Goal: Task Accomplishment & Management: Complete application form

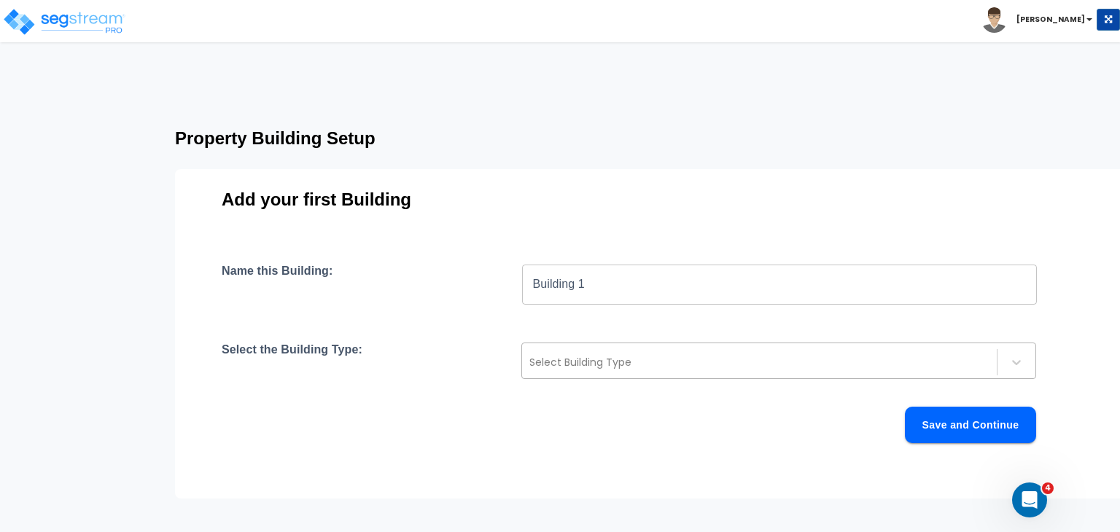
click at [569, 364] on div at bounding box center [759, 362] width 460 height 17
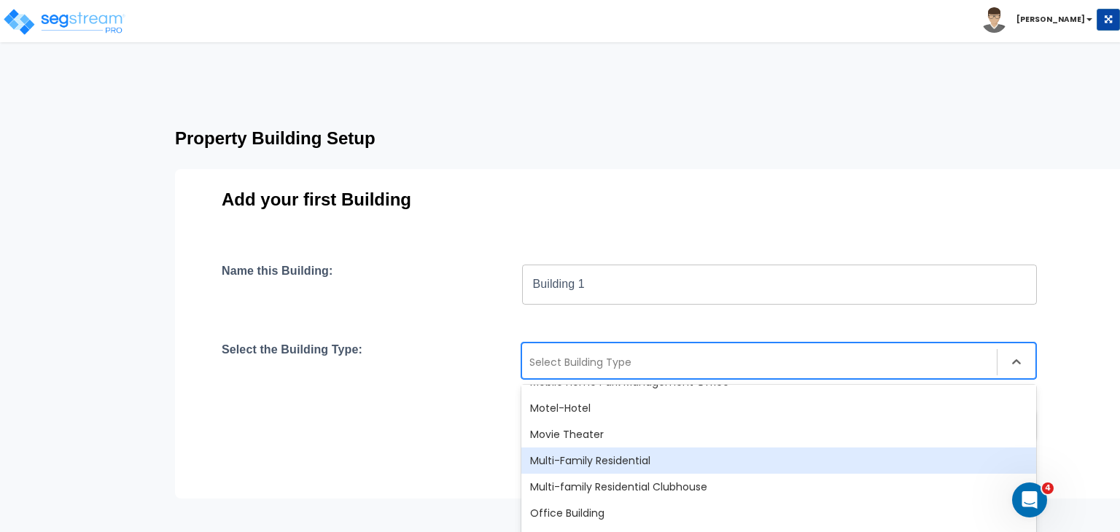
scroll to position [886, 0]
click at [604, 457] on div "Multi-Family Residential" at bounding box center [778, 460] width 515 height 26
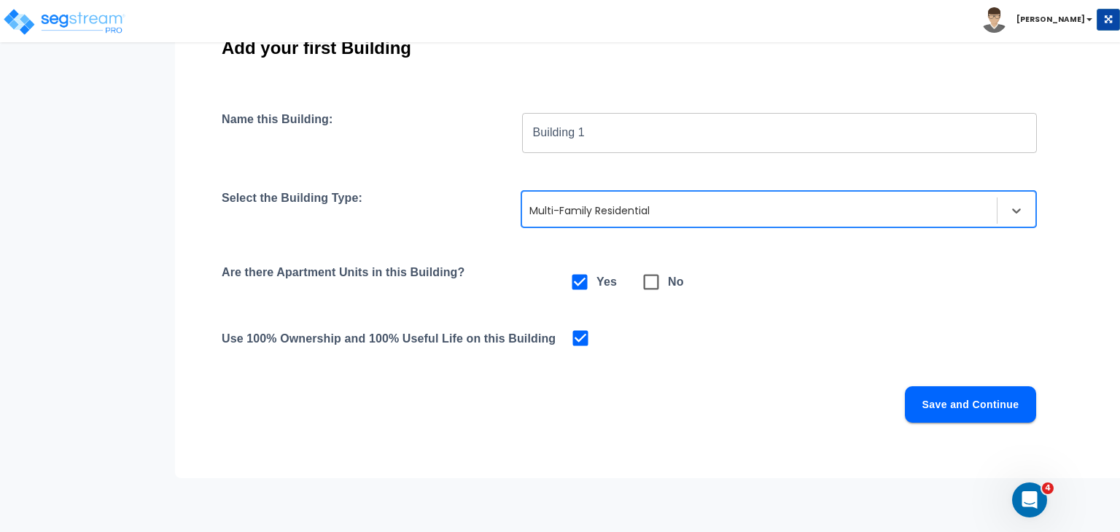
scroll to position [155, 0]
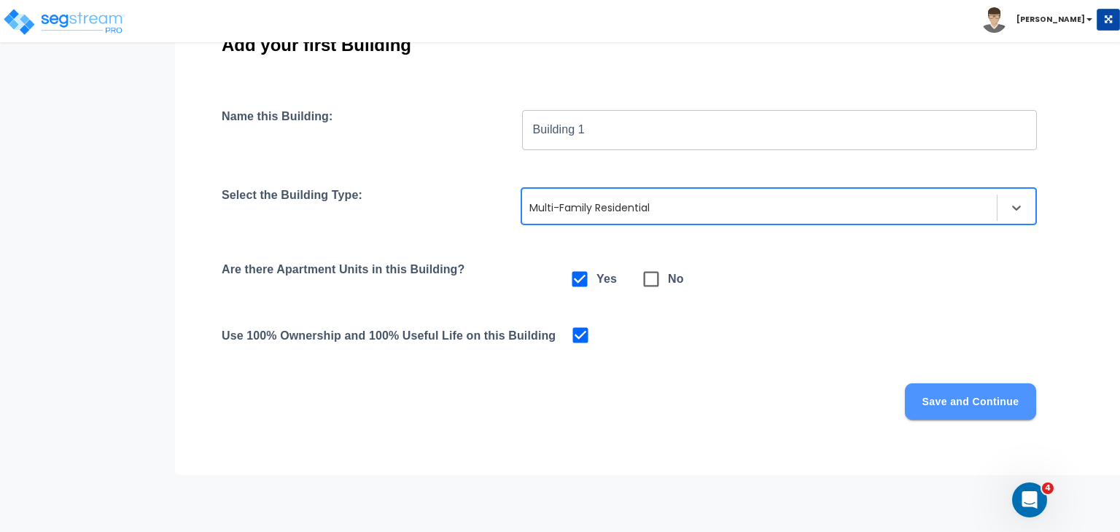
click at [914, 389] on button "Save and Continue" at bounding box center [970, 402] width 131 height 36
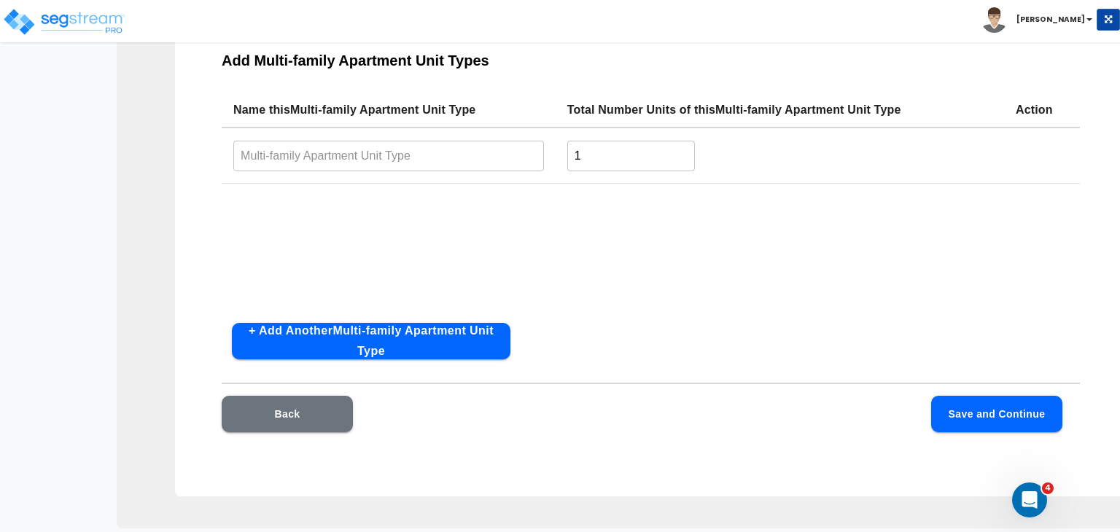
click at [345, 152] on input "text" at bounding box center [388, 155] width 311 height 31
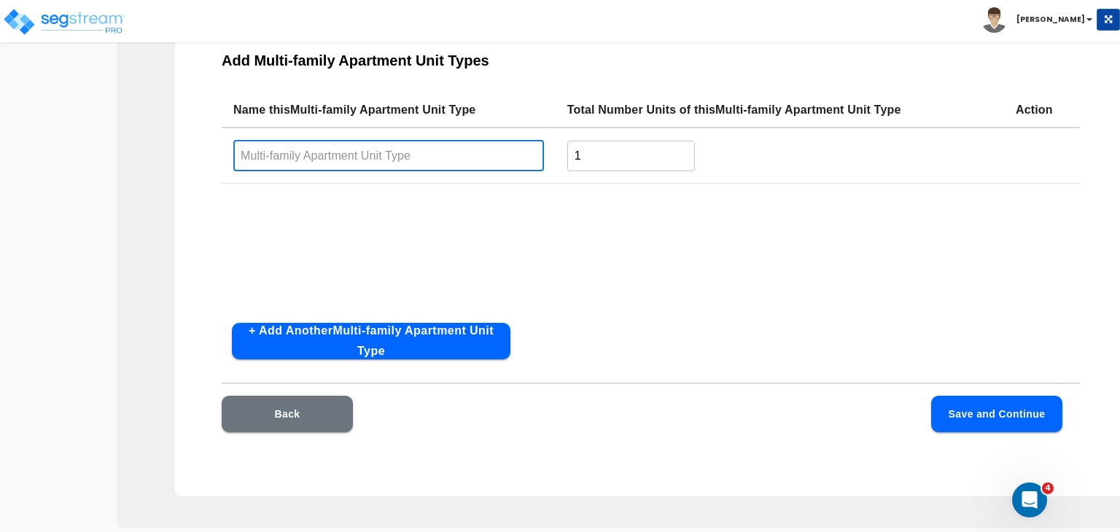
click at [417, 158] on input "text" at bounding box center [388, 155] width 311 height 31
type input "1 Bedroom 1 Bath"
click at [390, 327] on button "+ Add Another Multi-family Apartment Unit Type" at bounding box center [371, 341] width 279 height 36
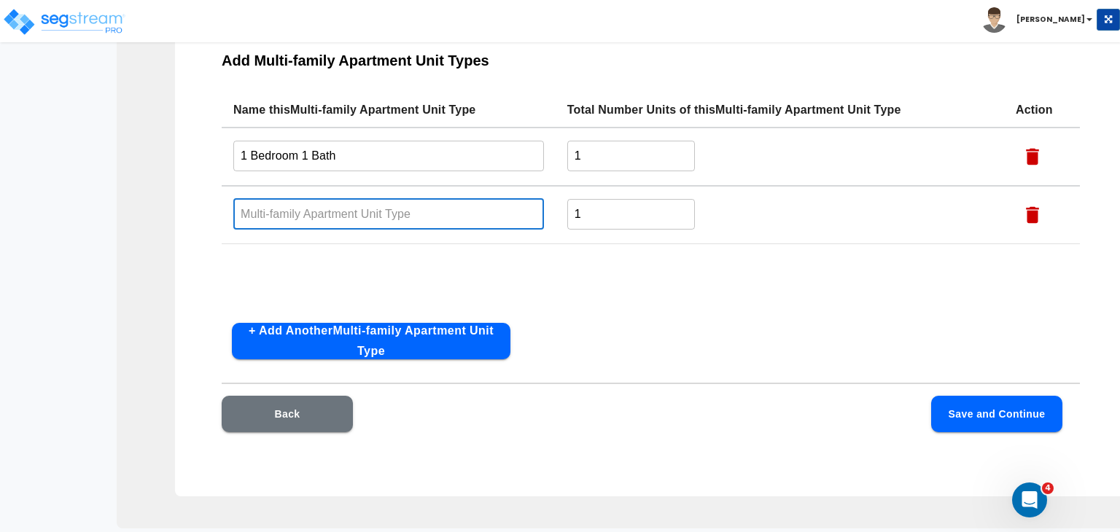
click at [299, 212] on input "text" at bounding box center [388, 213] width 311 height 31
type input "2 Bedroom 1 Bath"
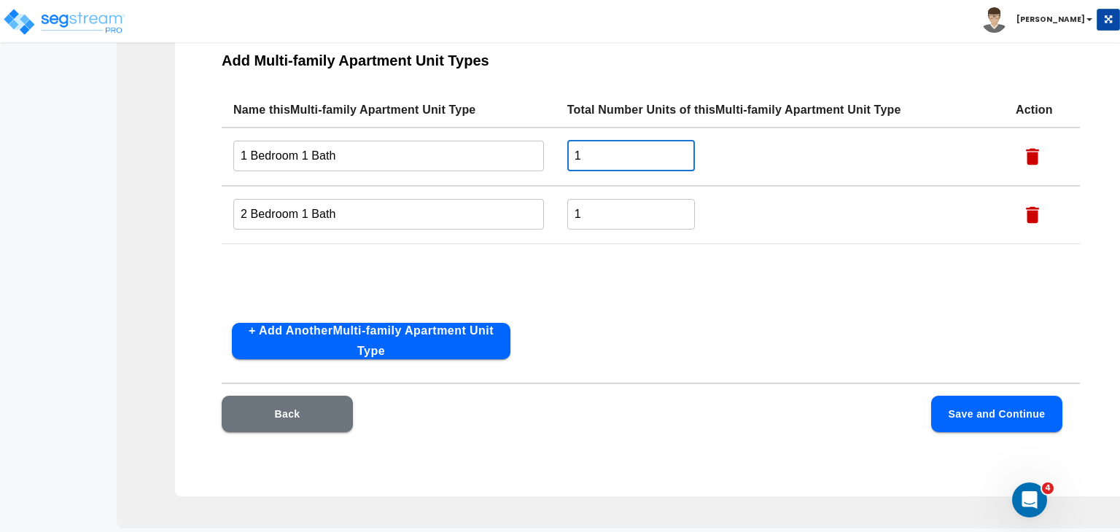
drag, startPoint x: 604, startPoint y: 149, endPoint x: 477, endPoint y: 154, distance: 127.0
click at [477, 154] on tr "1 Bedroom 1 Bath ​ 1 ​" at bounding box center [651, 157] width 858 height 58
type input "20"
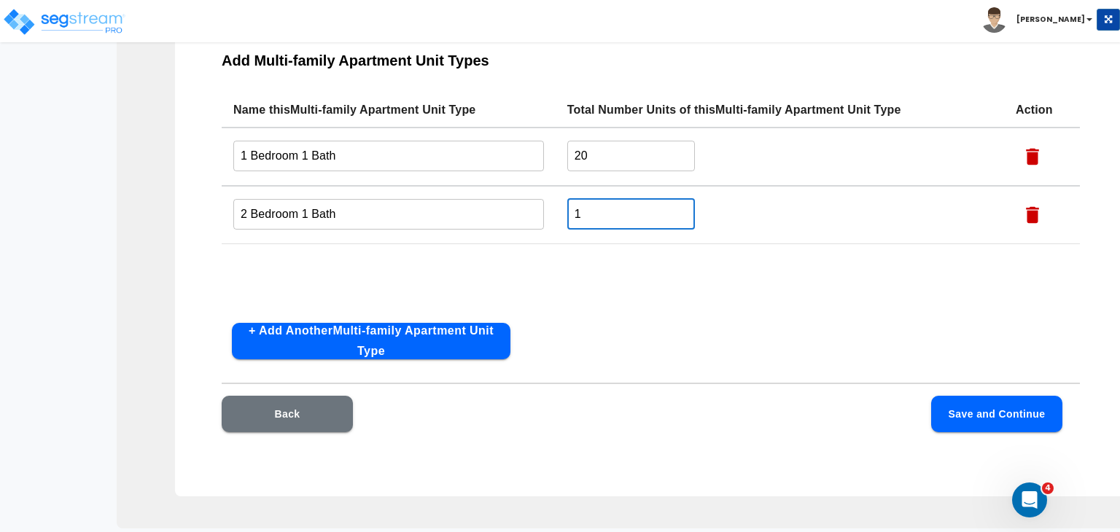
drag, startPoint x: 596, startPoint y: 217, endPoint x: 510, endPoint y: 204, distance: 86.2
click at [510, 204] on tr "2 Bedroom 1 Bath ​ 1 ​" at bounding box center [651, 215] width 858 height 58
type input "13"
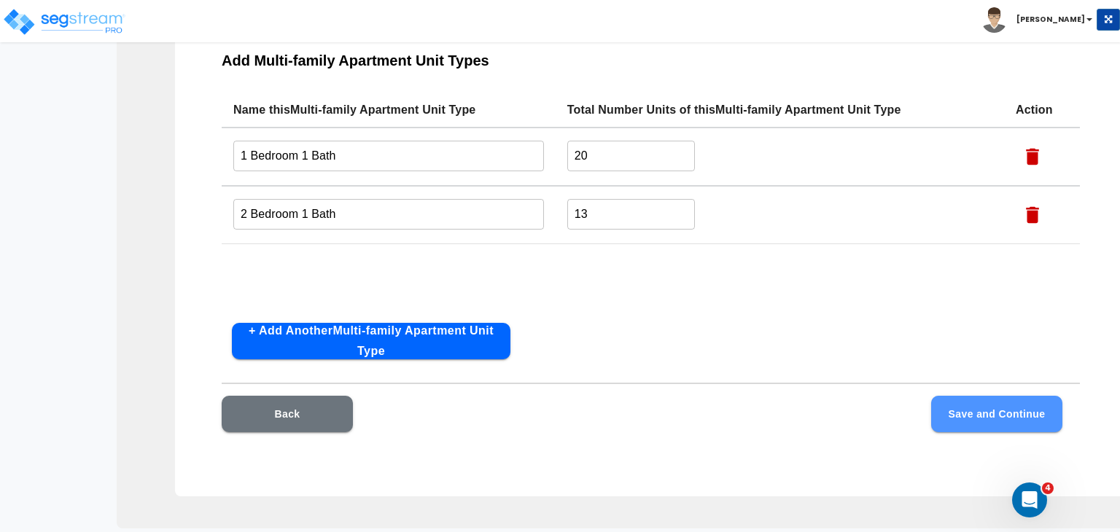
click at [949, 404] on button "Save and Continue" at bounding box center [996, 414] width 131 height 36
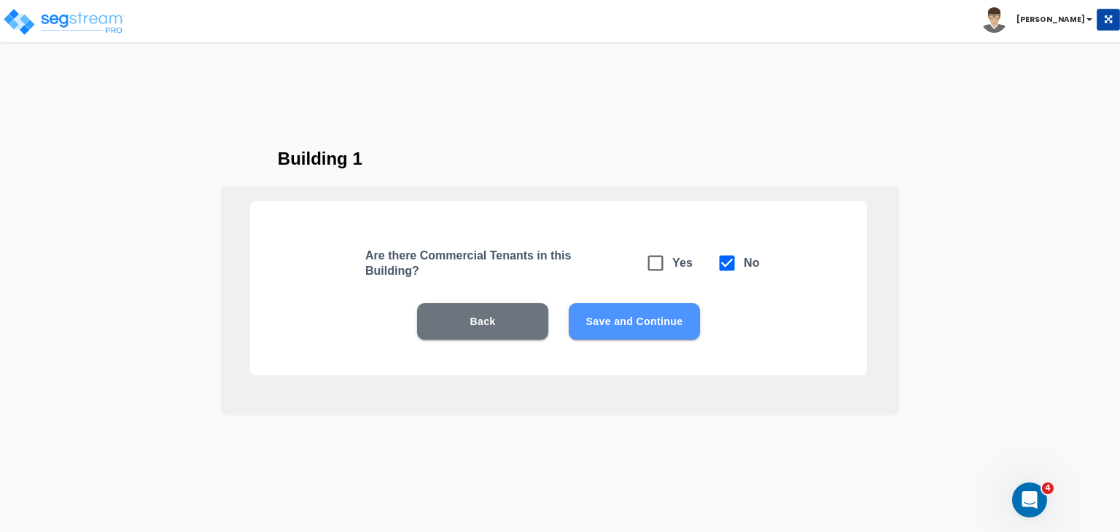
click at [636, 318] on button "Save and Continue" at bounding box center [634, 321] width 131 height 36
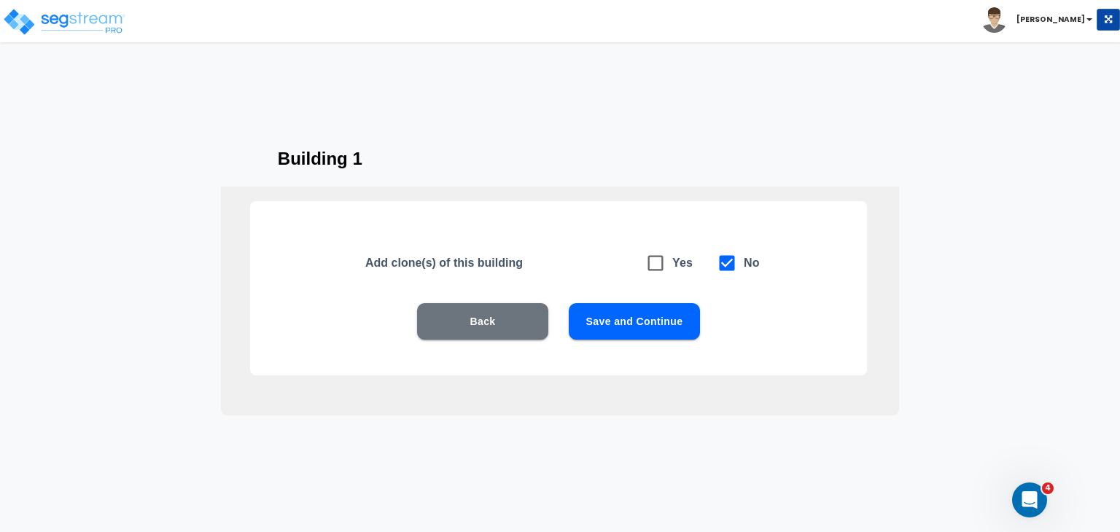
click at [650, 265] on icon at bounding box center [655, 263] width 20 height 20
checkbox input "true"
checkbox input "false"
click at [645, 322] on button "Save and Continue" at bounding box center [634, 321] width 131 height 36
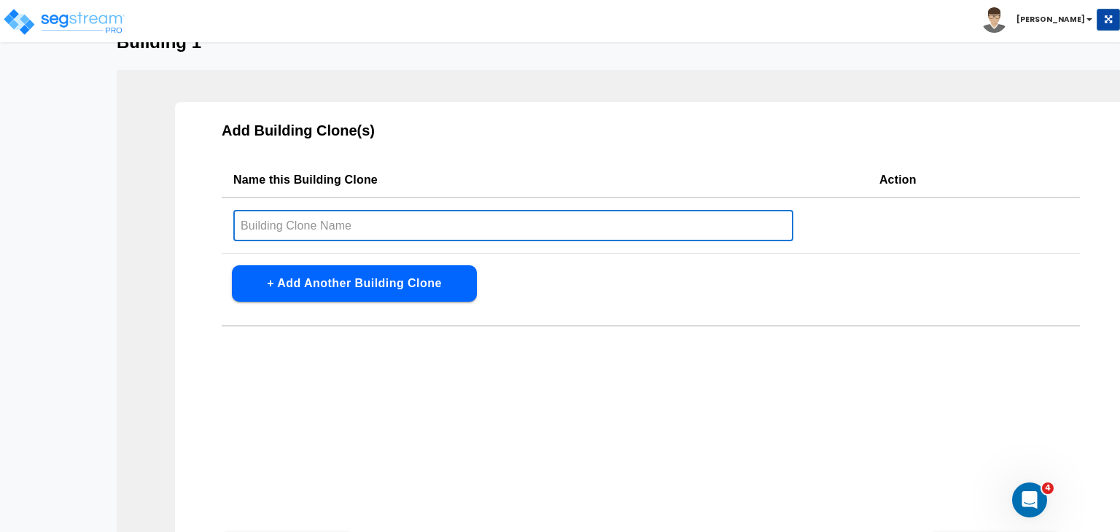
click at [279, 224] on input "text" at bounding box center [513, 225] width 560 height 31
type input "Building 2"
click at [427, 287] on button "+ Add Another Building Clone" at bounding box center [354, 283] width 245 height 36
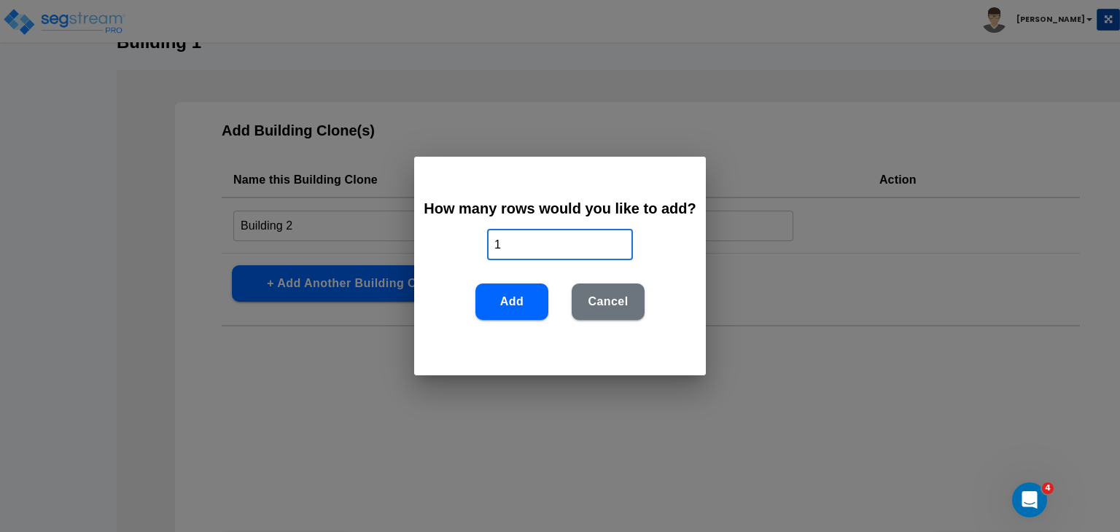
drag, startPoint x: 520, startPoint y: 243, endPoint x: 440, endPoint y: 234, distance: 80.0
click at [440, 234] on div "How many rows would you like to add? 1 ​ Add Cancel" at bounding box center [560, 266] width 292 height 219
click at [520, 298] on button "Add" at bounding box center [511, 302] width 73 height 36
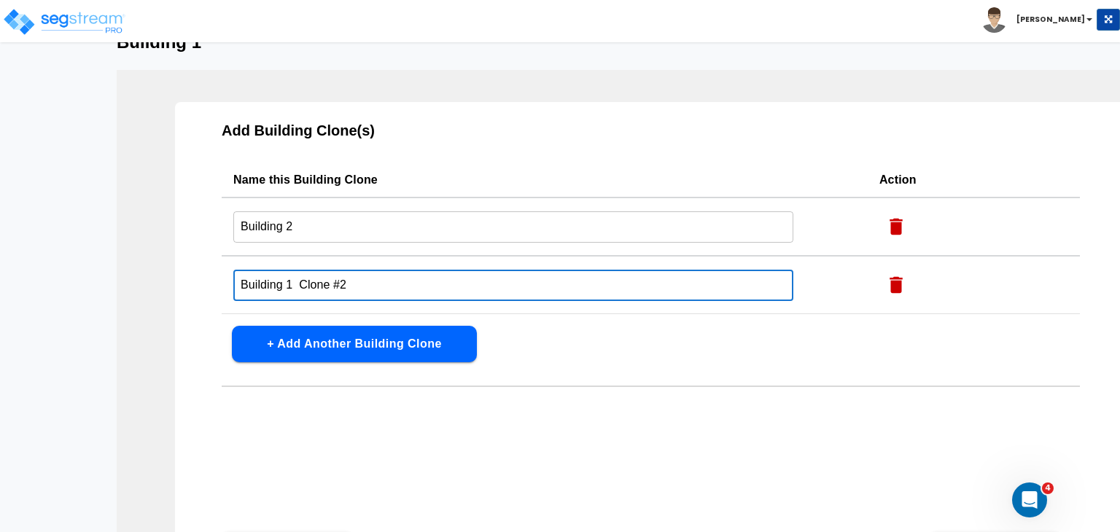
drag, startPoint x: 357, startPoint y: 286, endPoint x: 289, endPoint y: 283, distance: 68.6
click at [289, 283] on input "Building 1 Clone #2" at bounding box center [513, 285] width 560 height 31
type input "Building 3"
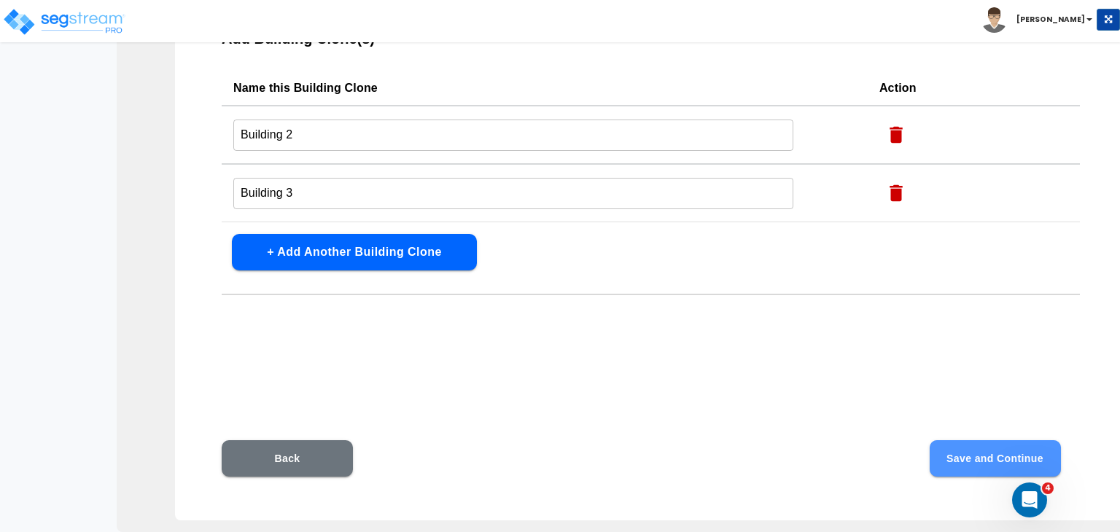
click at [977, 449] on button "Save and Continue" at bounding box center [995, 458] width 131 height 36
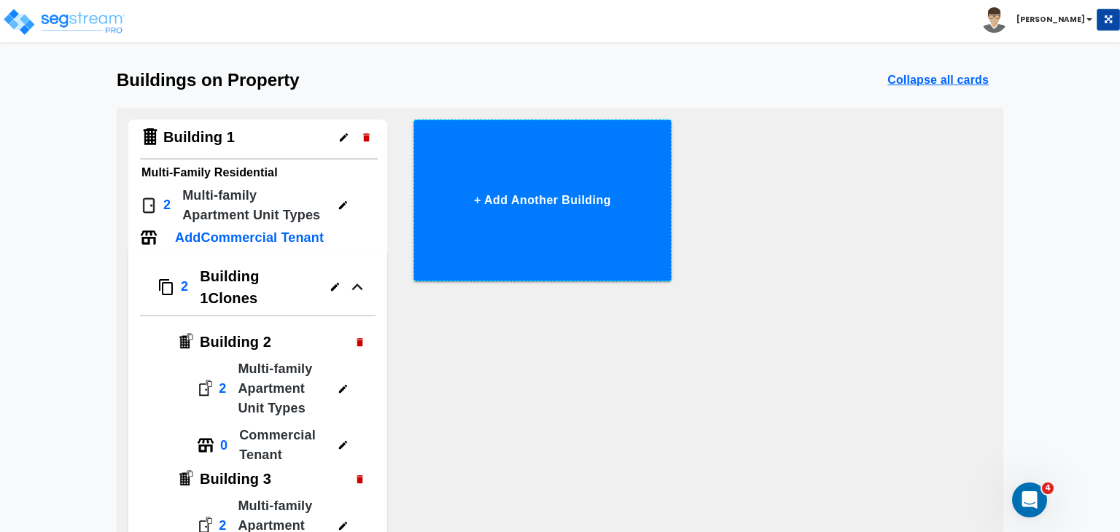
scroll to position [45, 0]
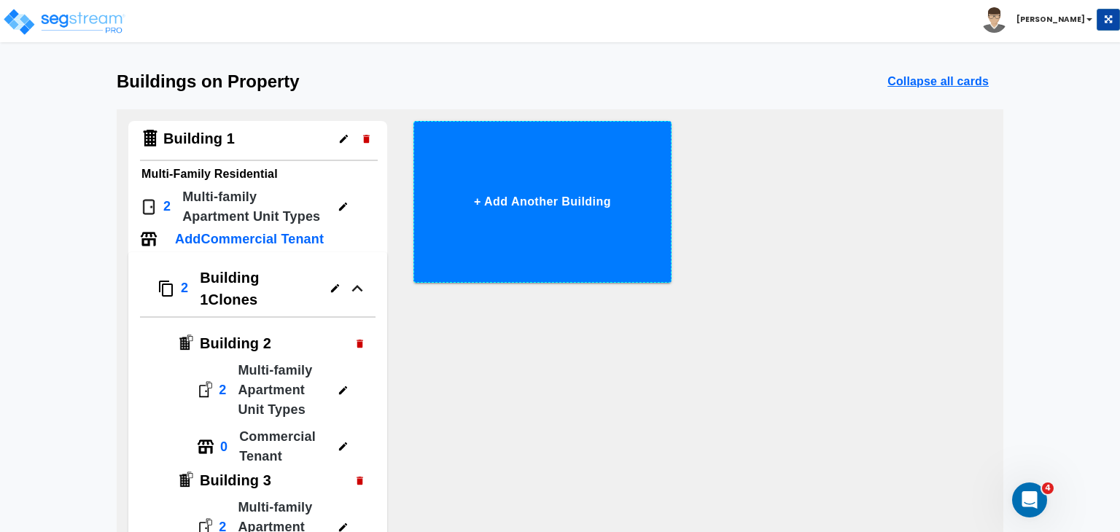
click at [516, 199] on button "+ Add Another Building" at bounding box center [542, 202] width 259 height 162
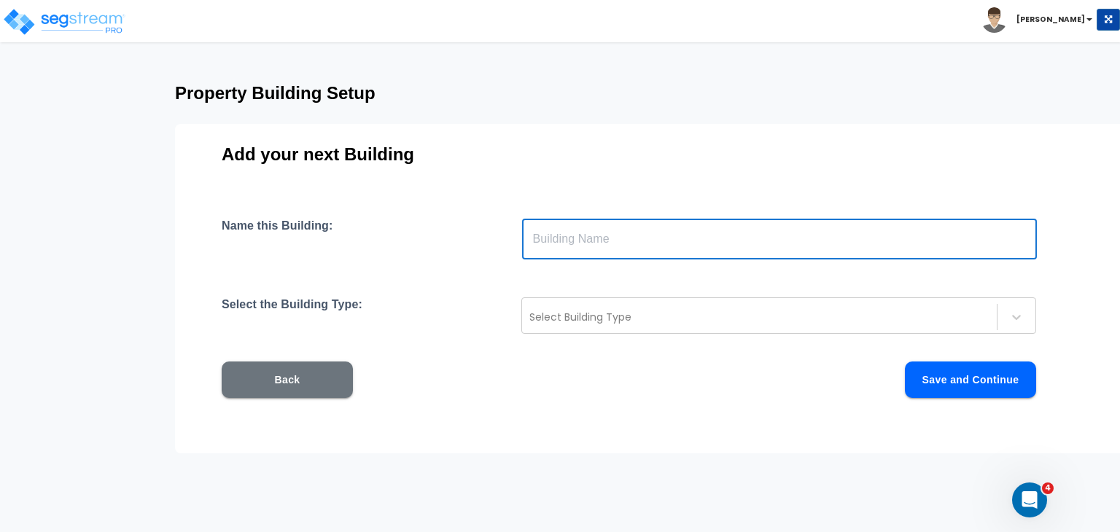
click at [588, 237] on input "text" at bounding box center [779, 239] width 515 height 41
type input "2 Bedroom 1 Bath"
click at [572, 316] on div at bounding box center [759, 316] width 460 height 17
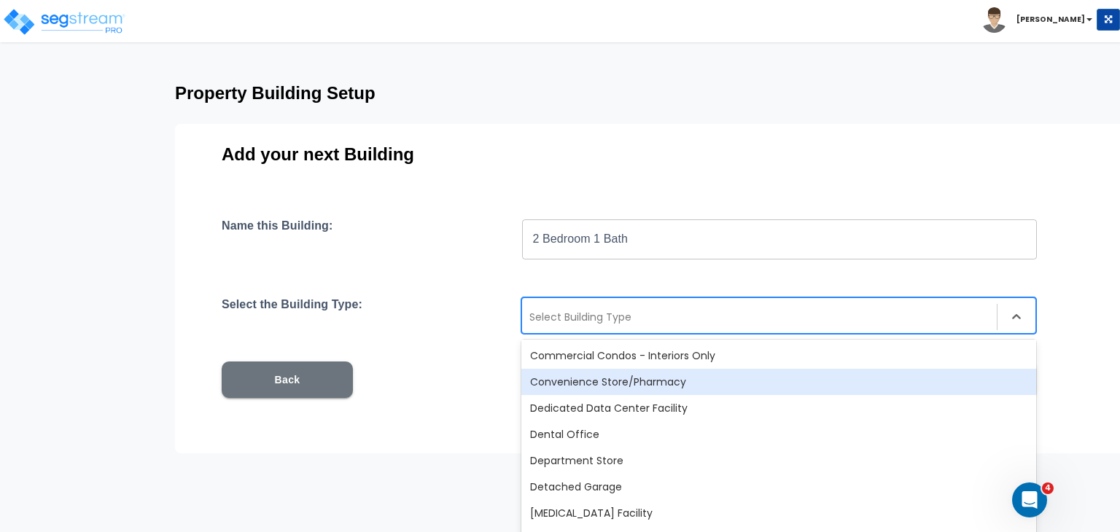
scroll to position [214, 0]
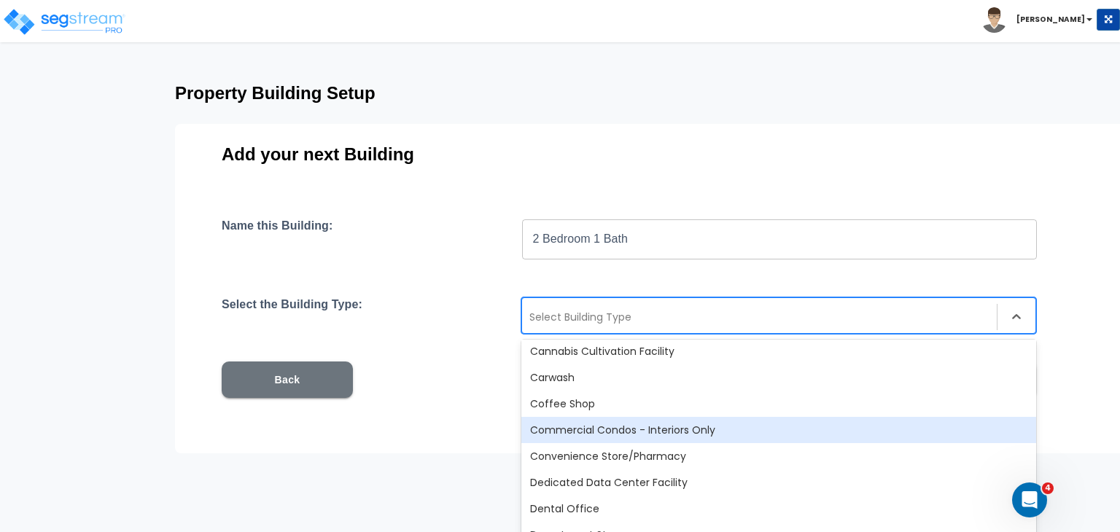
click at [612, 429] on div "Commercial Condos - Interiors Only" at bounding box center [778, 430] width 515 height 26
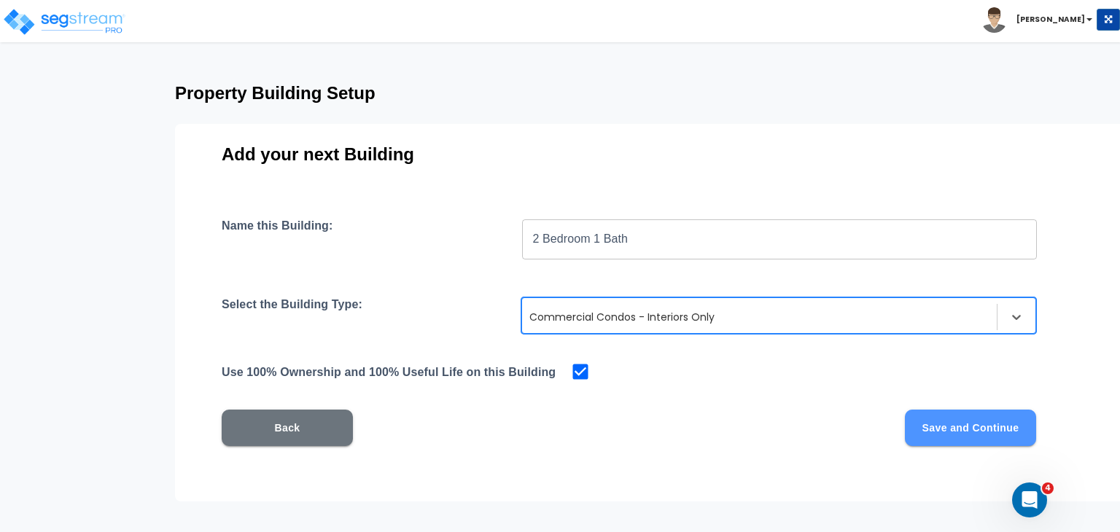
click at [945, 432] on button "Save and Continue" at bounding box center [970, 428] width 131 height 36
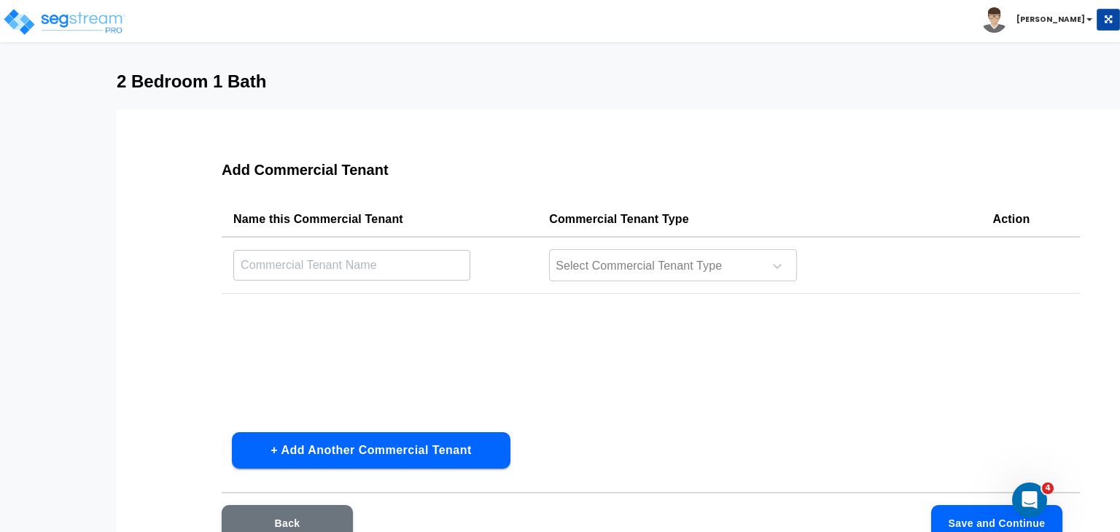
click at [343, 265] on input "text" at bounding box center [351, 264] width 237 height 31
type input "2 Bedroom 1 Bath"
click at [616, 263] on div at bounding box center [654, 267] width 200 height 20
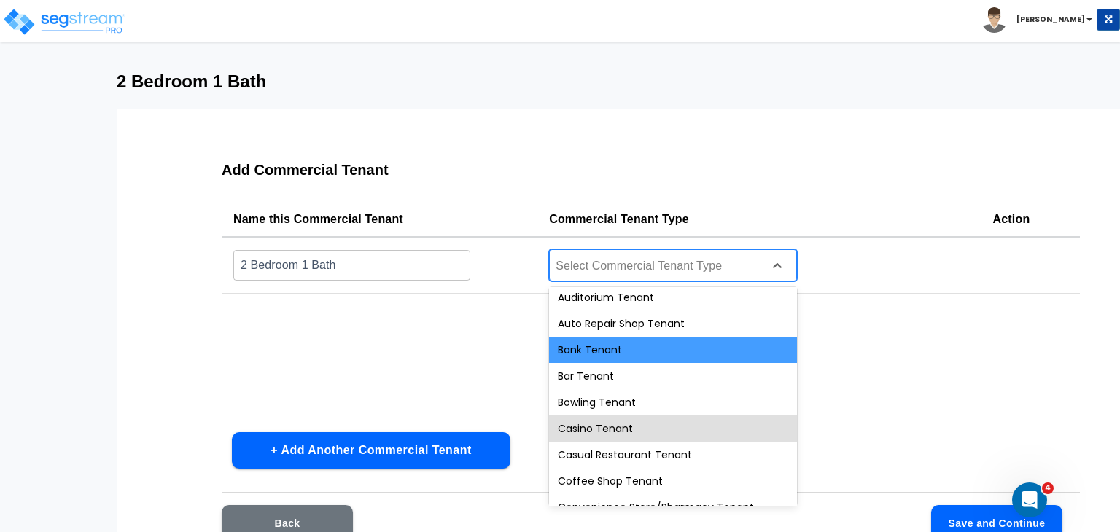
scroll to position [0, 0]
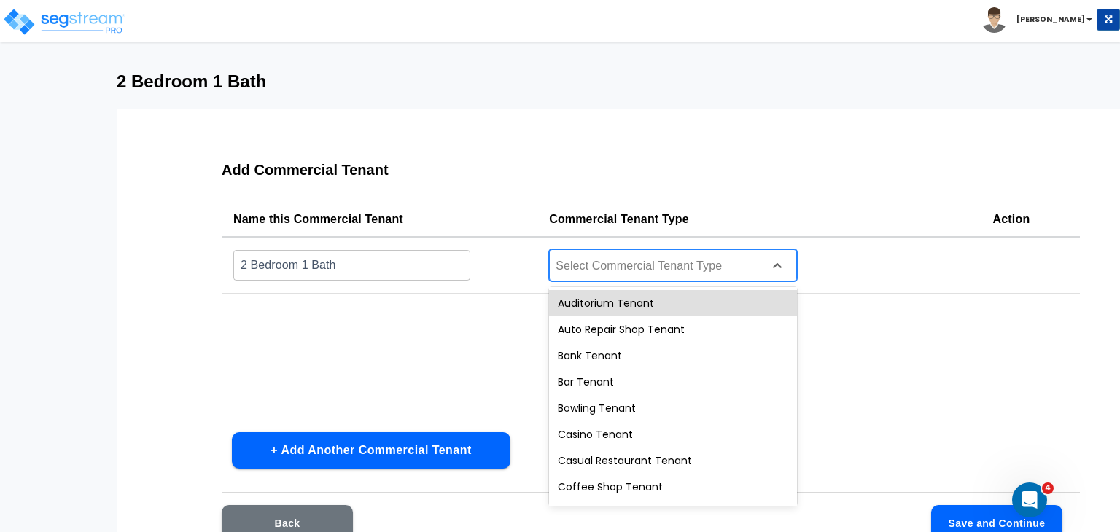
click at [638, 265] on div at bounding box center [654, 267] width 200 height 20
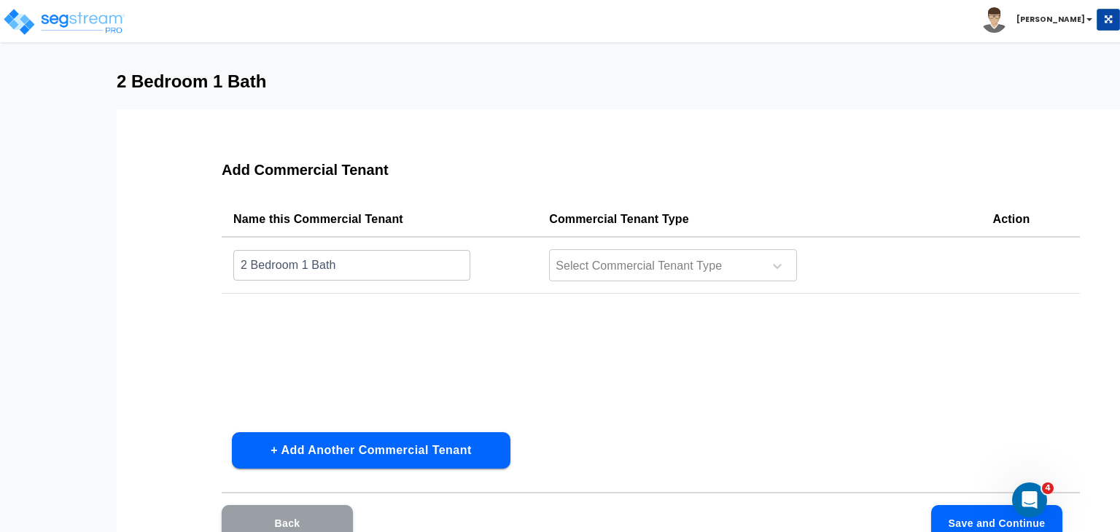
click at [322, 512] on button "Back" at bounding box center [287, 523] width 131 height 36
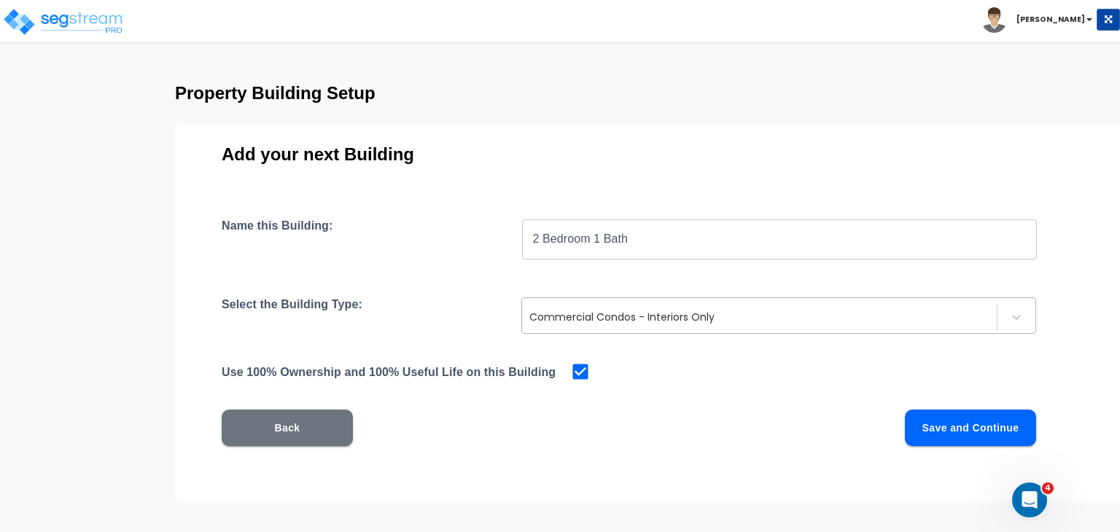
click at [620, 319] on div at bounding box center [759, 316] width 460 height 17
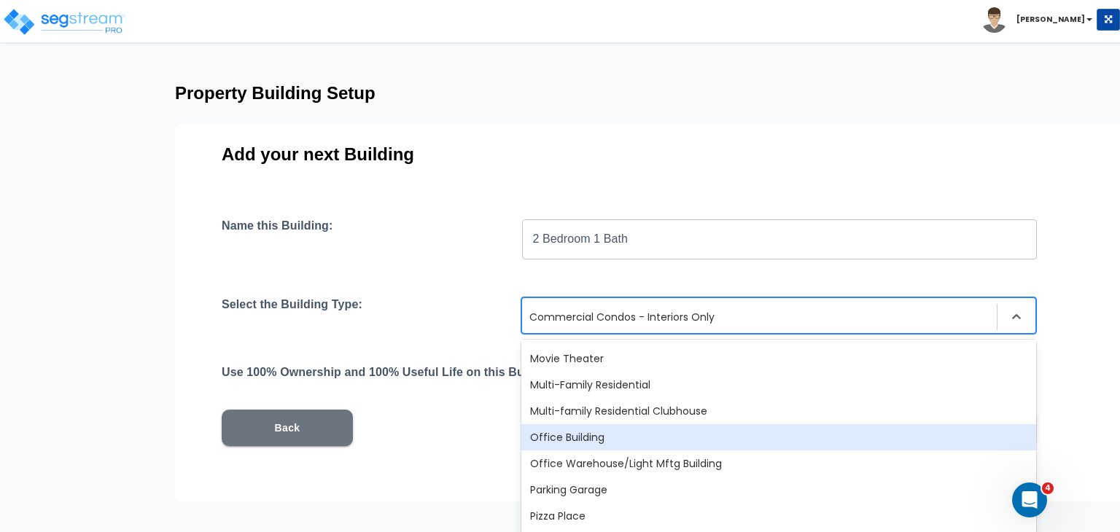
scroll to position [916, 0]
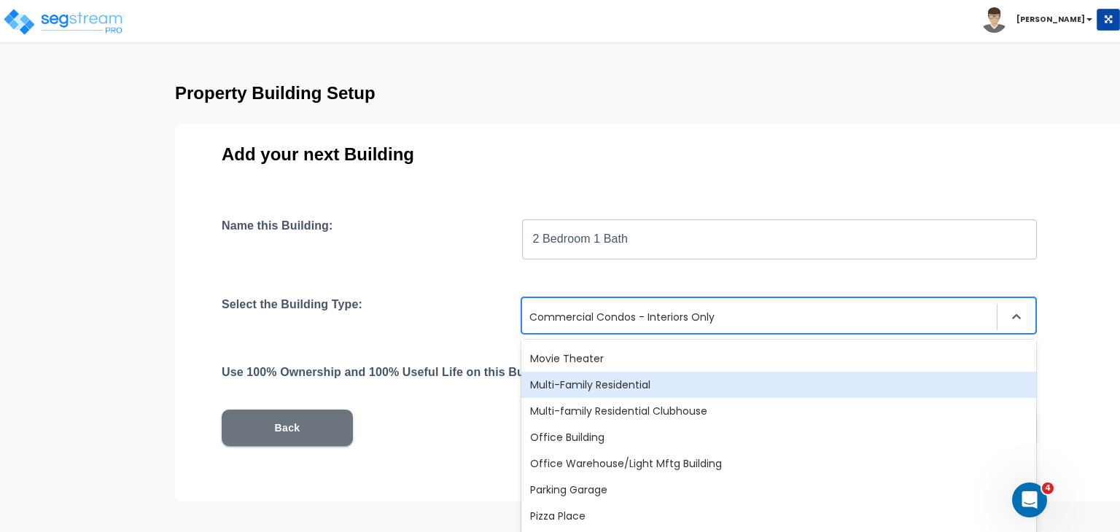
click at [634, 383] on div "Multi-Family Residential" at bounding box center [778, 385] width 515 height 26
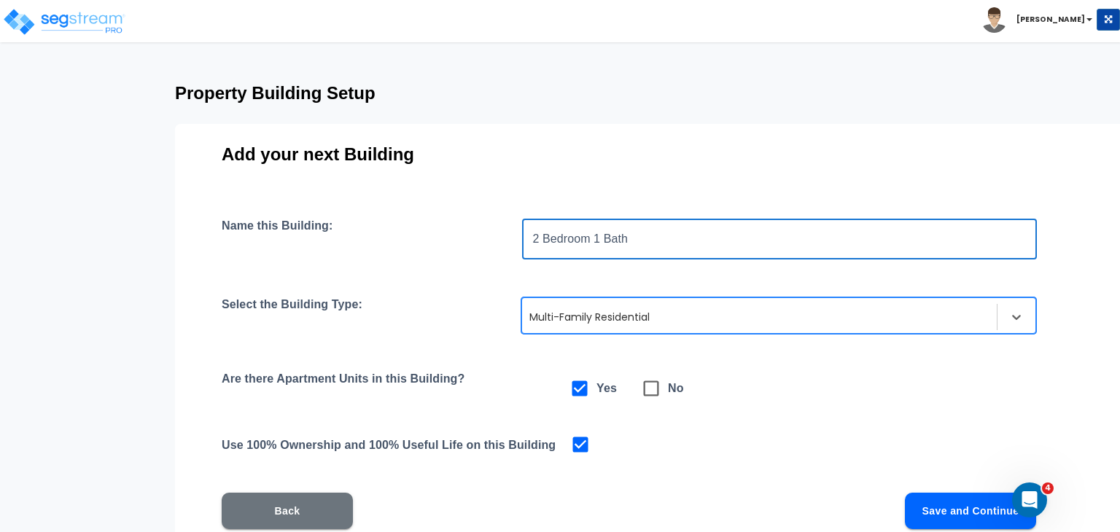
click at [651, 238] on input "2 Bedroom 1 Bath" at bounding box center [779, 239] width 515 height 41
drag, startPoint x: 651, startPoint y: 238, endPoint x: 502, endPoint y: 237, distance: 149.5
click at [502, 237] on div "Name this Building: 2 Bedroom 1 Bath ​" at bounding box center [651, 239] width 858 height 41
click at [603, 322] on div at bounding box center [759, 316] width 460 height 17
type input "Office Building"
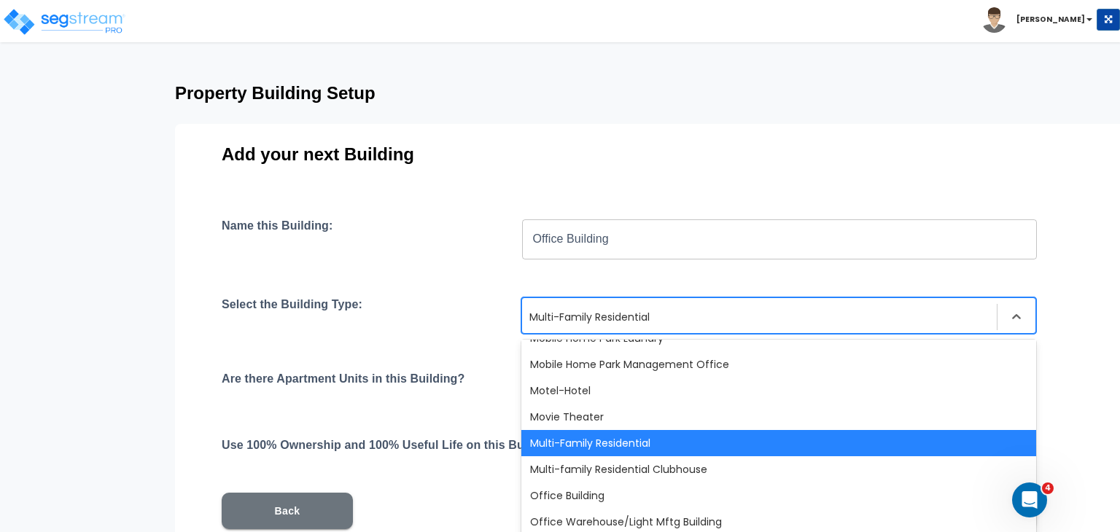
scroll to position [859, 0]
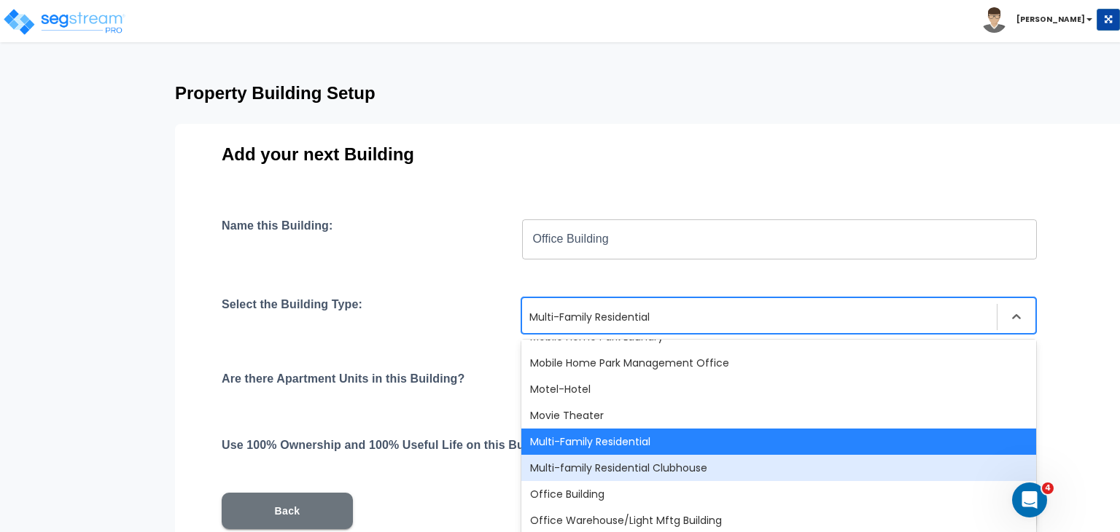
click at [674, 464] on div "Multi-family Residential Clubhouse" at bounding box center [778, 468] width 515 height 26
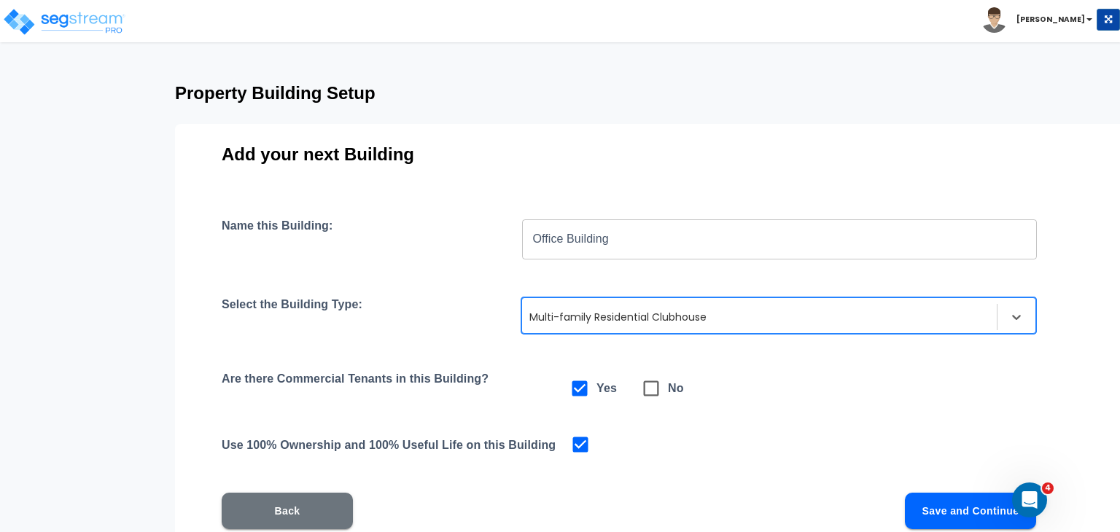
click at [650, 385] on icon at bounding box center [651, 388] width 20 height 20
checkbox input "false"
checkbox input "true"
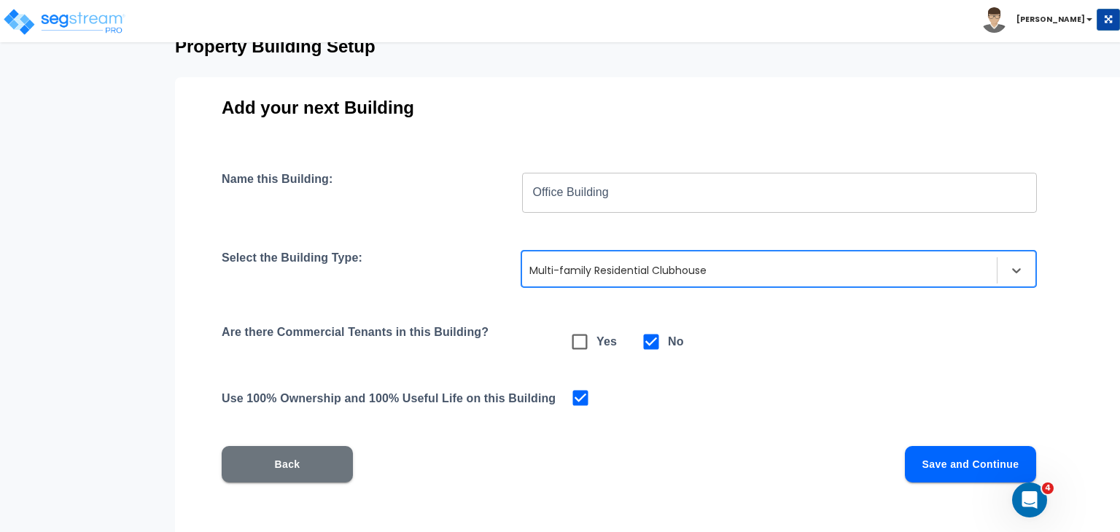
click at [962, 461] on button "Save and Continue" at bounding box center [970, 464] width 131 height 36
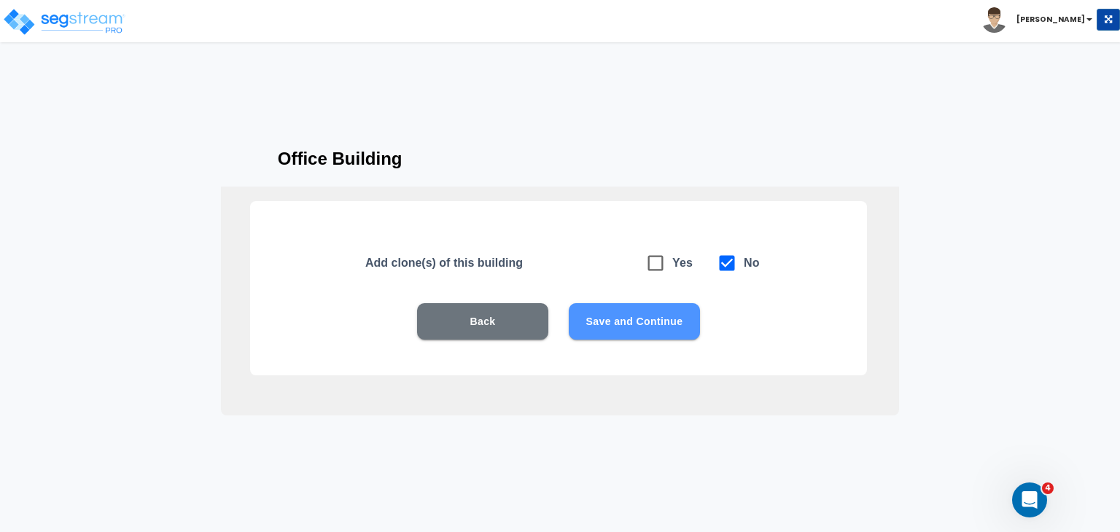
click at [638, 322] on button "Save and Continue" at bounding box center [634, 321] width 131 height 36
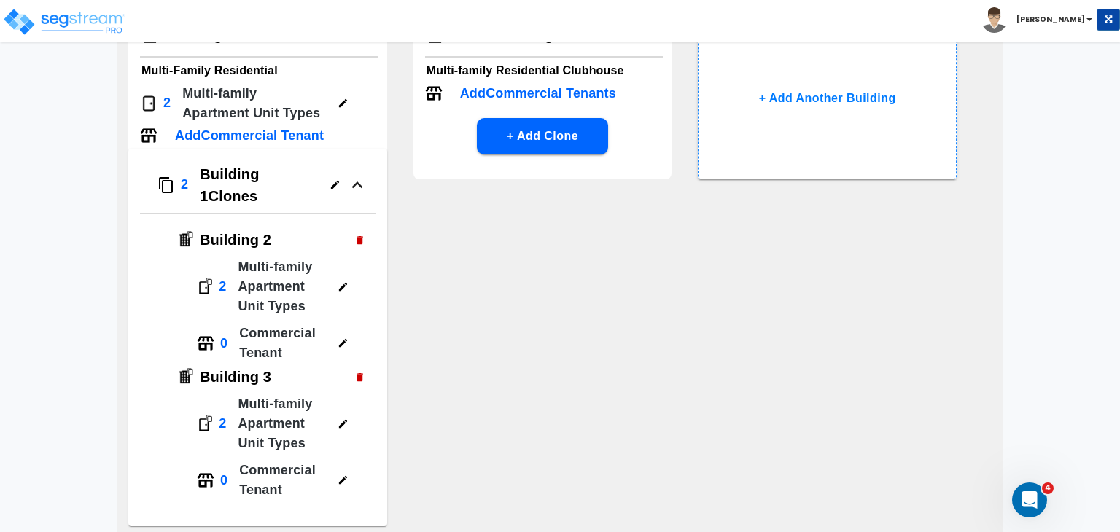
scroll to position [287, 0]
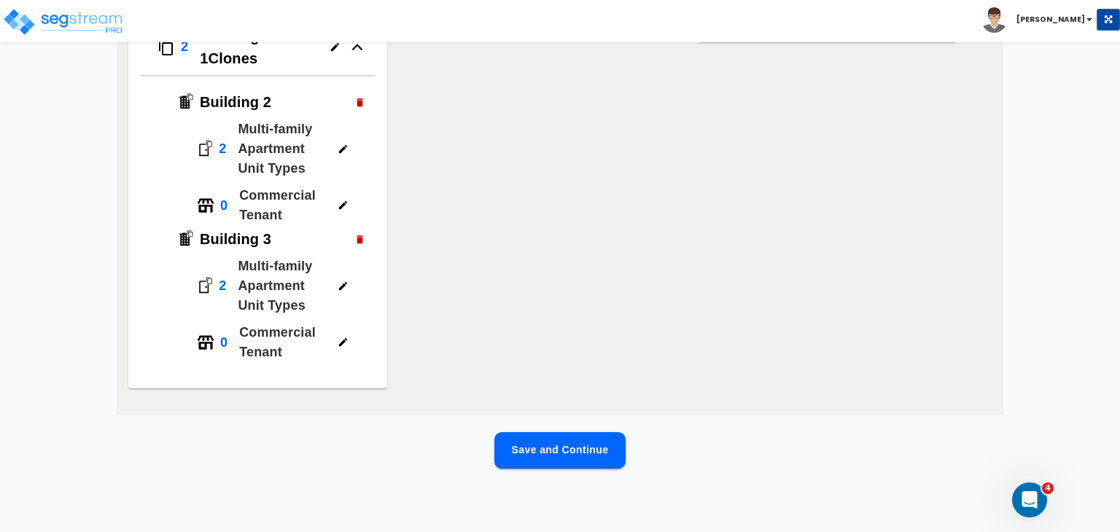
click at [542, 451] on button "Save and Continue" at bounding box center [559, 450] width 131 height 36
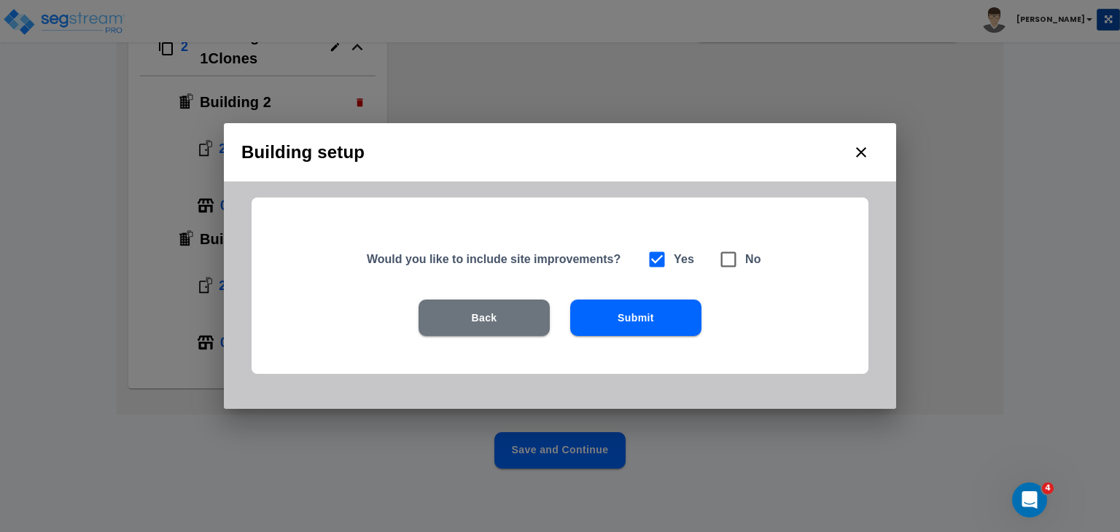
click at [645, 319] on button "Submit" at bounding box center [635, 318] width 131 height 36
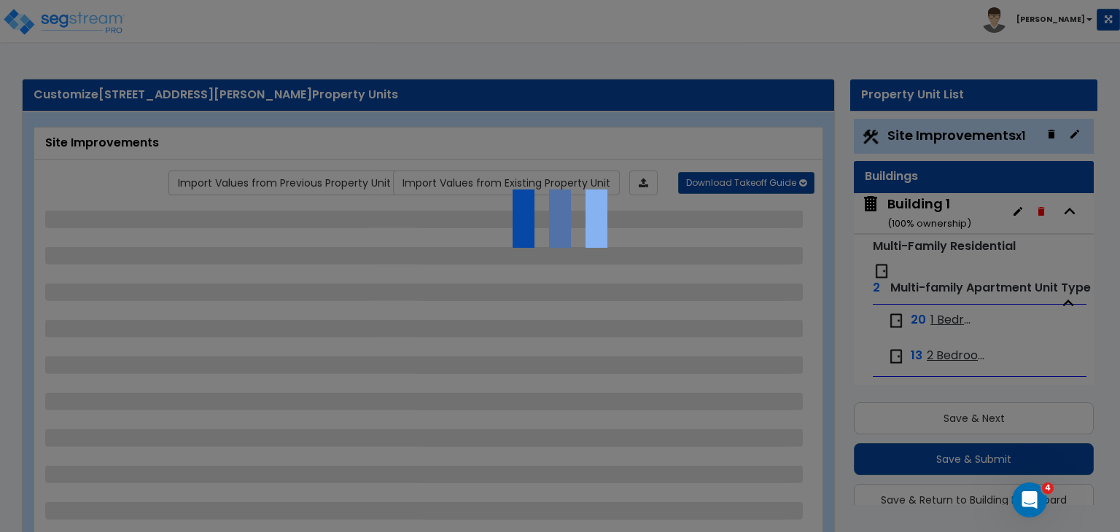
scroll to position [39, 0]
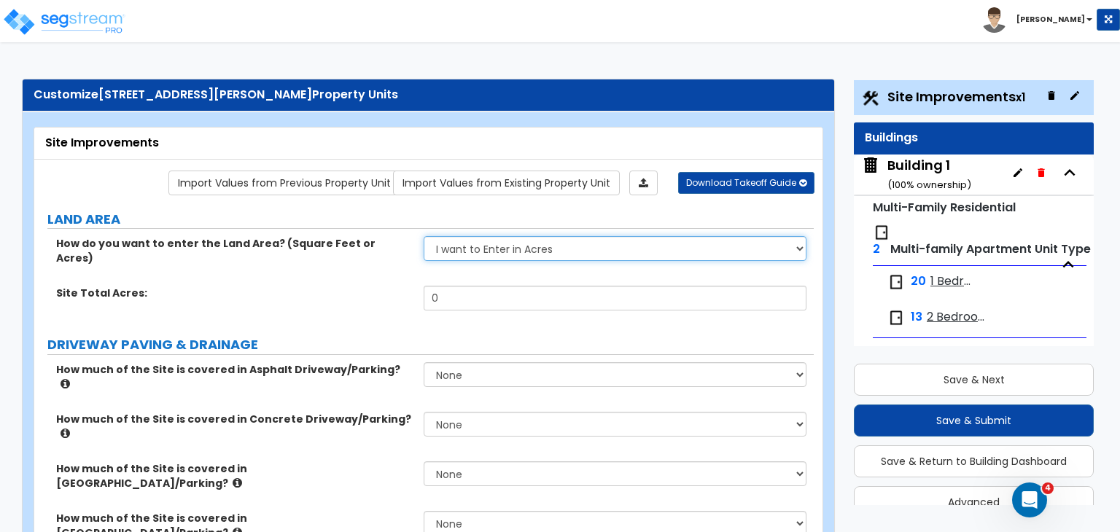
click at [487, 248] on select "I want to Enter in [GEOGRAPHIC_DATA] I want to Enter in Square Feet" at bounding box center [615, 248] width 382 height 25
select select "2"
click at [424, 236] on select "I want to Enter in [GEOGRAPHIC_DATA] I want to Enter in Square Feet" at bounding box center [615, 248] width 382 height 25
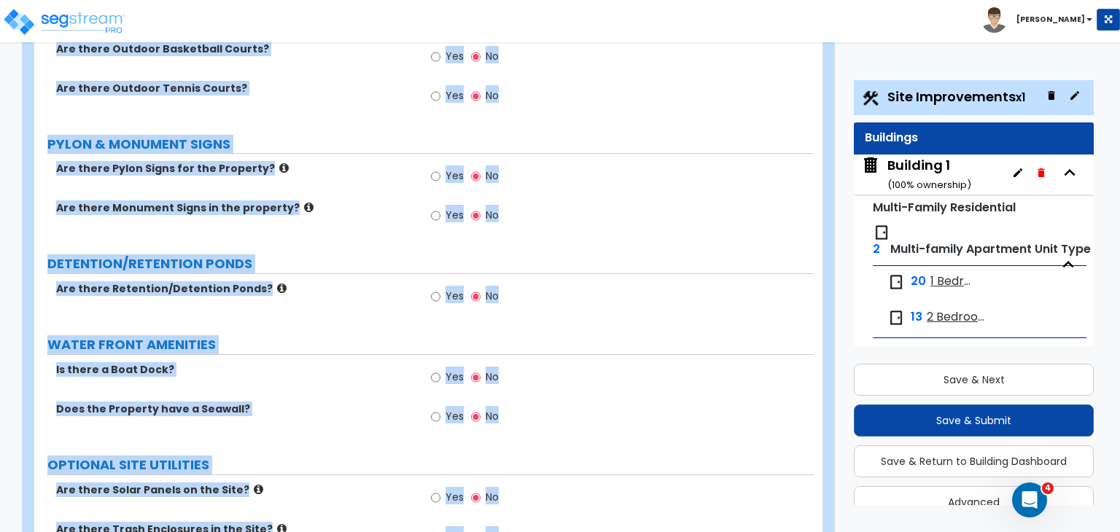
scroll to position [2564, 0]
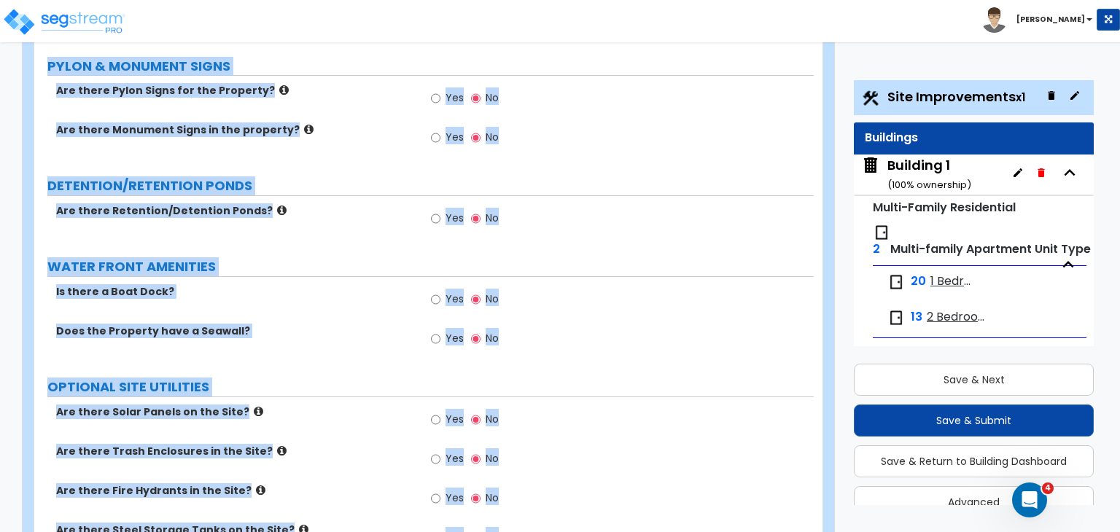
drag, startPoint x: 42, startPoint y: 138, endPoint x: 955, endPoint y: 566, distance: 1008.9
copy div "Site Improvements Import Values from Previous Property Unit Import Values from …"
click at [368, 378] on label "OPTIONAL SITE UTILITIES" at bounding box center [430, 387] width 766 height 19
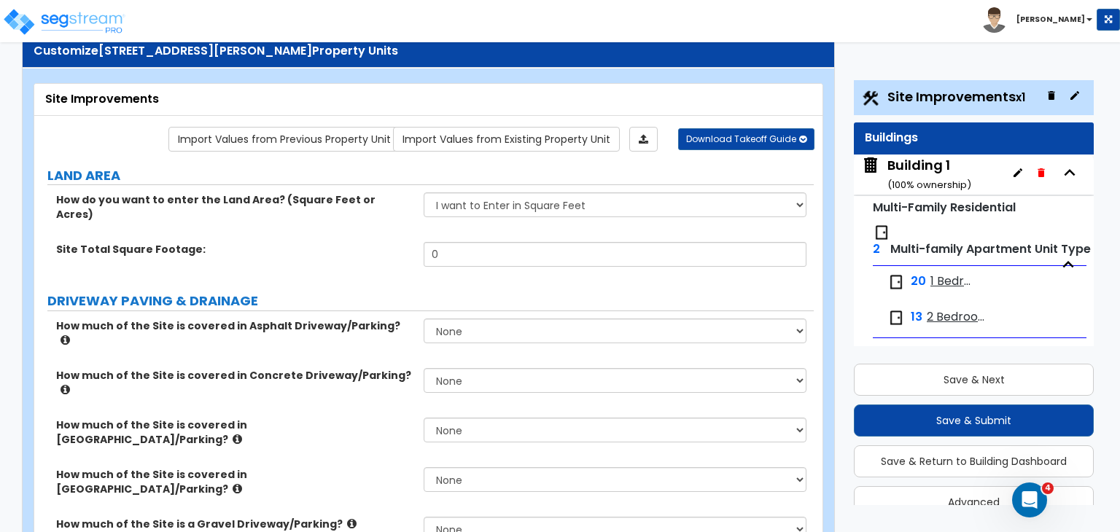
scroll to position [0, 0]
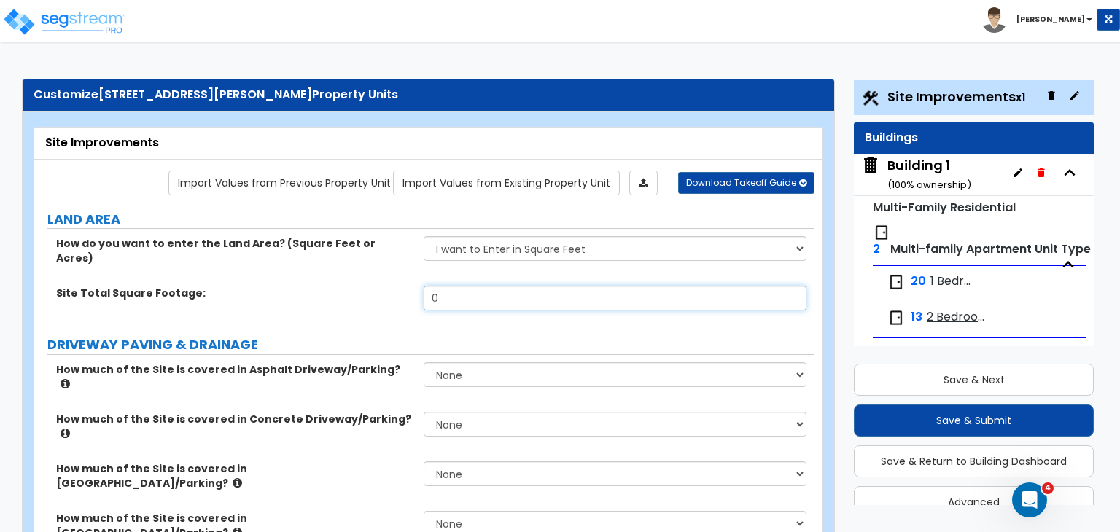
drag, startPoint x: 472, startPoint y: 284, endPoint x: 372, endPoint y: 279, distance: 100.0
click at [372, 286] on div "Site Total Square Footage: 0" at bounding box center [423, 303] width 779 height 35
type input "93,694"
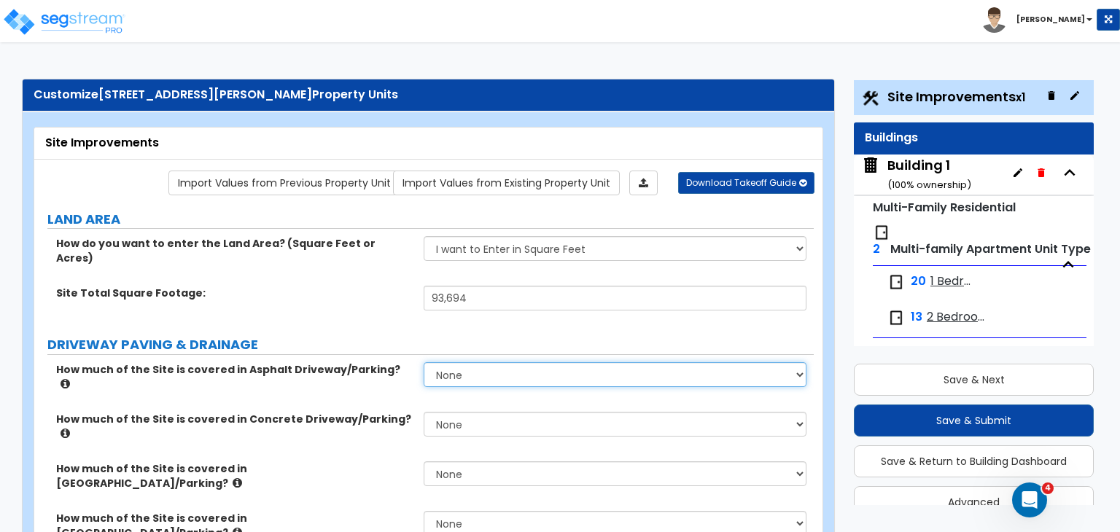
click at [470, 364] on select "None I want to Enter an Approximate Percentage I want to Enter the Square Foota…" at bounding box center [615, 374] width 382 height 25
select select "2"
click at [424, 362] on select "None I want to Enter an Approximate Percentage I want to Enter the Square Foota…" at bounding box center [615, 374] width 382 height 25
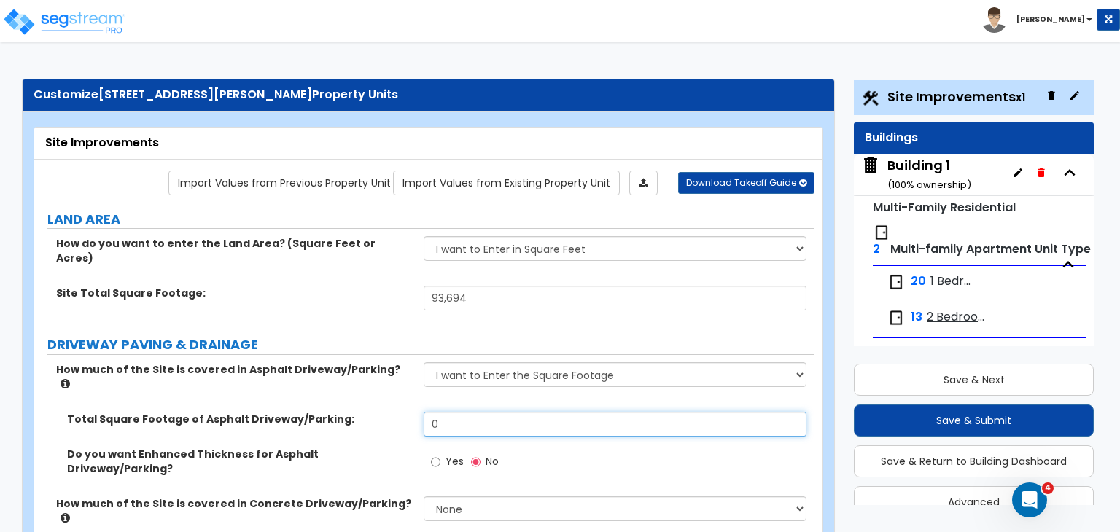
drag, startPoint x: 472, startPoint y: 389, endPoint x: 335, endPoint y: 401, distance: 136.9
click at [335, 412] on div "Total Square Footage of Asphalt Driveway/Parking: 0" at bounding box center [423, 429] width 779 height 35
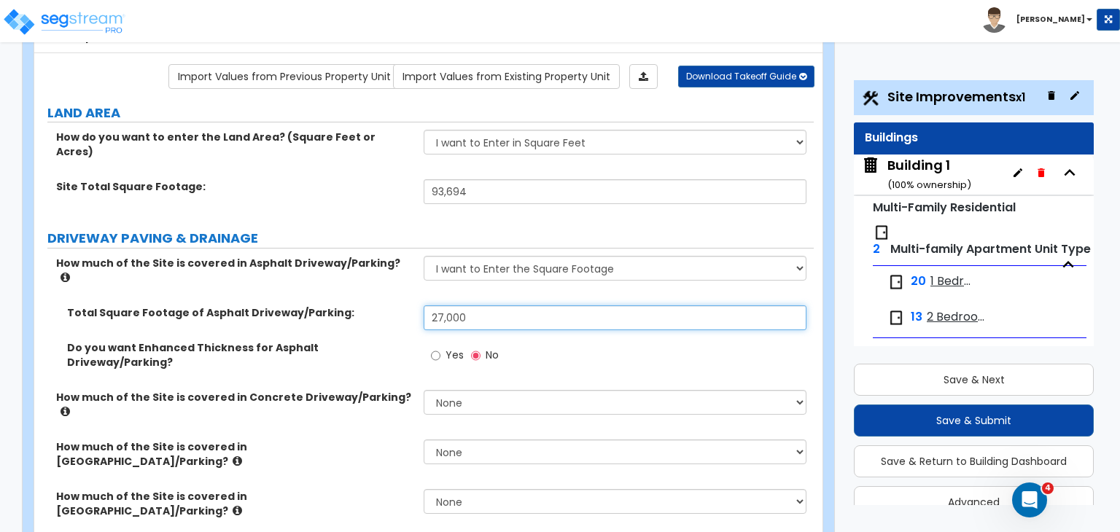
scroll to position [131, 0]
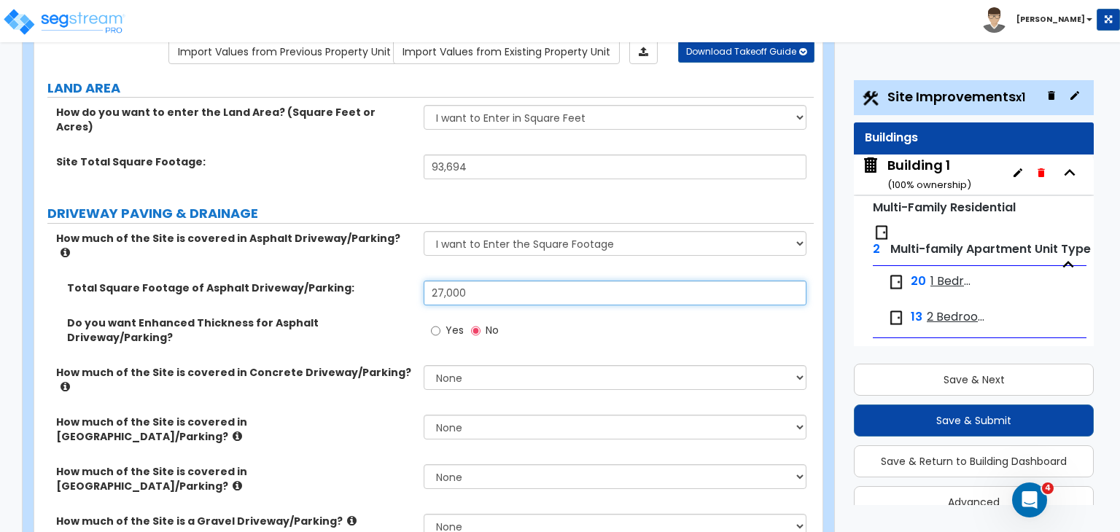
type input "27,000"
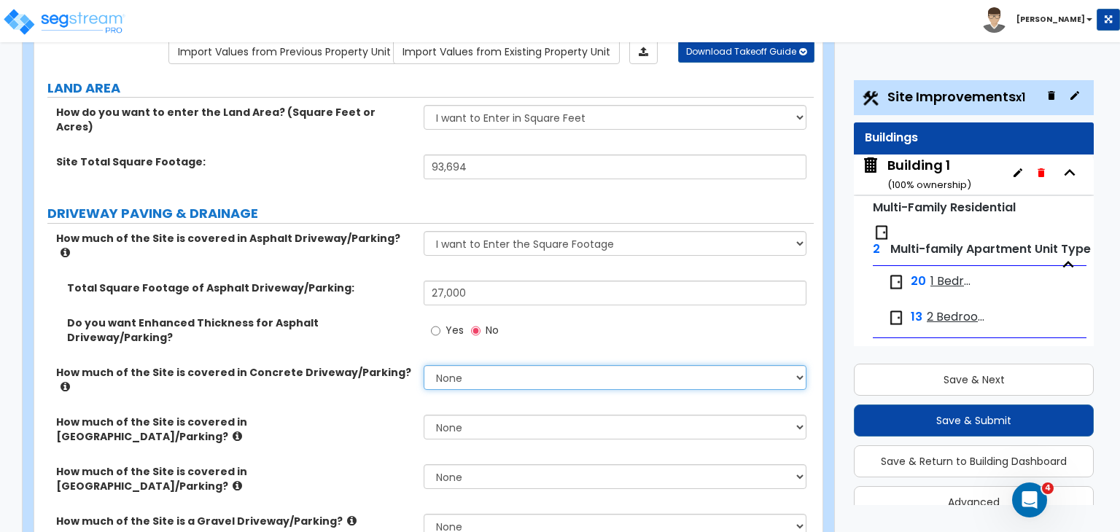
click at [449, 365] on select "None I want to Enter an Approximate Percentage I want to Enter the Square Foota…" at bounding box center [615, 377] width 382 height 25
select select "2"
click at [424, 365] on select "None I want to Enter an Approximate Percentage I want to Enter the Square Foota…" at bounding box center [615, 377] width 382 height 25
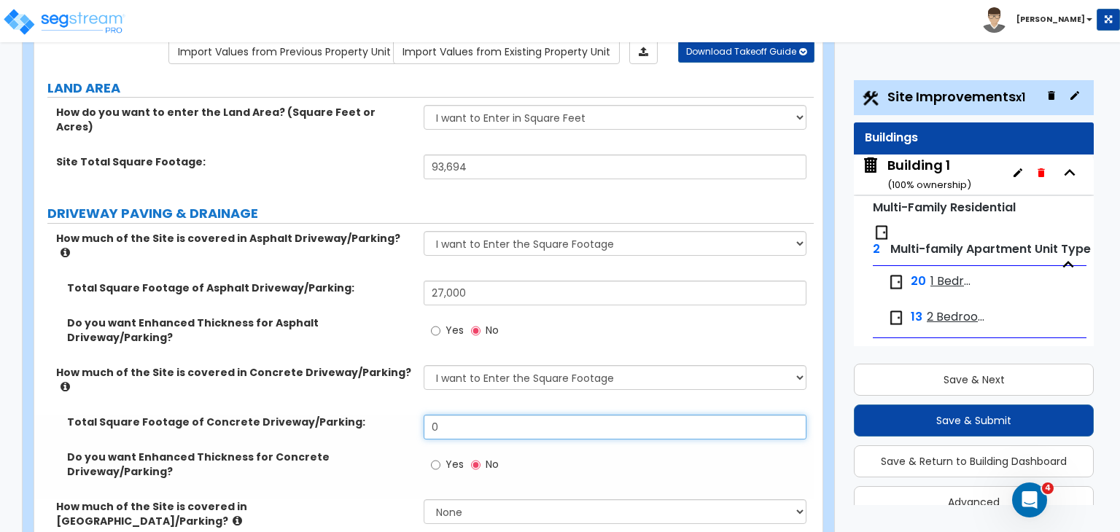
drag, startPoint x: 472, startPoint y: 375, endPoint x: 335, endPoint y: 368, distance: 137.2
click at [335, 415] on div "Total Square Footage of Concrete Driveway/Parking: 0" at bounding box center [423, 432] width 779 height 35
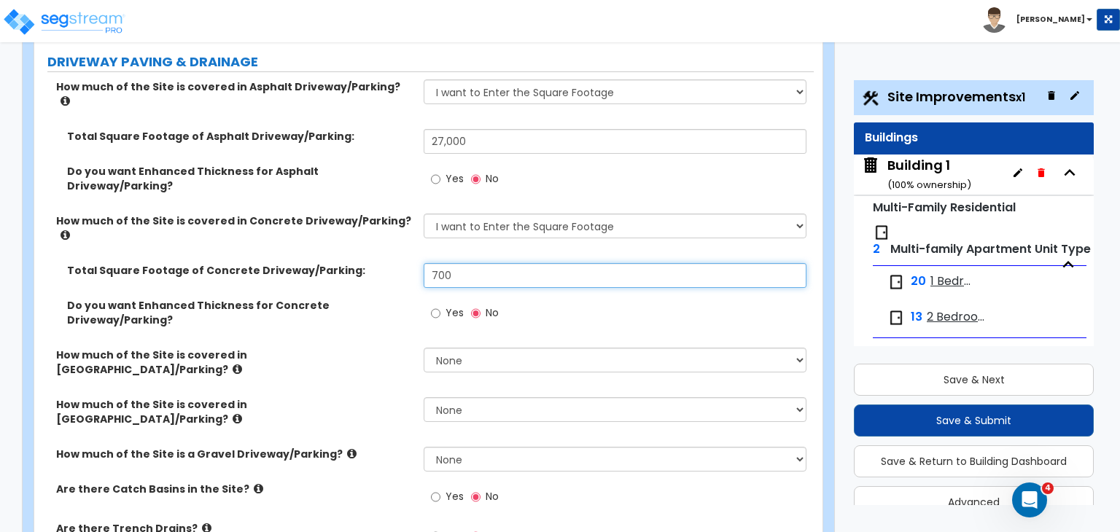
scroll to position [284, 0]
type input "700"
click at [435, 488] on input "Yes" at bounding box center [435, 496] width 9 height 16
radio input "true"
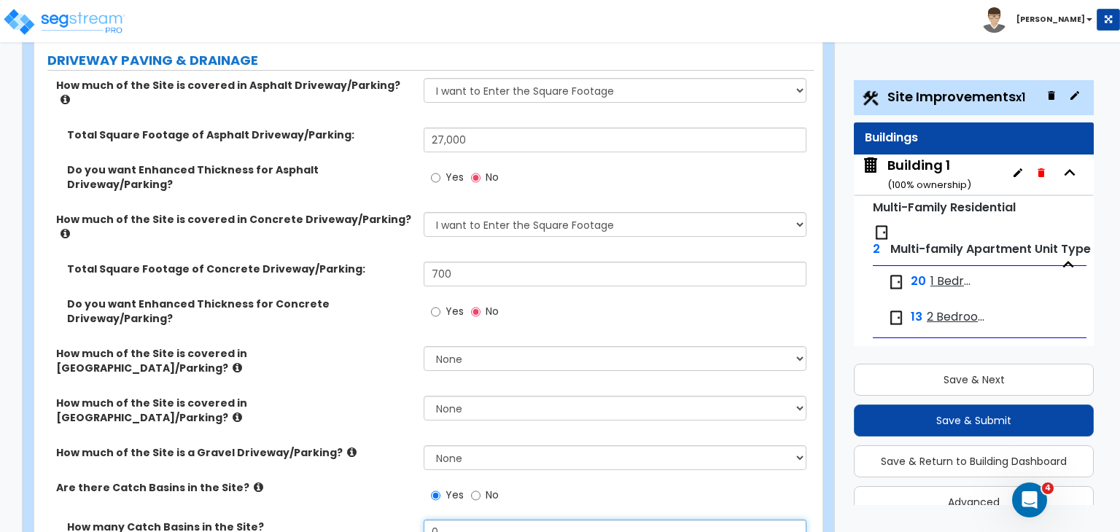
drag, startPoint x: 465, startPoint y: 439, endPoint x: 367, endPoint y: 434, distance: 97.8
click at [367, 520] on div "How many Catch Basins in the Site? 0" at bounding box center [423, 537] width 779 height 35
type input "3"
click at [362, 480] on div "Are there Catch Basins in the Site? Yes No" at bounding box center [423, 499] width 779 height 39
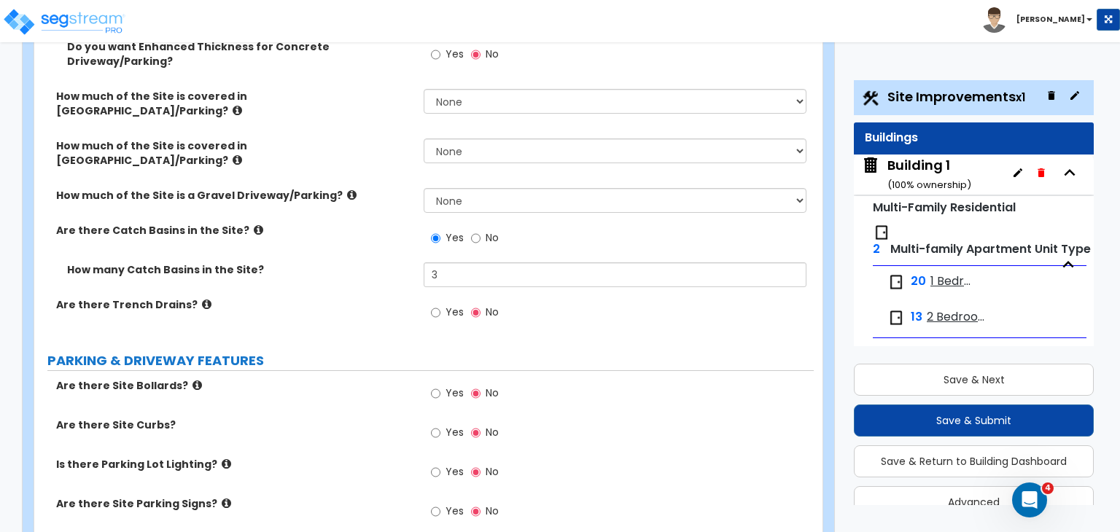
scroll to position [554, 0]
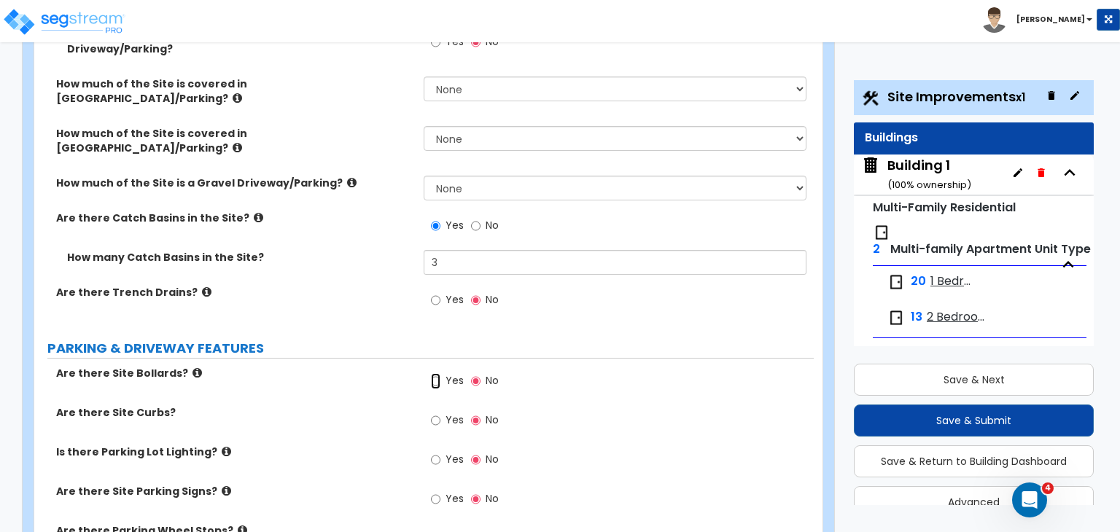
click at [435, 373] on input "Yes" at bounding box center [435, 381] width 9 height 16
radio input "true"
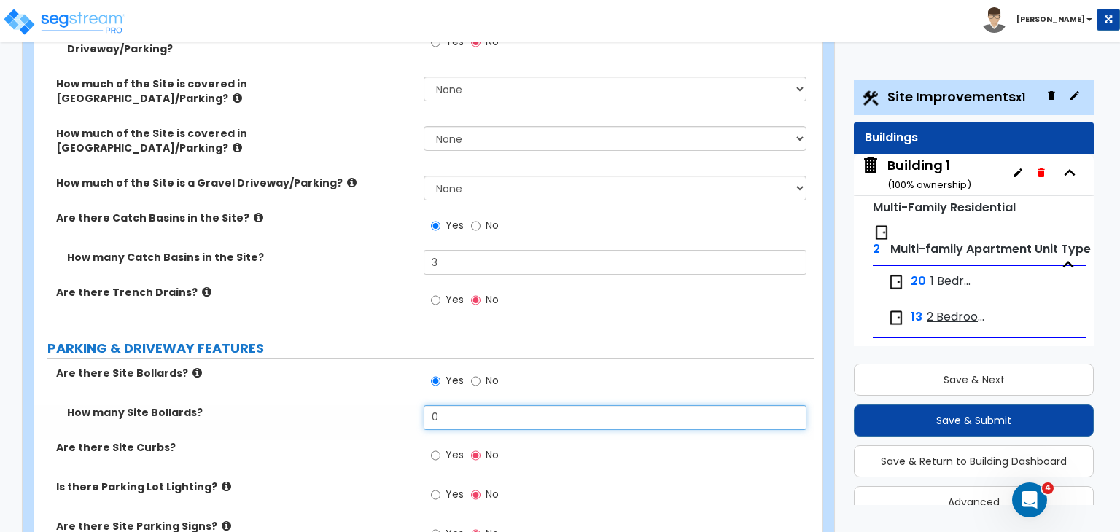
drag, startPoint x: 456, startPoint y: 319, endPoint x: 334, endPoint y: 325, distance: 122.6
click at [334, 405] on div "How many Site Bollards? 0" at bounding box center [423, 422] width 779 height 35
type input "6"
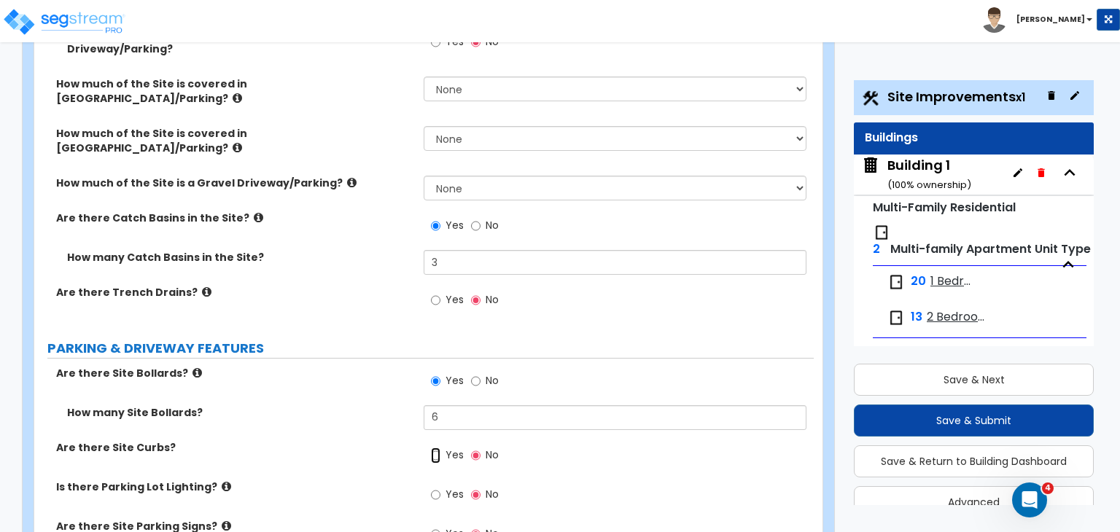
click at [436, 448] on input "Yes" at bounding box center [435, 456] width 9 height 16
radio input "true"
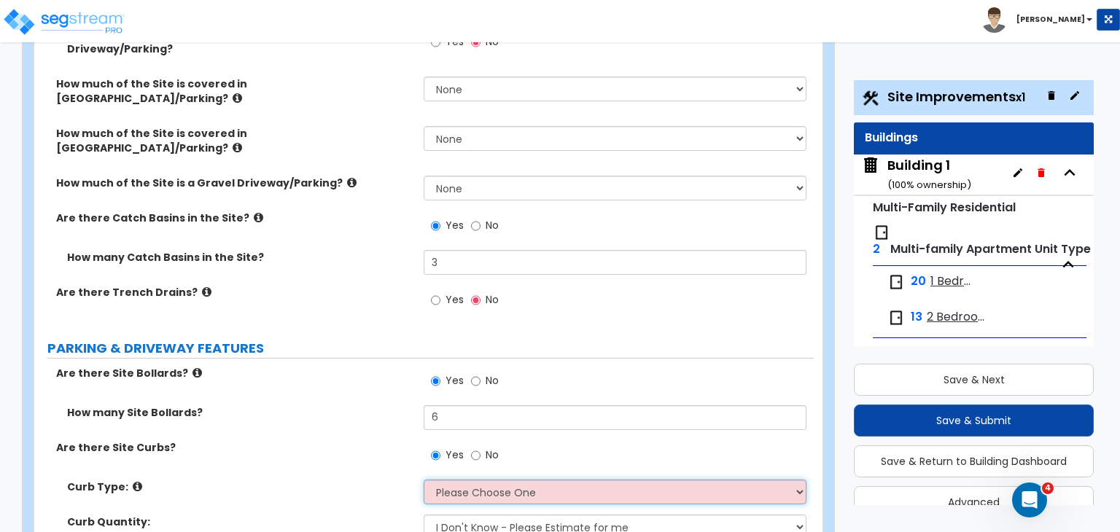
click at [462, 480] on select "Please Choose One Curb (Only) Curb & Gutter Asphalt Berm" at bounding box center [615, 492] width 382 height 25
select select "1"
click at [424, 480] on select "Please Choose One Curb (Only) Curb & Gutter Asphalt Berm" at bounding box center [615, 492] width 382 height 25
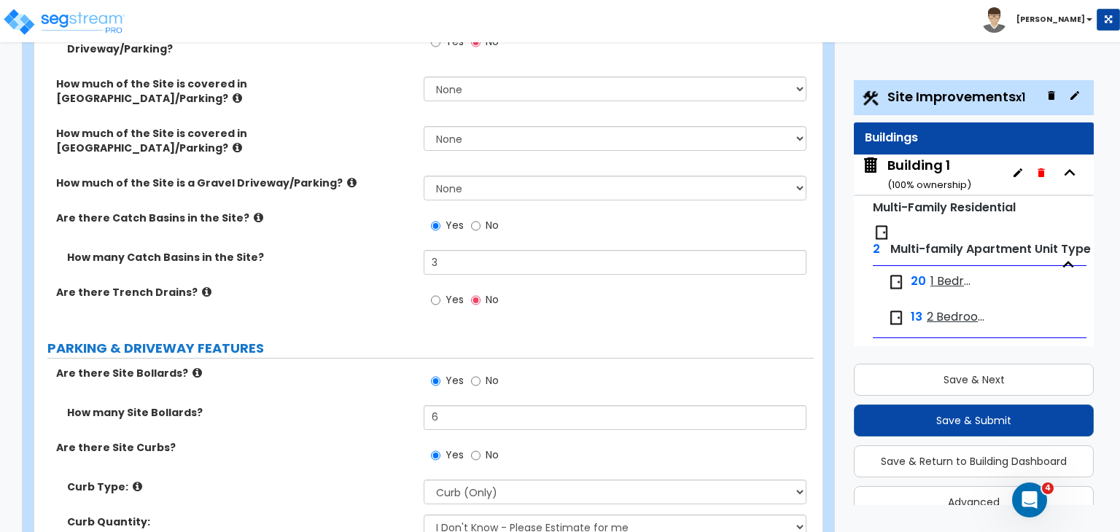
click at [378, 480] on label "Curb Type:" at bounding box center [240, 487] width 346 height 15
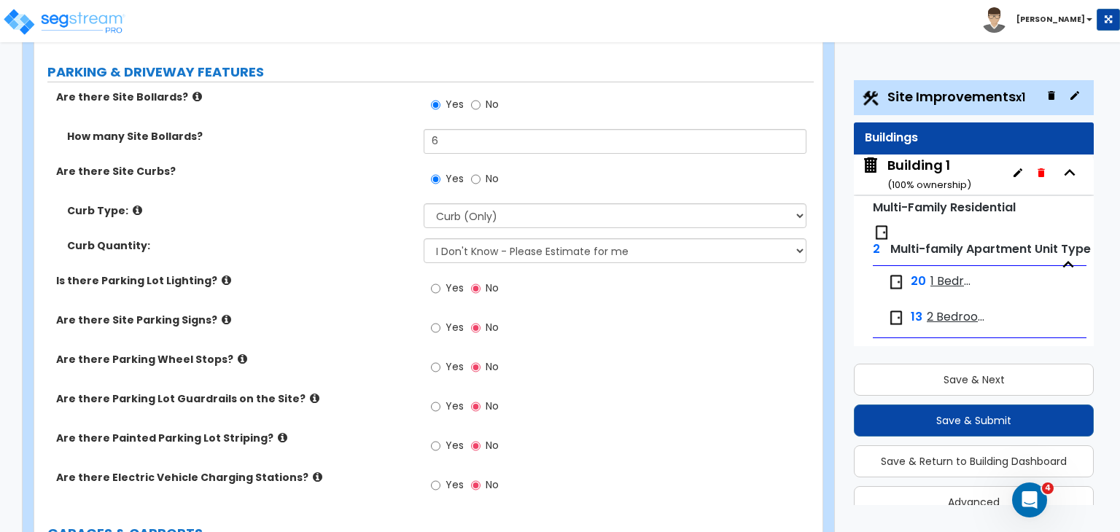
scroll to position [831, 0]
click at [434, 437] on input "Yes" at bounding box center [435, 445] width 9 height 16
radio input "true"
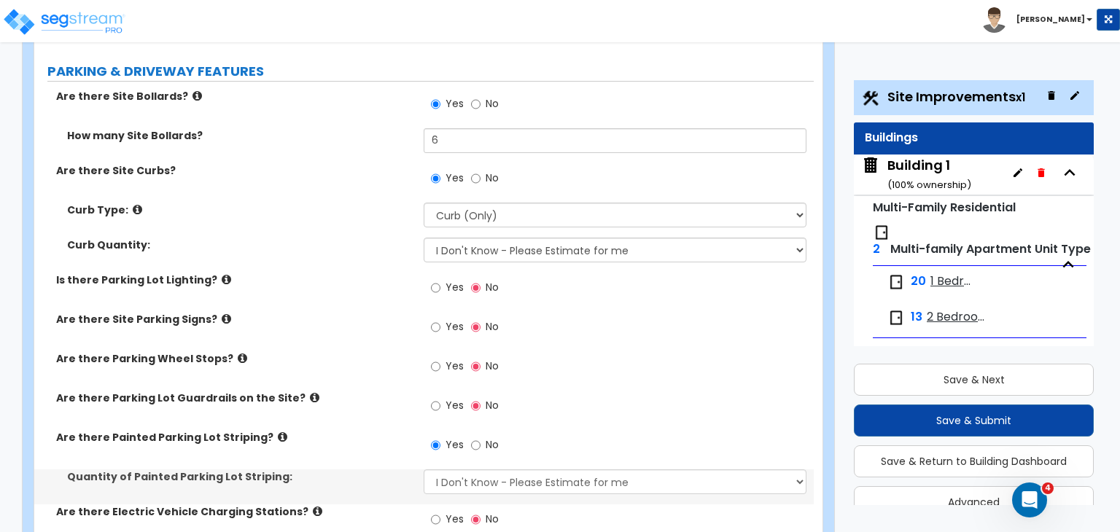
click at [366, 391] on div "Are there Parking Lot Guardrails on the Site? Yes No" at bounding box center [423, 410] width 779 height 39
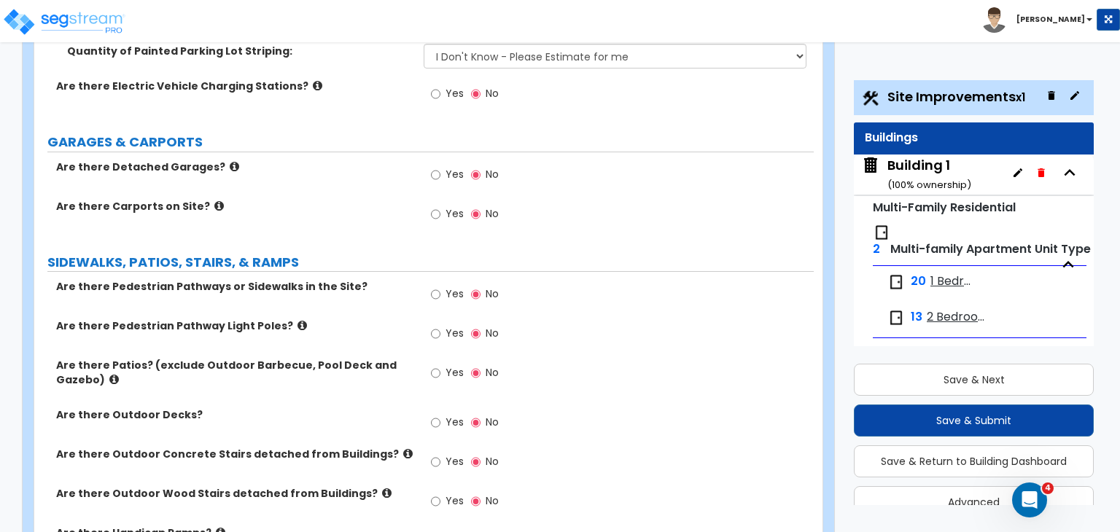
scroll to position [1263, 0]
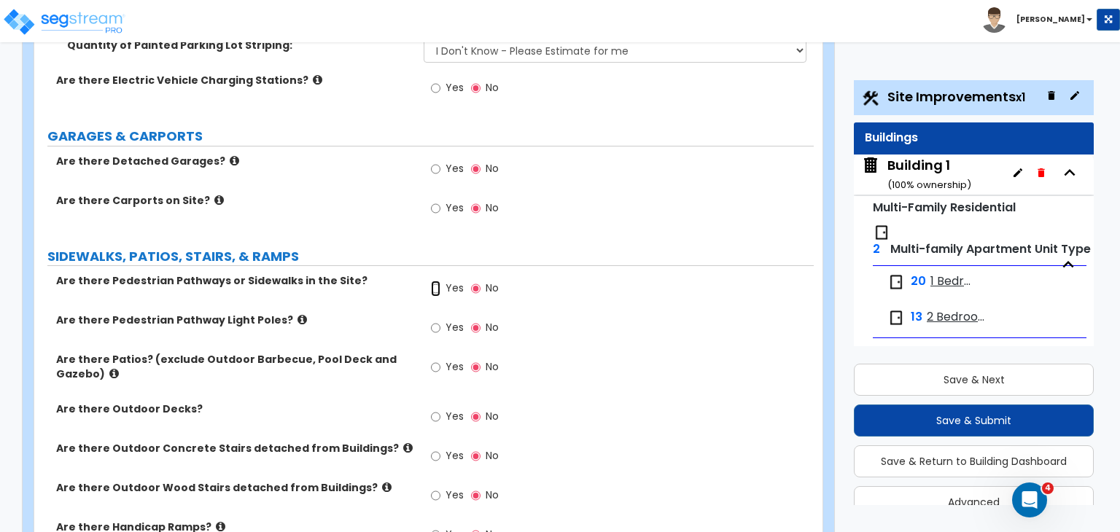
click at [437, 281] on input "Yes" at bounding box center [435, 289] width 9 height 16
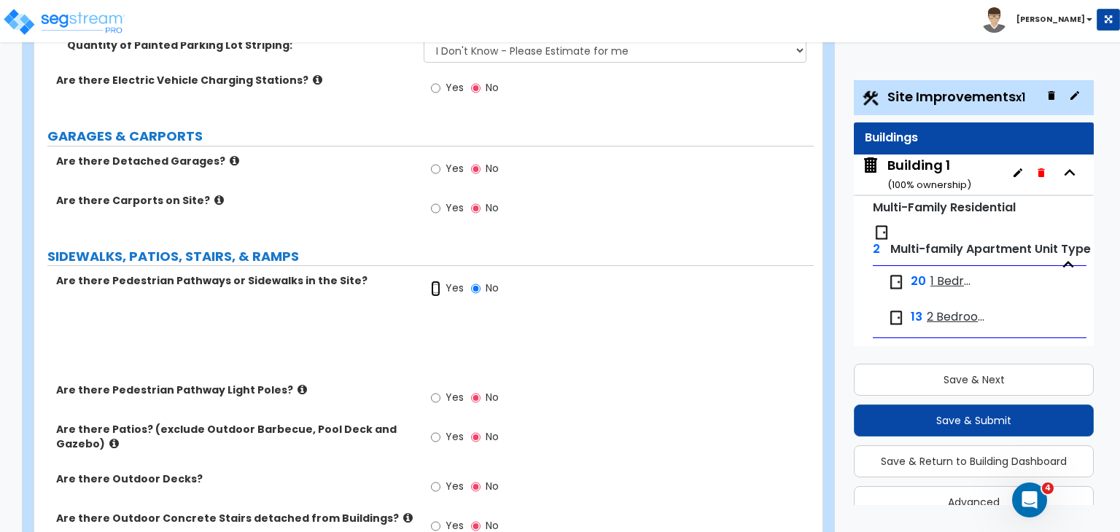
radio input "true"
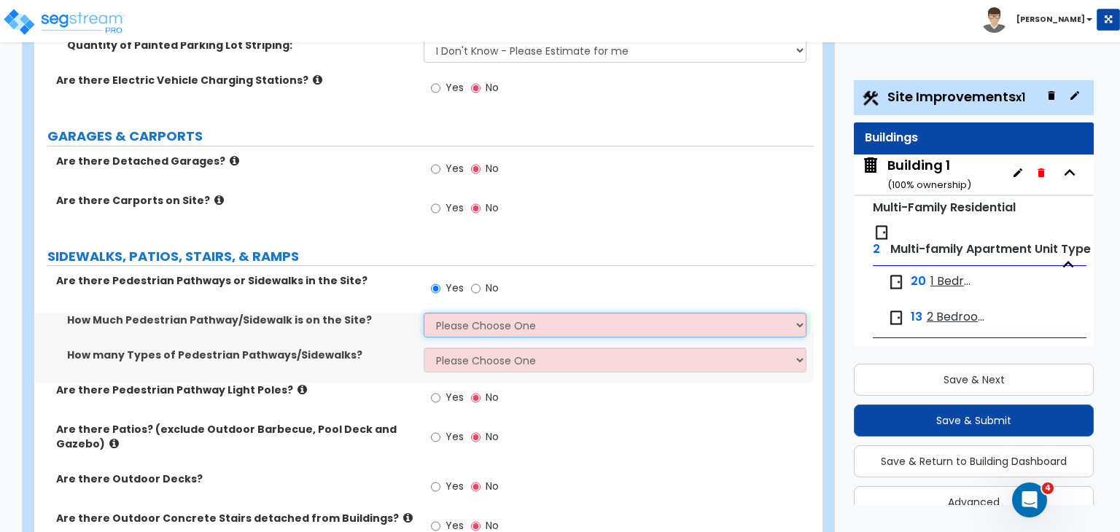
click at [452, 313] on select "Please Choose One I Don't Know, Please Estimate For Me Enter Linear Footage" at bounding box center [615, 325] width 382 height 25
select select "2"
click at [424, 313] on select "Please Choose One I Don't Know, Please Estimate For Me Enter Linear Footage" at bounding box center [615, 325] width 382 height 25
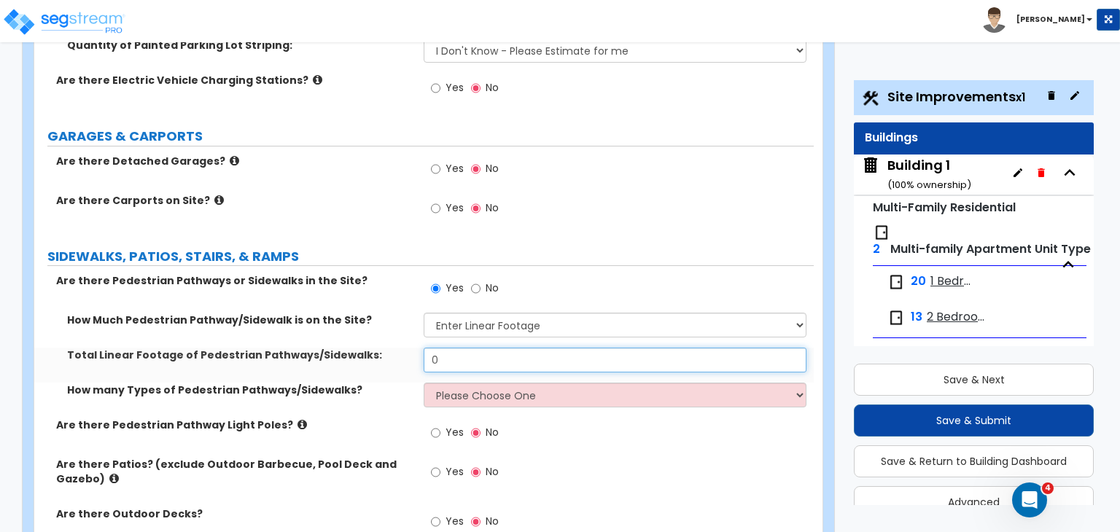
drag, startPoint x: 487, startPoint y: 256, endPoint x: 365, endPoint y: 261, distance: 121.9
click at [365, 348] on div "Total Linear Footage of Pedestrian Pathways/Sidewalks: 0" at bounding box center [423, 365] width 779 height 35
type input "675"
click at [375, 383] on div "How many Types of Pedestrian Pathways/Sidewalks? Please Choose One 1 2 3" at bounding box center [423, 400] width 779 height 35
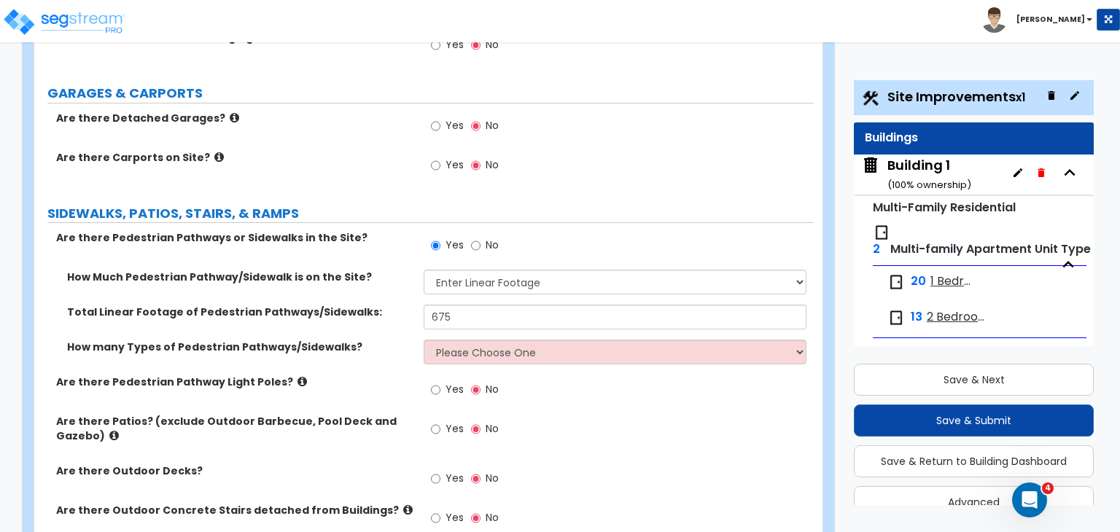
scroll to position [1315, 0]
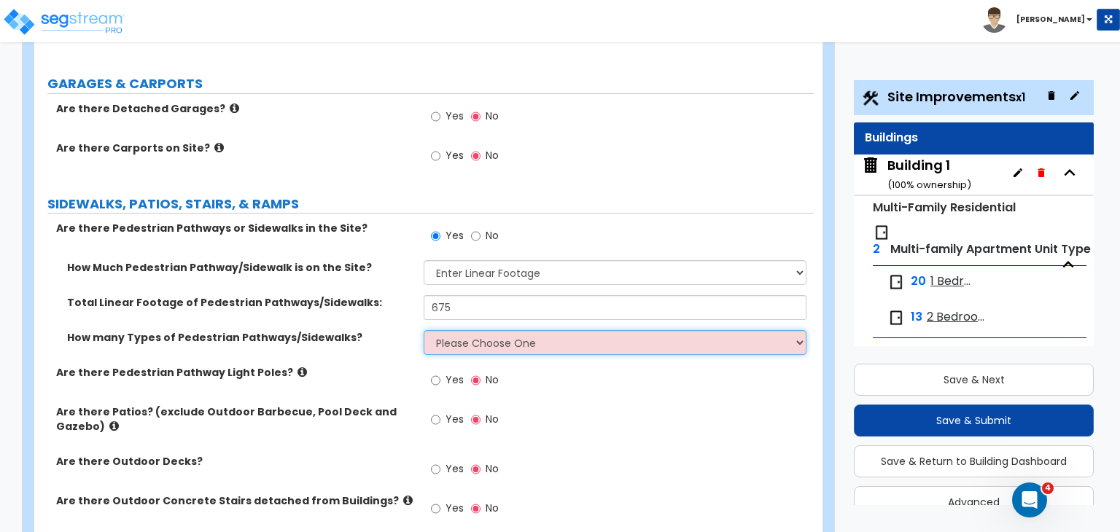
click at [455, 330] on select "Please Choose One 1 2 3" at bounding box center [615, 342] width 382 height 25
select select "1"
click at [424, 330] on select "Please Choose One 1 2 3" at bounding box center [615, 342] width 382 height 25
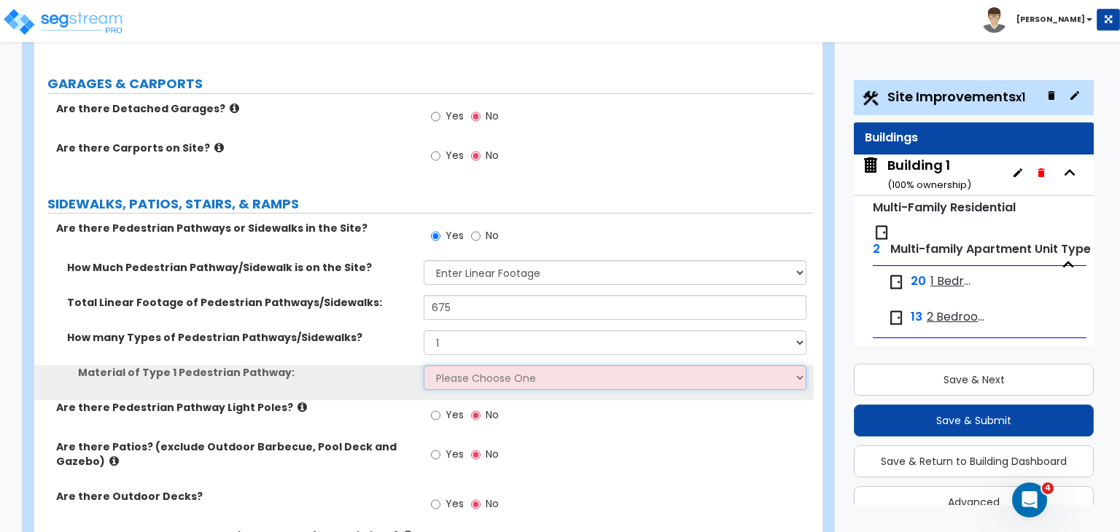
click at [472, 365] on select "Please Choose One Bare Concrete Stamped Concrete Brick Pavers Stone Pavers Wood…" at bounding box center [615, 377] width 382 height 25
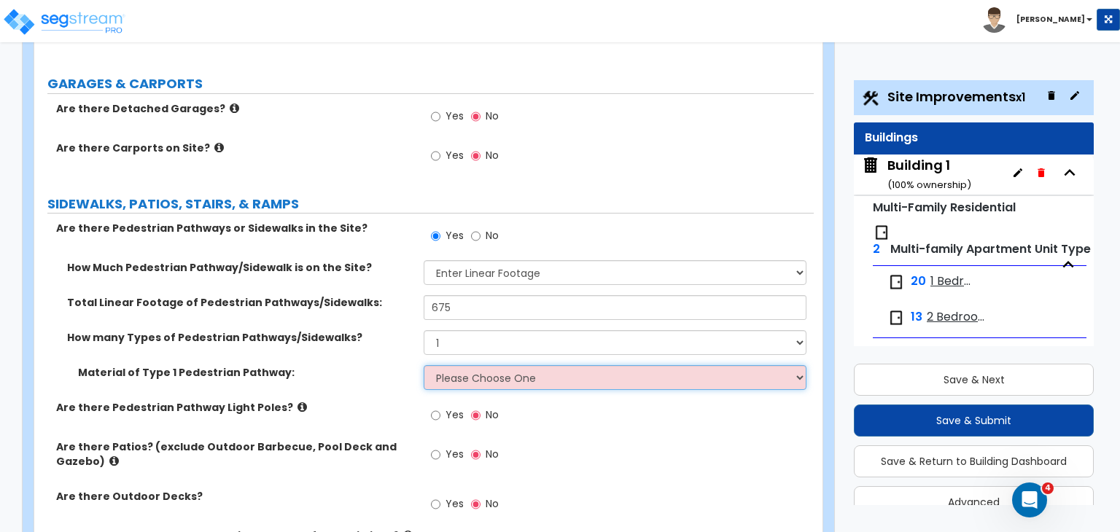
select select "2"
click at [424, 365] on select "Please Choose One Bare Concrete Stamped Concrete Brick Pavers Stone Pavers Wood…" at bounding box center [615, 377] width 382 height 25
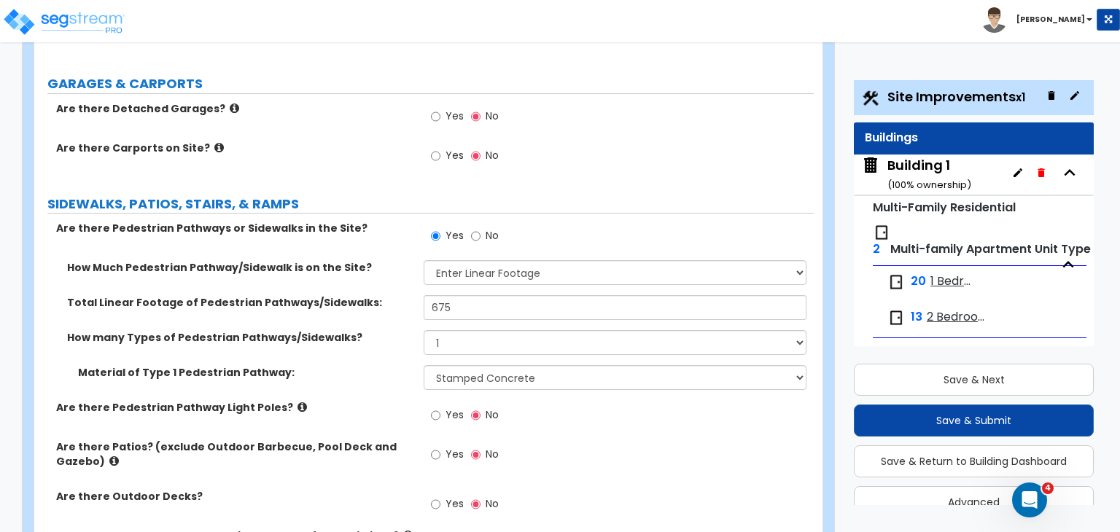
click at [373, 400] on div "Are there Pedestrian Pathway Light Poles? Yes No" at bounding box center [423, 419] width 779 height 39
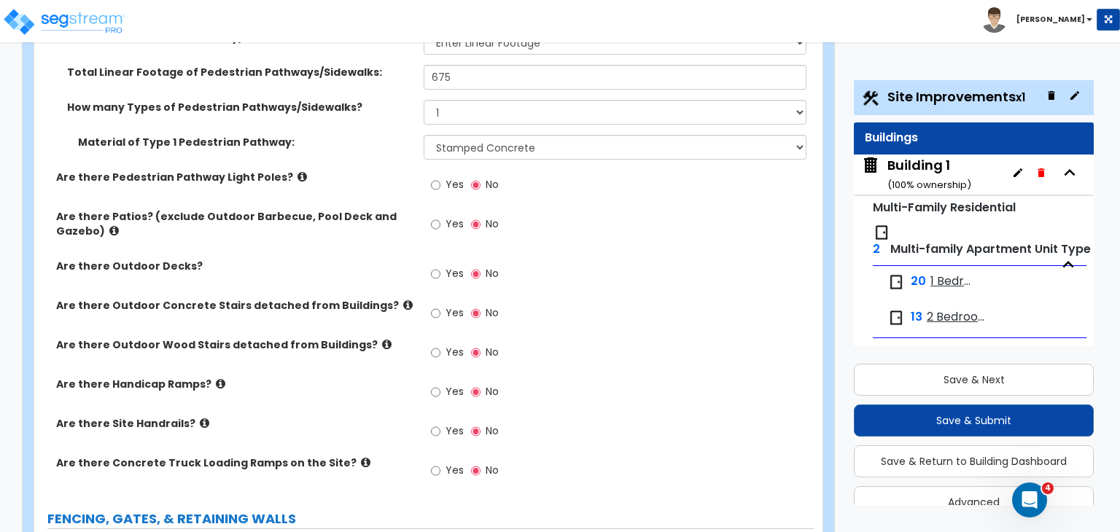
scroll to position [1547, 0]
click at [336, 376] on div "Are there Handicap Ramps? Yes No" at bounding box center [423, 395] width 779 height 39
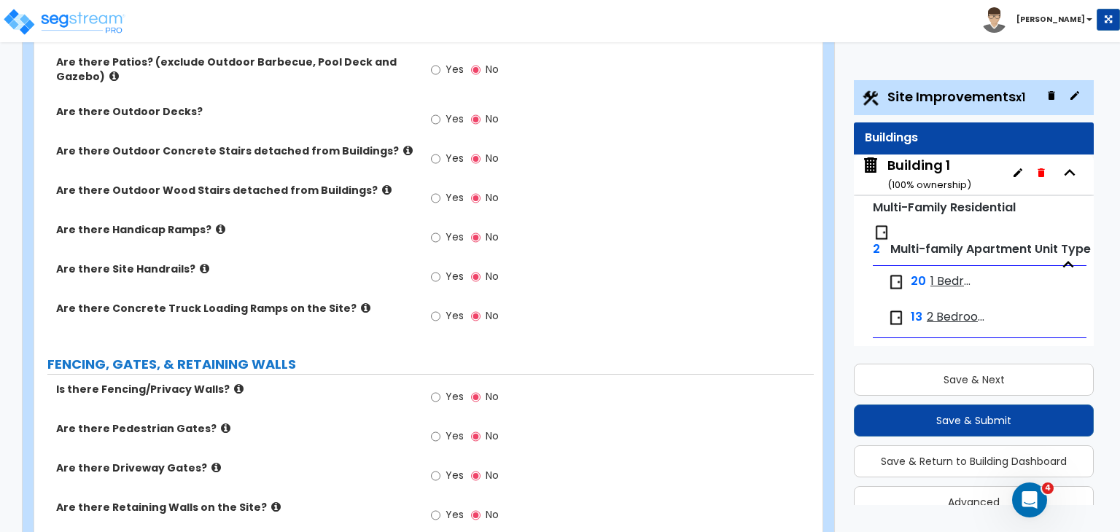
scroll to position [1702, 0]
click at [437, 388] on input "Yes" at bounding box center [435, 396] width 9 height 16
radio input "true"
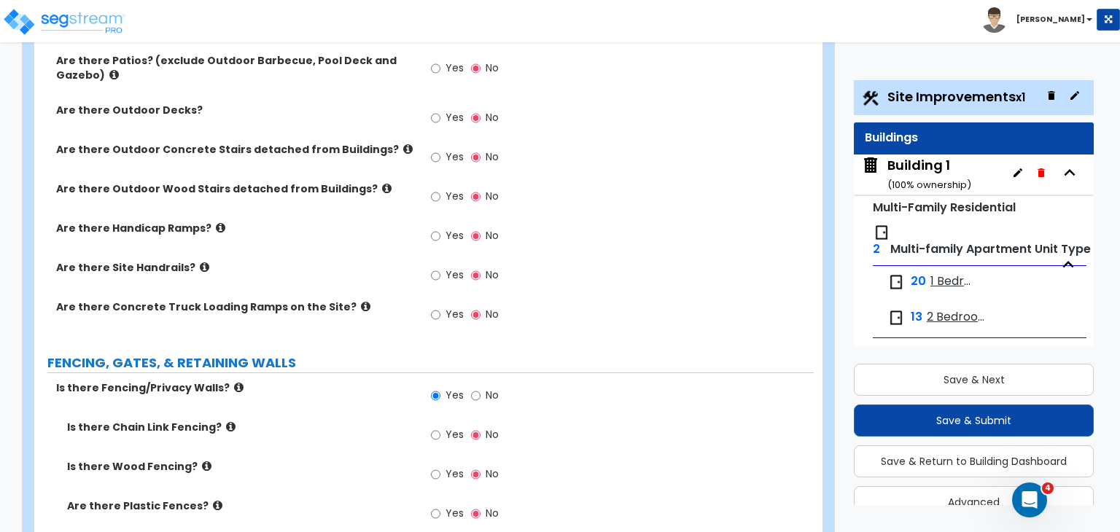
radio input "true"
drag, startPoint x: 458, startPoint y: 488, endPoint x: 369, endPoint y: 497, distance: 89.4
type input "970"
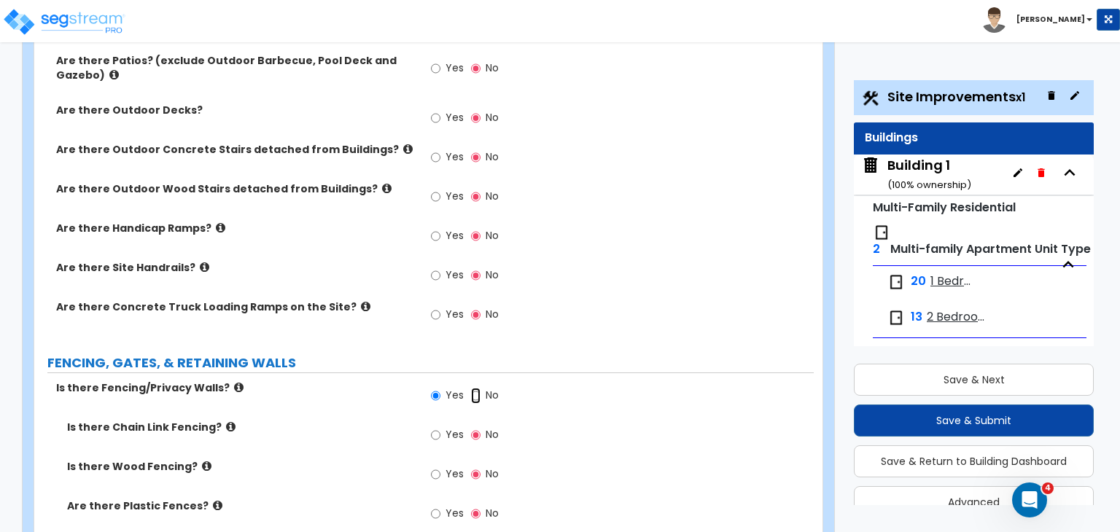
click at [473, 388] on input "No" at bounding box center [475, 396] width 9 height 16
radio input "false"
radio input "true"
click at [433, 427] on input "Yes" at bounding box center [435, 435] width 9 height 16
radio input "true"
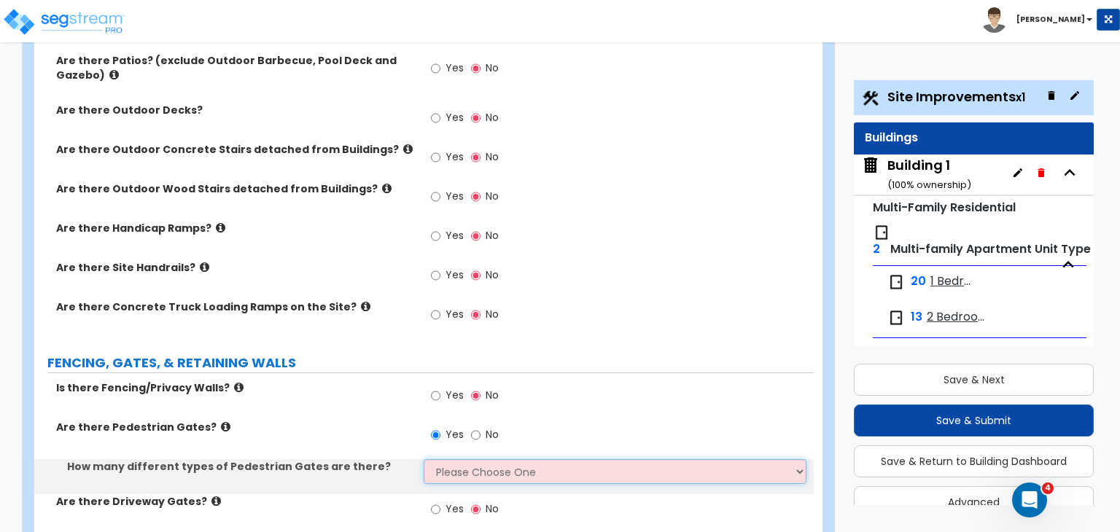
click at [458, 459] on select "Please Choose One 1 2 3" at bounding box center [615, 471] width 382 height 25
select select "1"
click at [424, 459] on select "Please Choose One 1 2 3" at bounding box center [615, 471] width 382 height 25
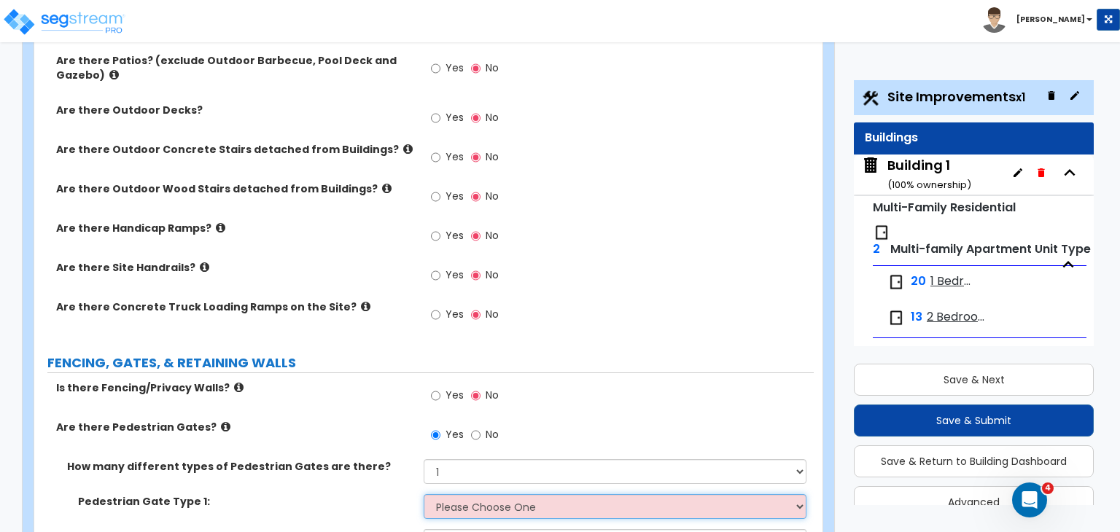
click at [461, 494] on select "Please Choose One Chain Link, 3 ft Height Chain Link, 4 ft Height Chain Link, 6…" at bounding box center [615, 506] width 382 height 25
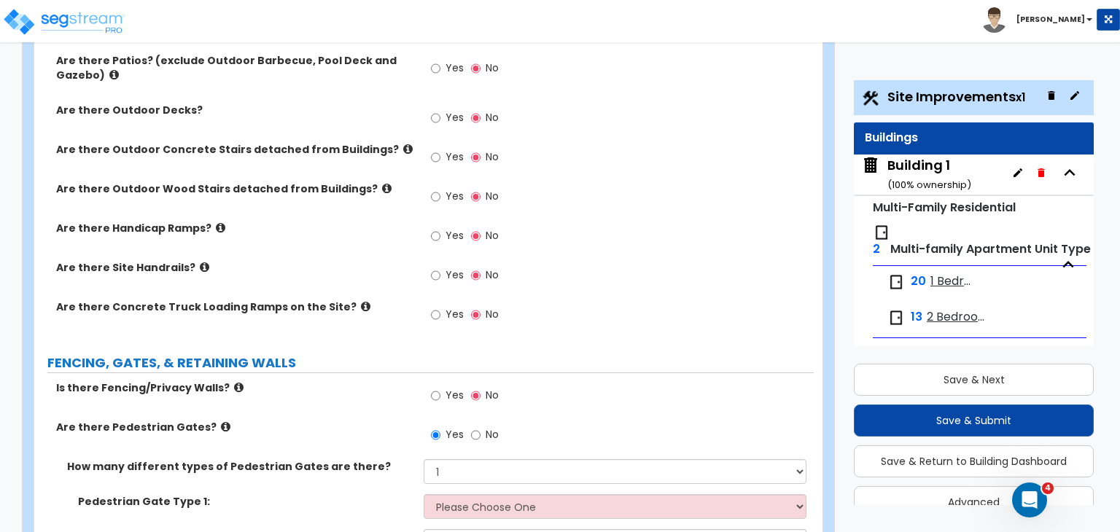
click at [346, 420] on div "Are there Pedestrian Gates? Yes No" at bounding box center [423, 439] width 779 height 39
click at [472, 427] on input "No" at bounding box center [475, 435] width 9 height 16
radio input "false"
radio input "true"
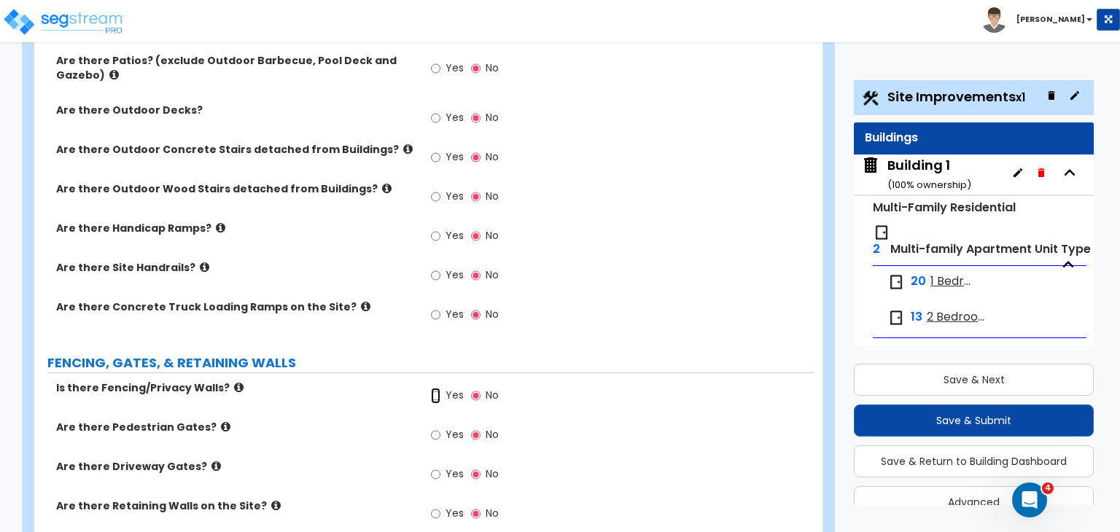
click at [437, 388] on input "Yes" at bounding box center [435, 396] width 9 height 16
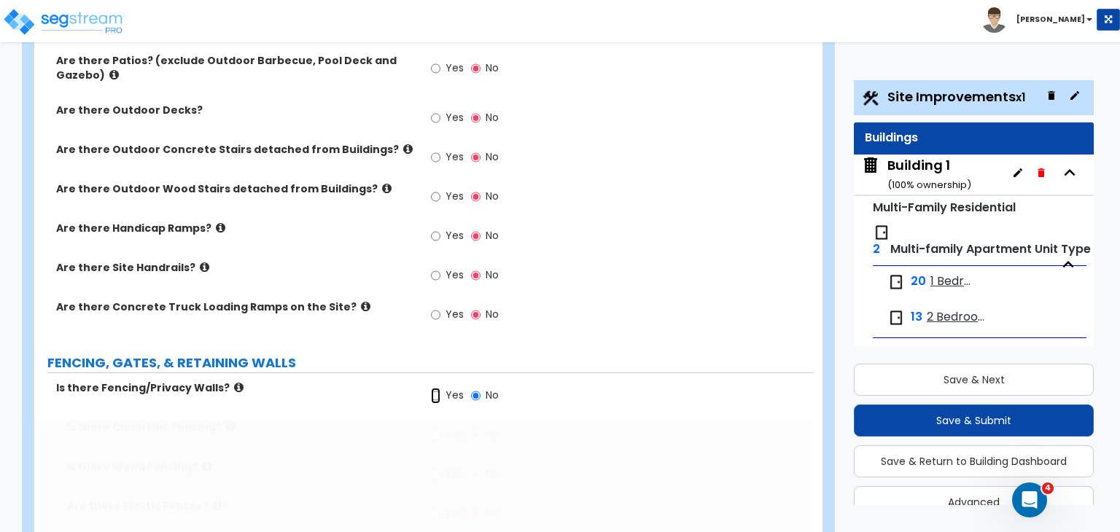
radio input "true"
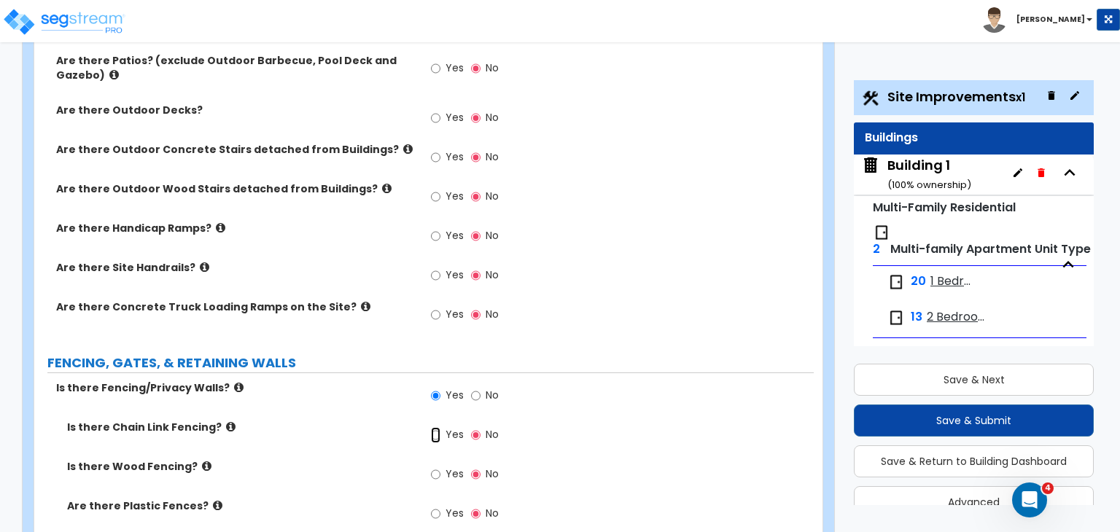
click at [435, 427] on input "Yes" at bounding box center [435, 435] width 9 height 16
radio input "true"
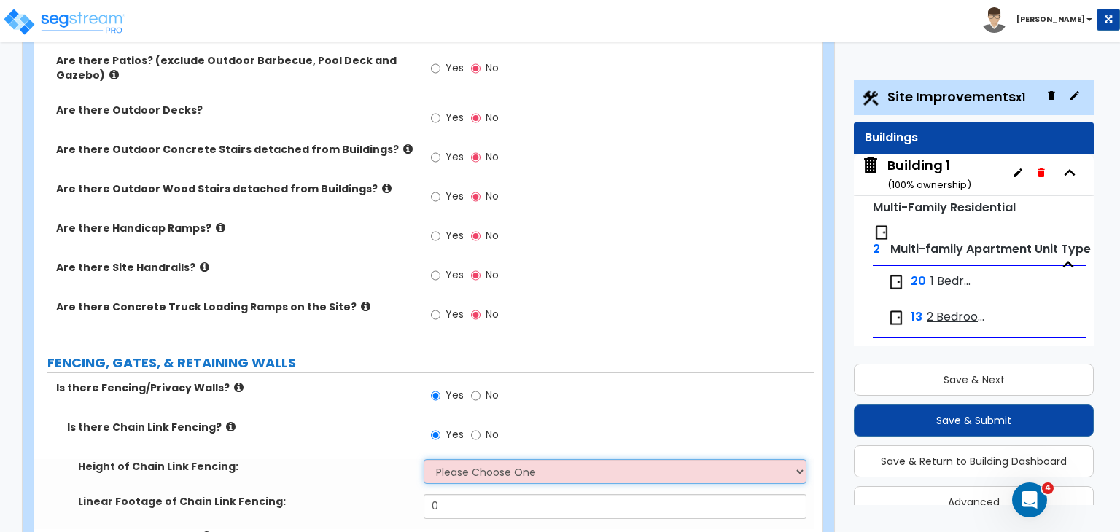
click at [465, 459] on select "Please Choose One 3 feet 4 feet 5 feet 6 feet 10 feet 12 feet" at bounding box center [615, 471] width 382 height 25
select select "4"
click at [424, 459] on select "Please Choose One 3 feet 4 feet 5 feet 6 feet 10 feet 12 feet" at bounding box center [615, 471] width 382 height 25
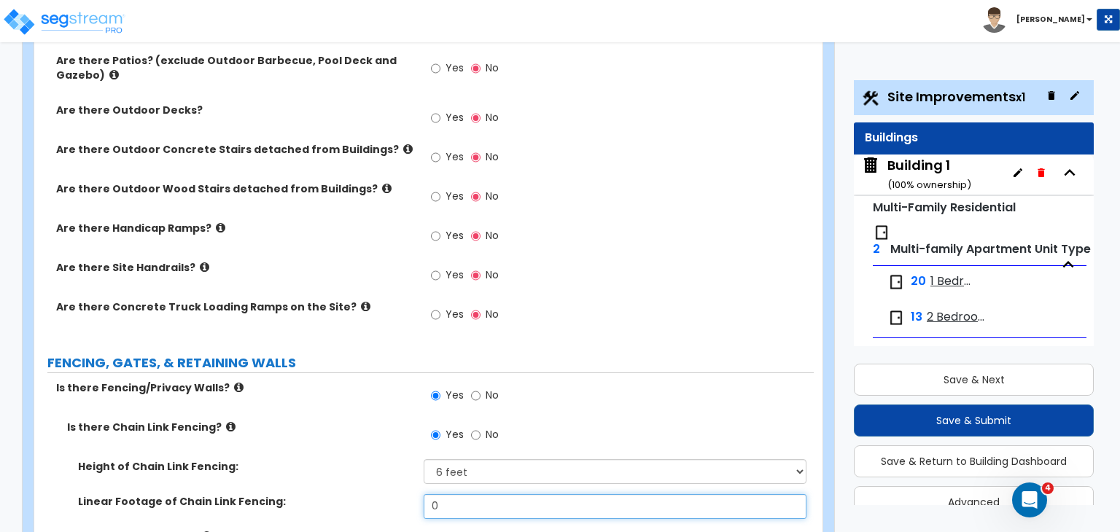
drag, startPoint x: 461, startPoint y: 405, endPoint x: 343, endPoint y: 417, distance: 118.0
click at [343, 494] on div "Linear Footage of Chain Link Fencing: 0" at bounding box center [423, 511] width 779 height 35
type input "970"
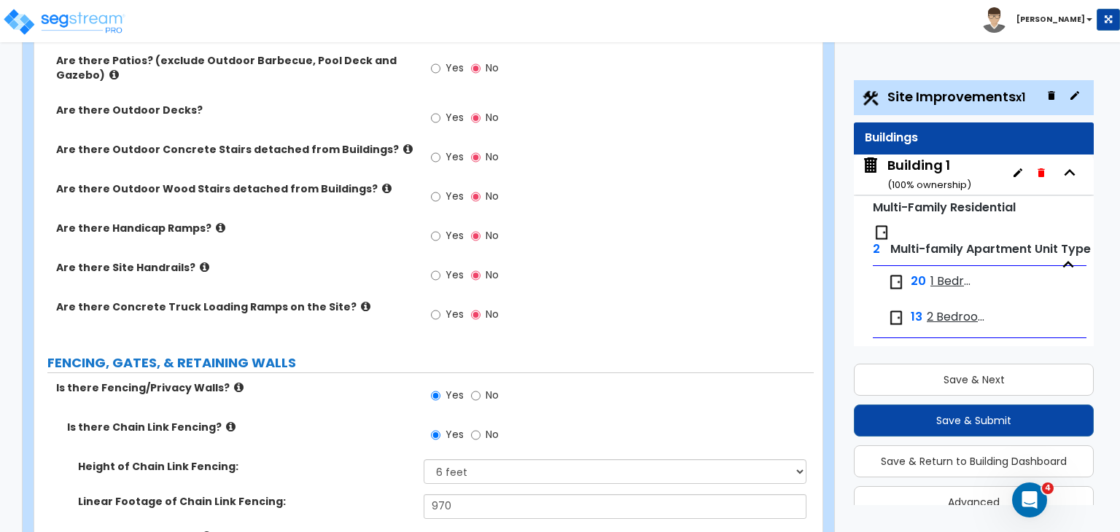
click at [346, 494] on div "Linear Footage of Chain Link Fencing: 970" at bounding box center [423, 511] width 779 height 35
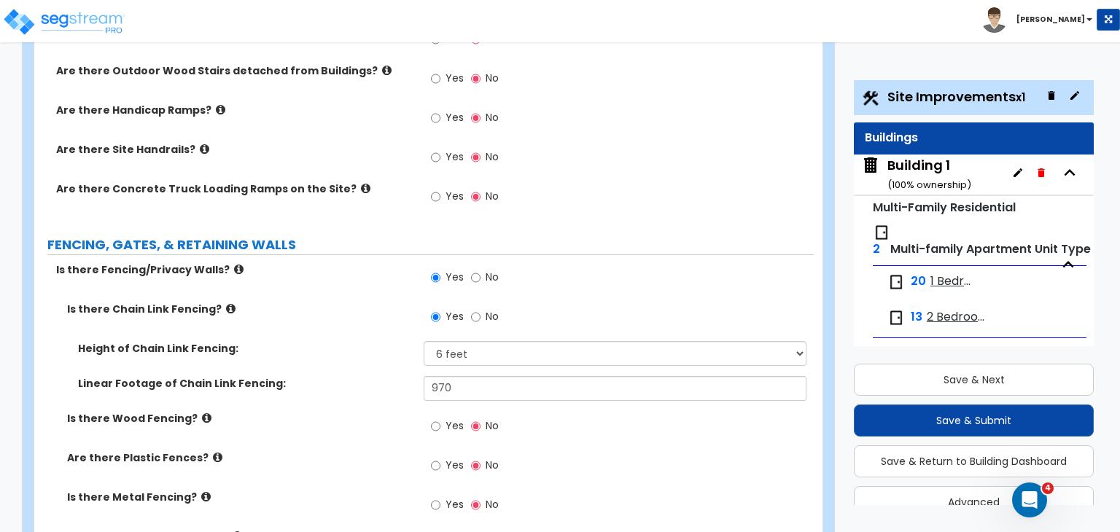
scroll to position [1823, 0]
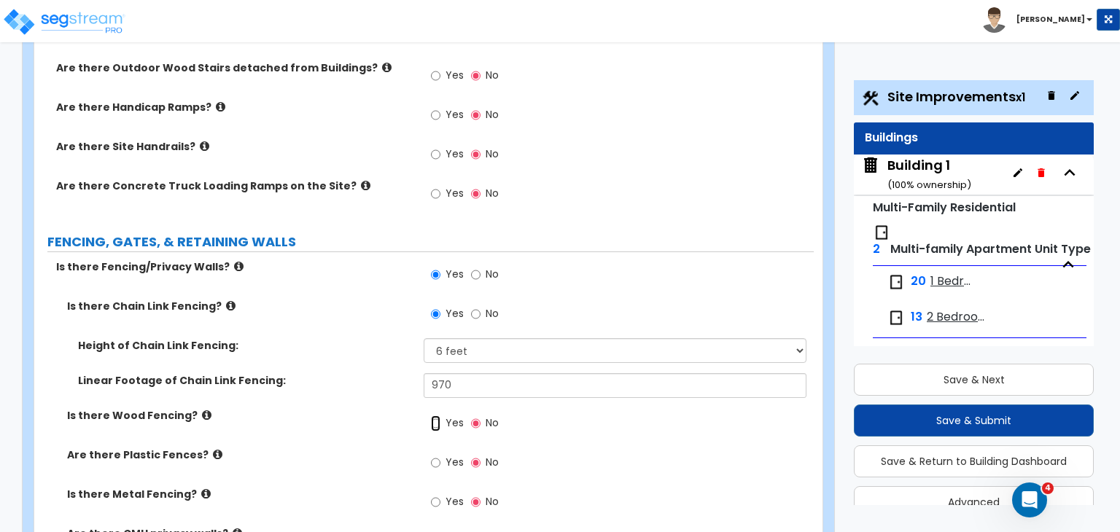
click at [435, 416] on input "Yes" at bounding box center [435, 424] width 9 height 16
radio input "true"
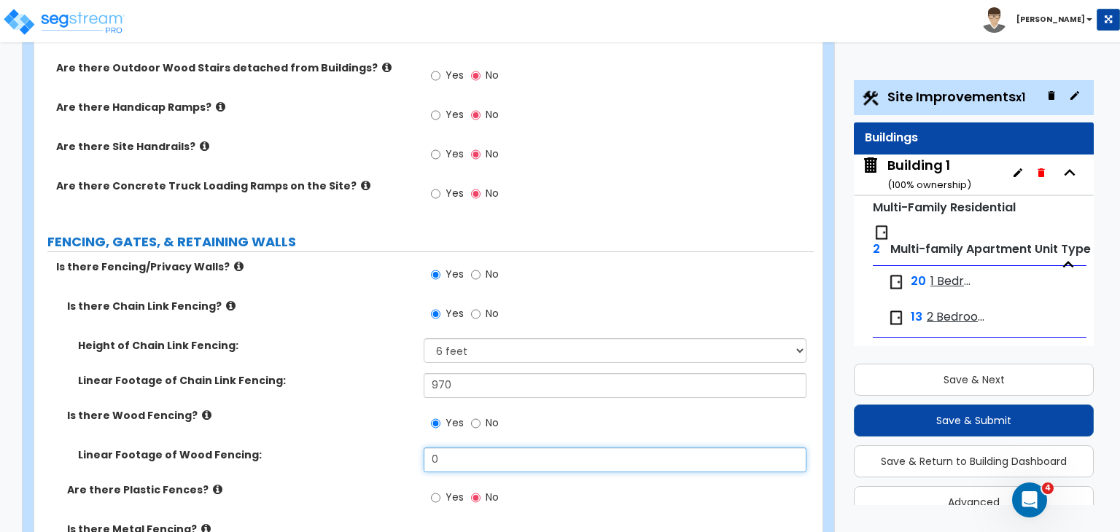
drag, startPoint x: 462, startPoint y: 365, endPoint x: 356, endPoint y: 349, distance: 107.5
type input "90"
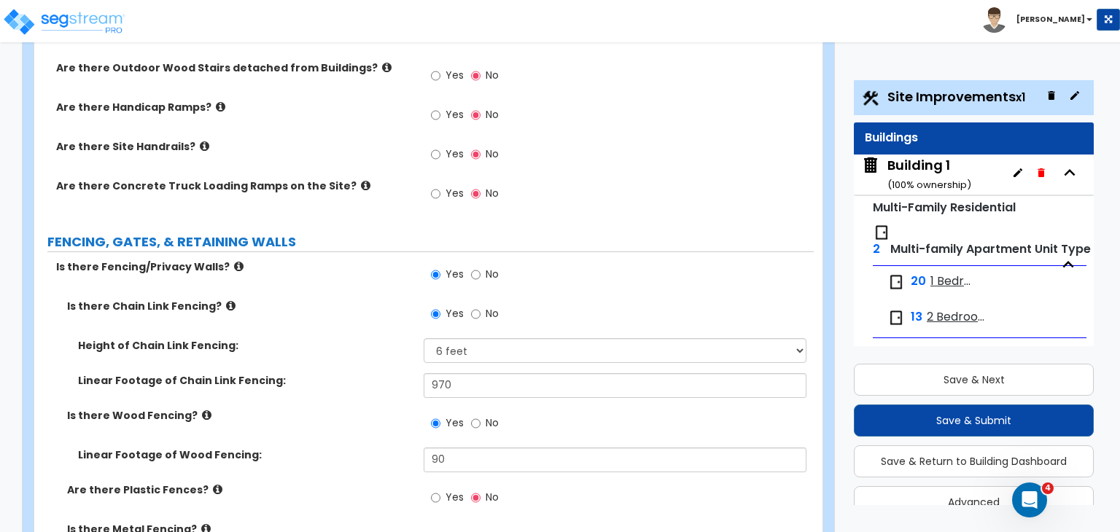
click at [362, 448] on label "Linear Footage of Wood Fencing:" at bounding box center [245, 455] width 335 height 15
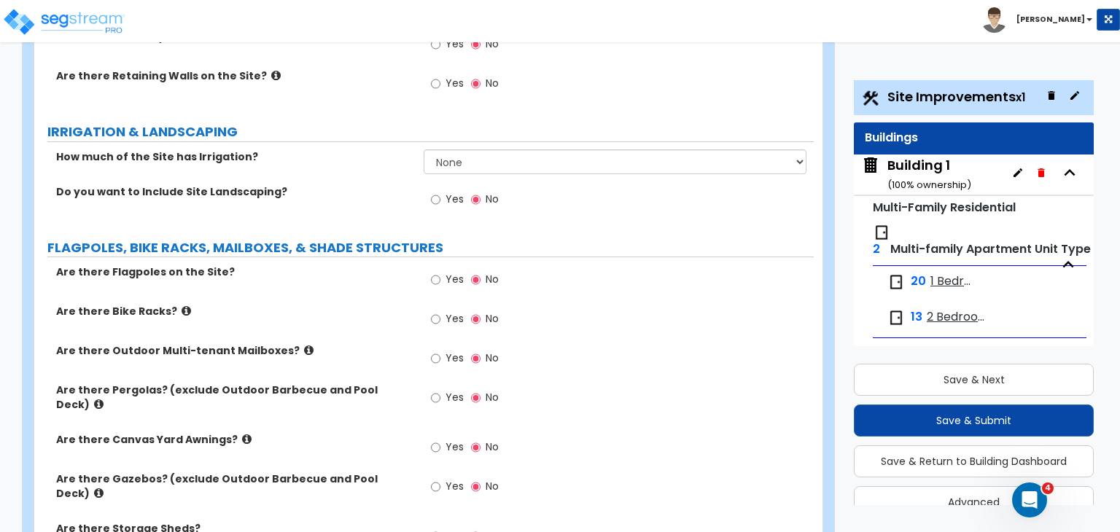
scroll to position [2631, 0]
click at [435, 390] on input "Yes" at bounding box center [435, 398] width 9 height 16
radio input "true"
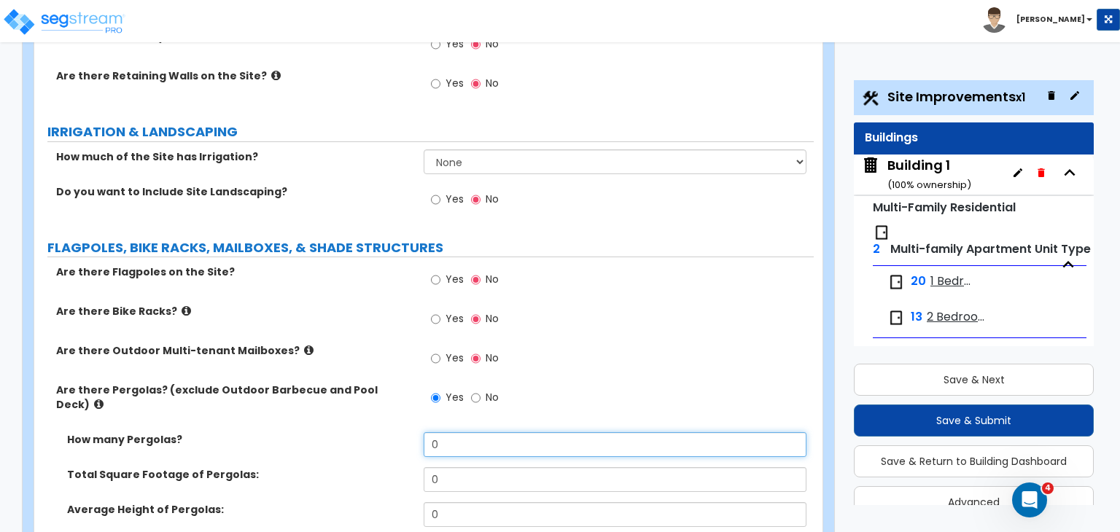
drag, startPoint x: 456, startPoint y: 336, endPoint x: 378, endPoint y: 341, distance: 77.4
click at [378, 432] on div "How many Pergolas? 0" at bounding box center [423, 449] width 779 height 35
type input "2"
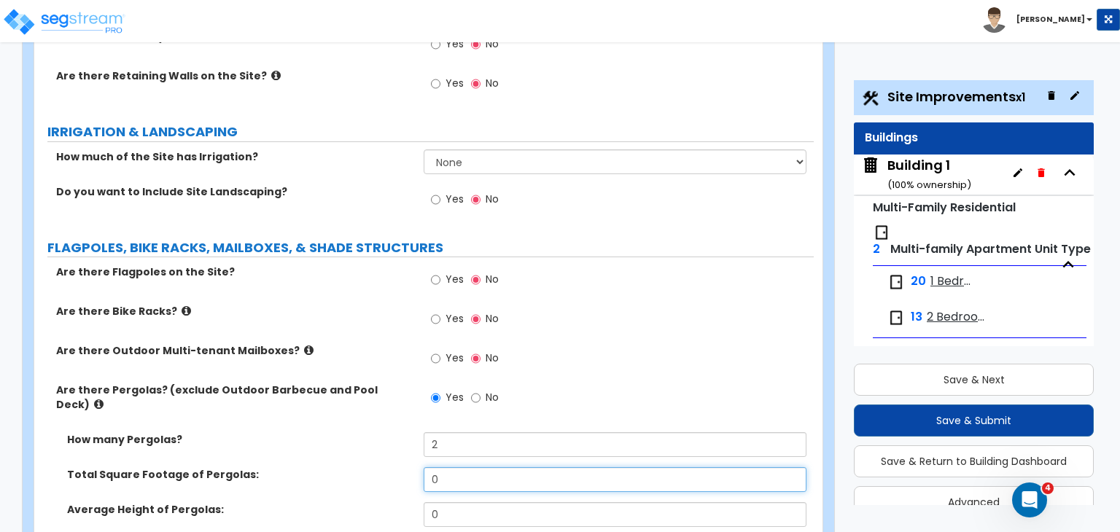
drag, startPoint x: 472, startPoint y: 371, endPoint x: 352, endPoint y: 370, distance: 120.3
click at [352, 467] on div "Total Square Footage of Pergolas: 0" at bounding box center [423, 484] width 779 height 35
type input "575"
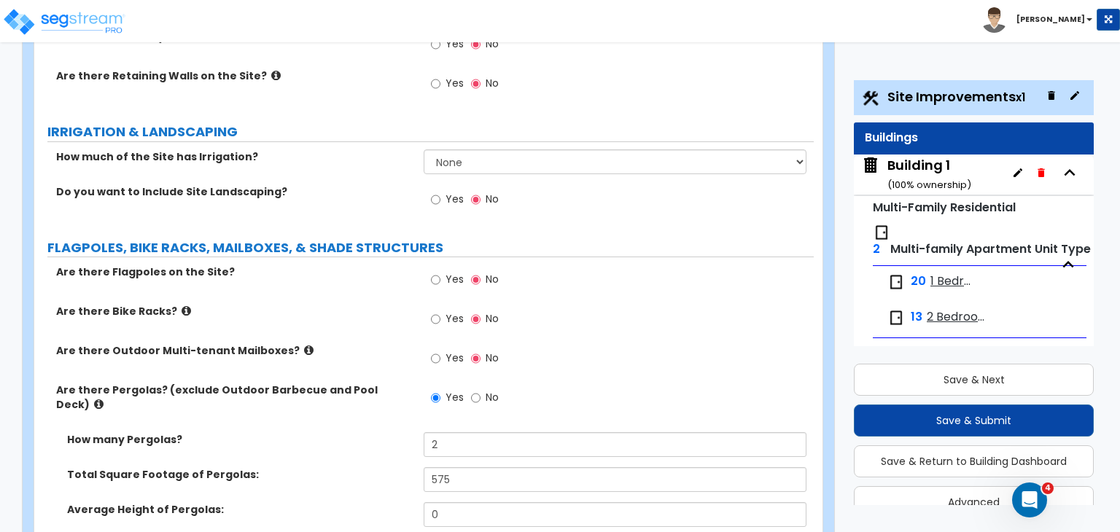
click at [338, 467] on div "Total Square Footage of Pergolas: 575" at bounding box center [423, 484] width 779 height 35
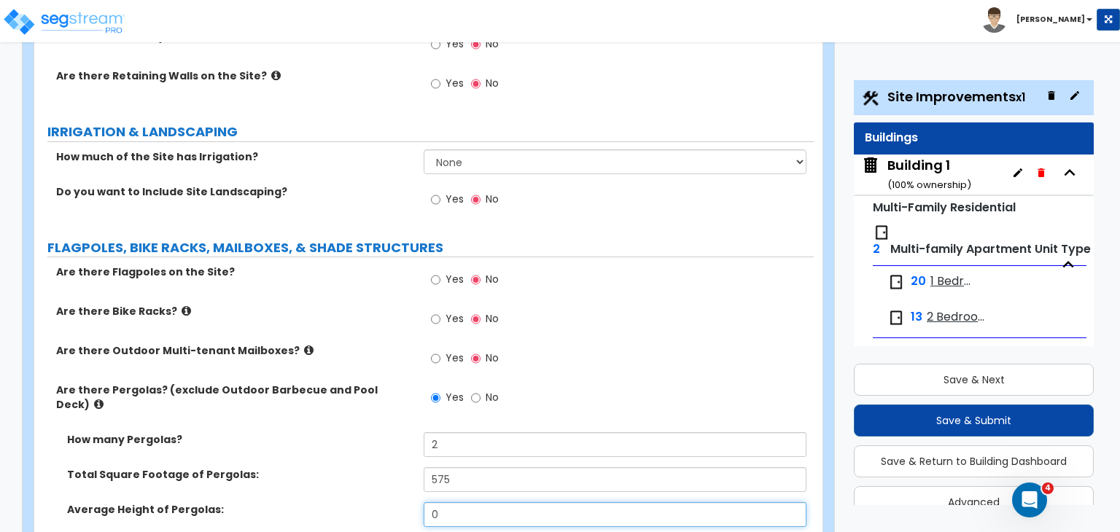
drag, startPoint x: 459, startPoint y: 409, endPoint x: 327, endPoint y: 409, distance: 132.0
click at [327, 502] on div "Average Height of Pergolas: 0" at bounding box center [423, 519] width 779 height 35
type input "12"
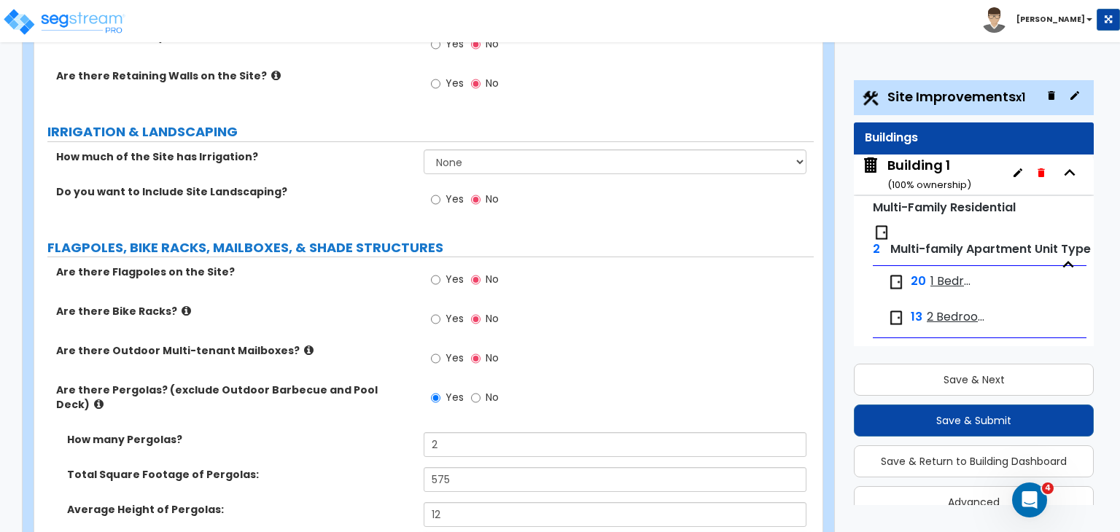
select select "1"
click at [388, 502] on div "Average Height of Pergolas: 12" at bounding box center [423, 519] width 779 height 35
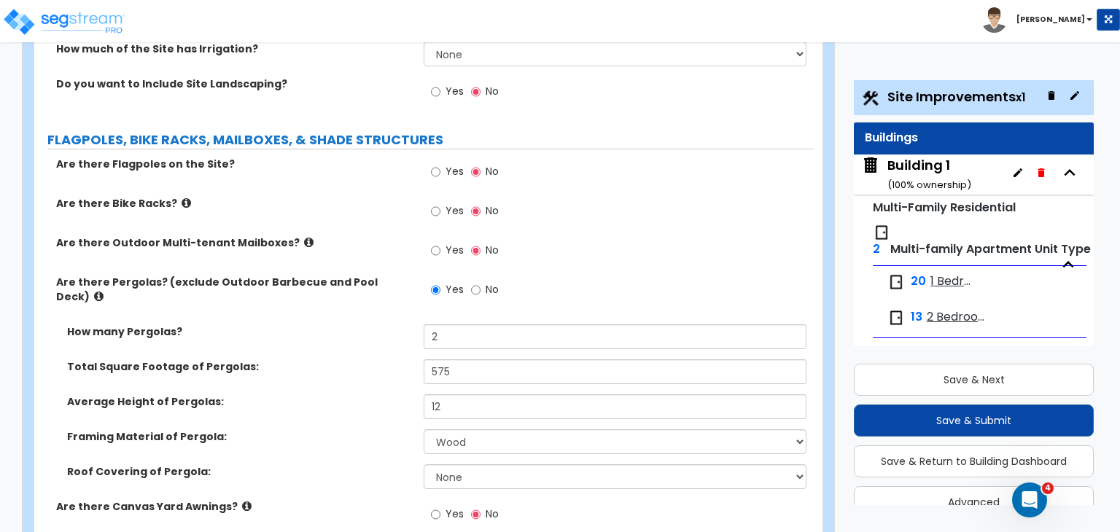
scroll to position [2747, 0]
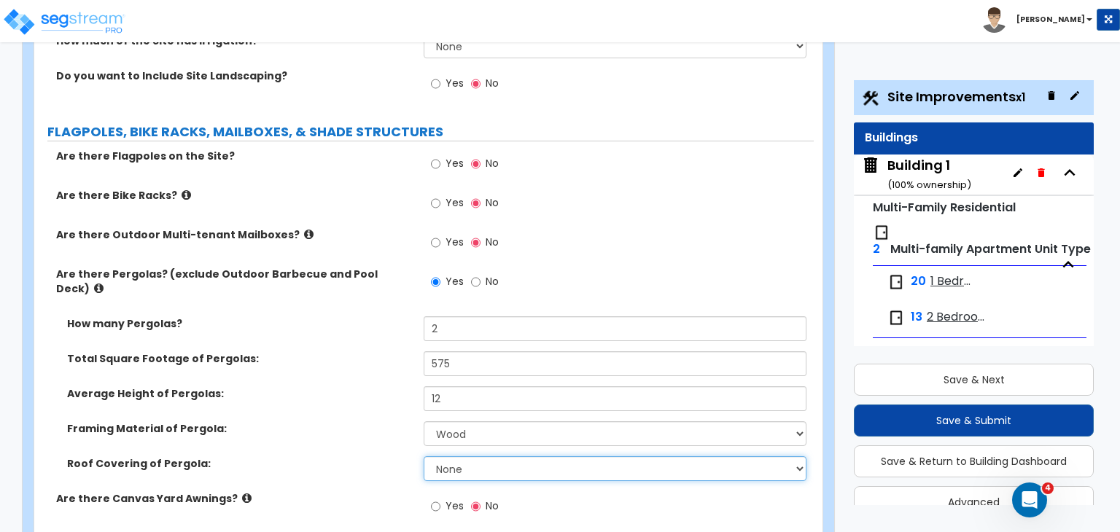
click at [474, 456] on select "None Plastic Fiberglass Metal" at bounding box center [615, 468] width 382 height 25
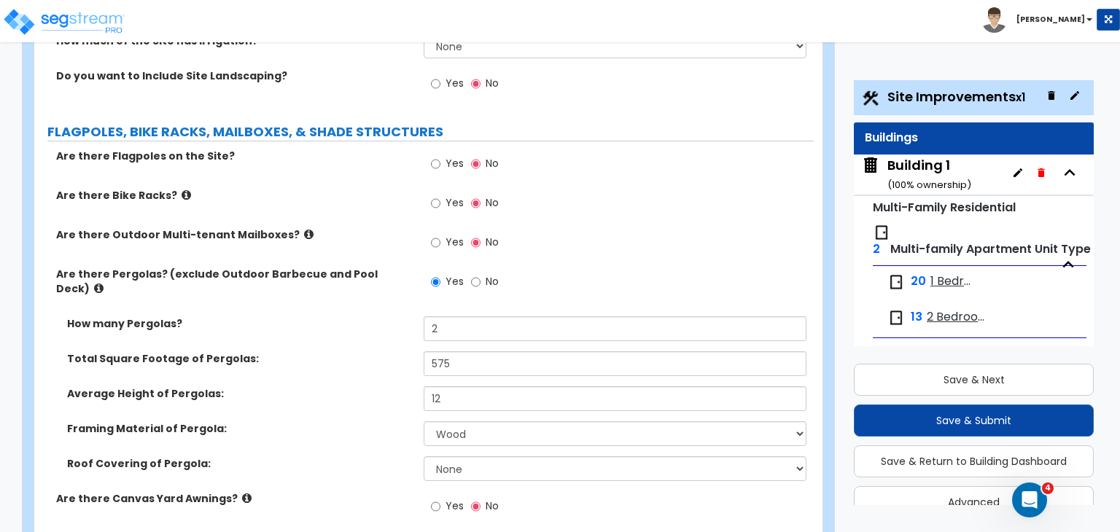
click at [371, 456] on label "Roof Covering of Pergola:" at bounding box center [240, 463] width 346 height 15
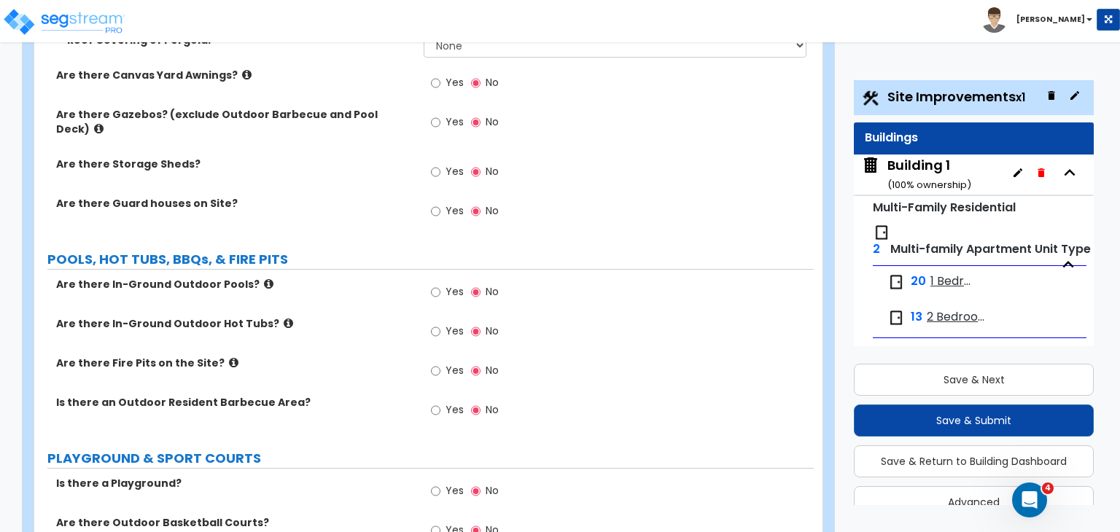
scroll to position [3187, 0]
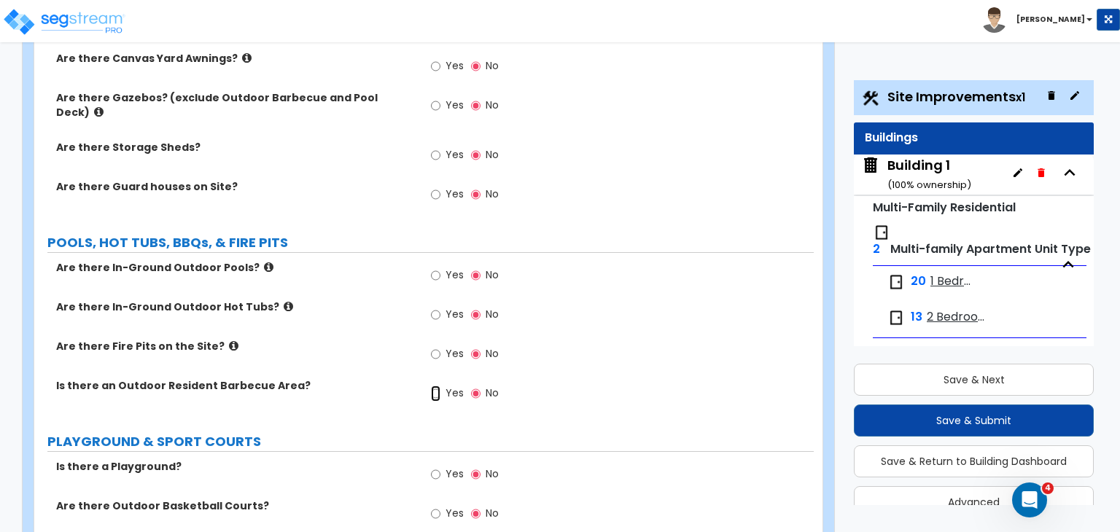
click at [432, 386] on input "Yes" at bounding box center [435, 394] width 9 height 16
radio input "true"
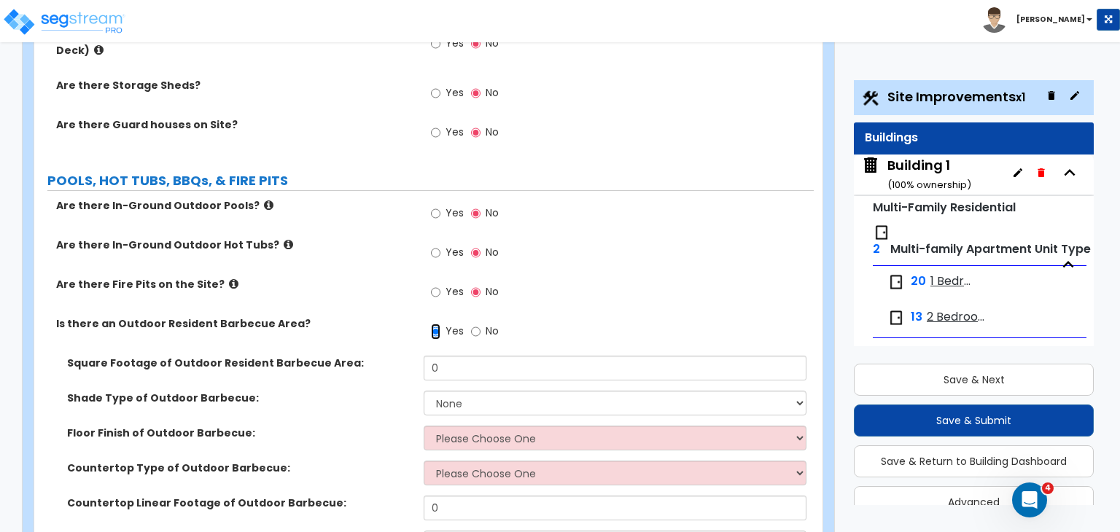
scroll to position [3254, 0]
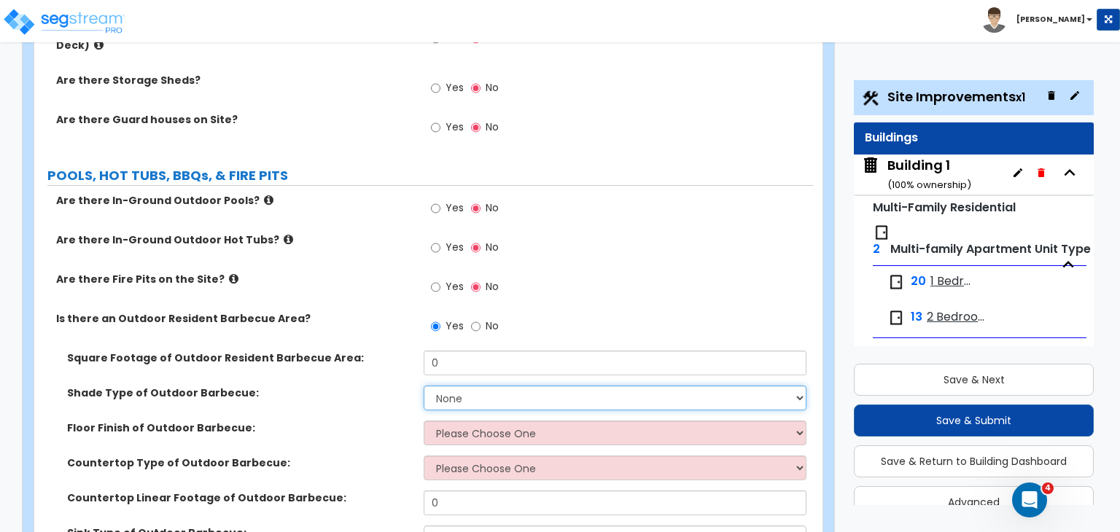
click at [464, 386] on select "None Roof Pergola" at bounding box center [615, 398] width 382 height 25
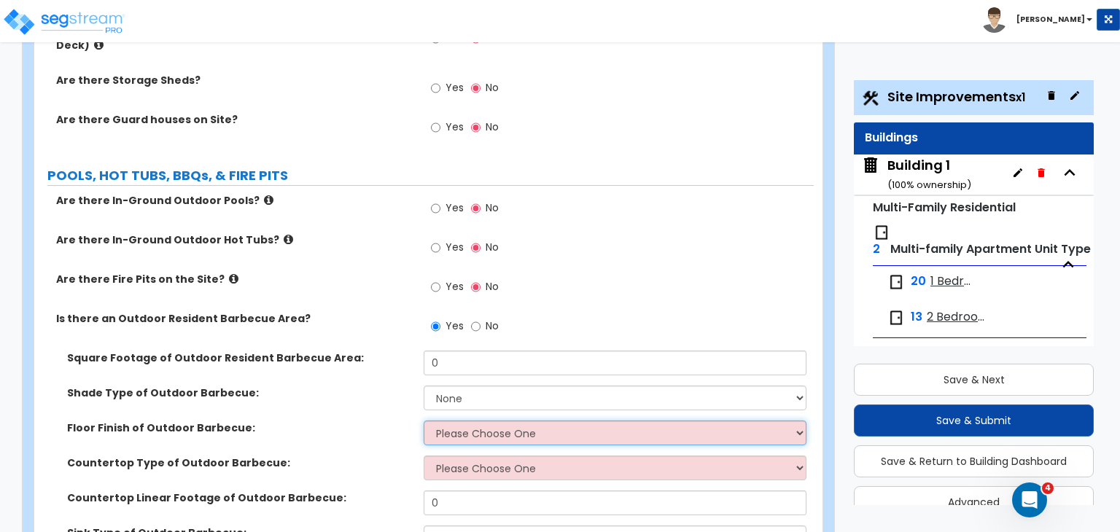
click at [460, 421] on select "Please Choose One Brick Pavers Stone Pavers Concrete" at bounding box center [615, 433] width 382 height 25
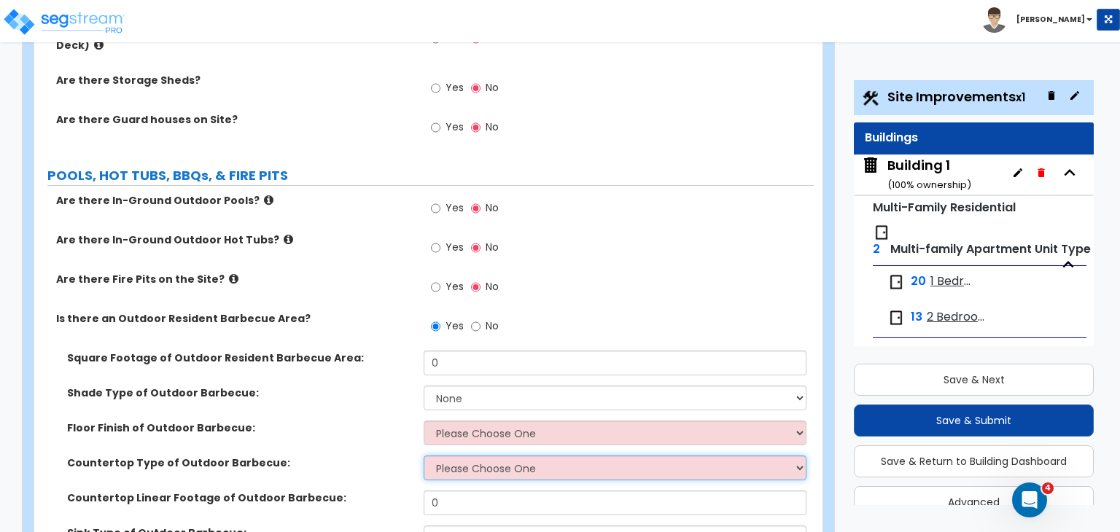
click at [462, 456] on select "Please Choose One Plastic Laminate Solid Surface Stone Quartz Marble Stainless …" at bounding box center [615, 468] width 382 height 25
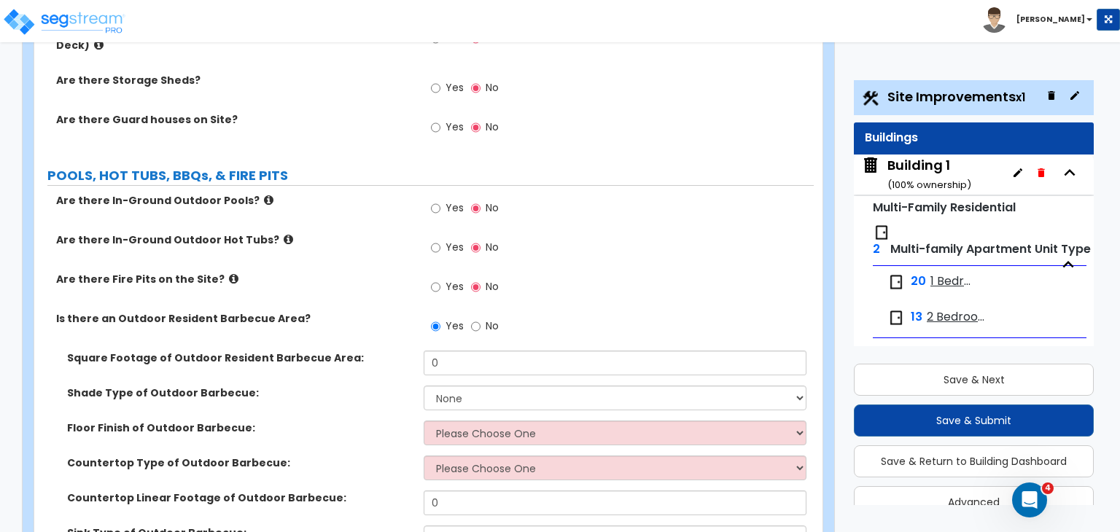
click at [372, 421] on label "Floor Finish of Outdoor Barbecue:" at bounding box center [240, 428] width 346 height 15
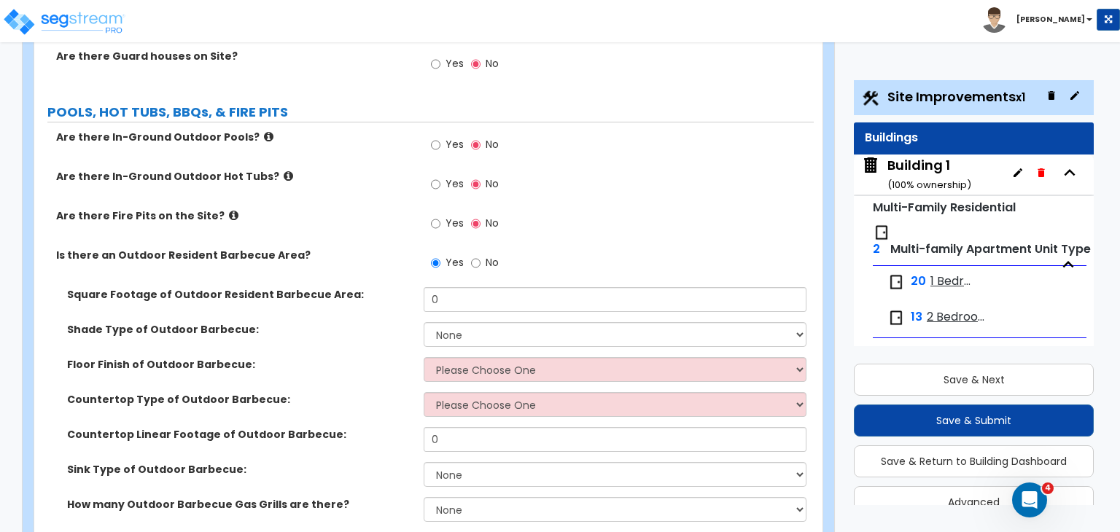
scroll to position [3327, 0]
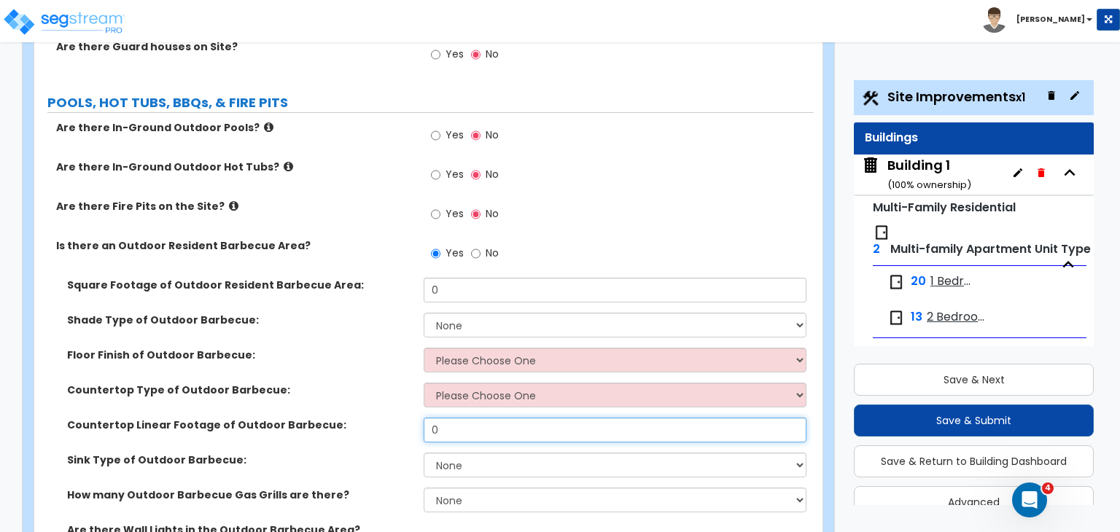
drag, startPoint x: 459, startPoint y: 312, endPoint x: 335, endPoint y: 312, distance: 124.0
click at [335, 418] on div "Countertop Linear Footage of Outdoor Barbecue: 0" at bounding box center [423, 435] width 779 height 35
type input "10"
drag, startPoint x: 456, startPoint y: 319, endPoint x: 374, endPoint y: 300, distance: 84.5
click at [374, 300] on div "Square Footage of Outdoor Resident Barbecue Area: 0 Shade Type of Outdoor Barbe…" at bounding box center [424, 462] width 758 height 369
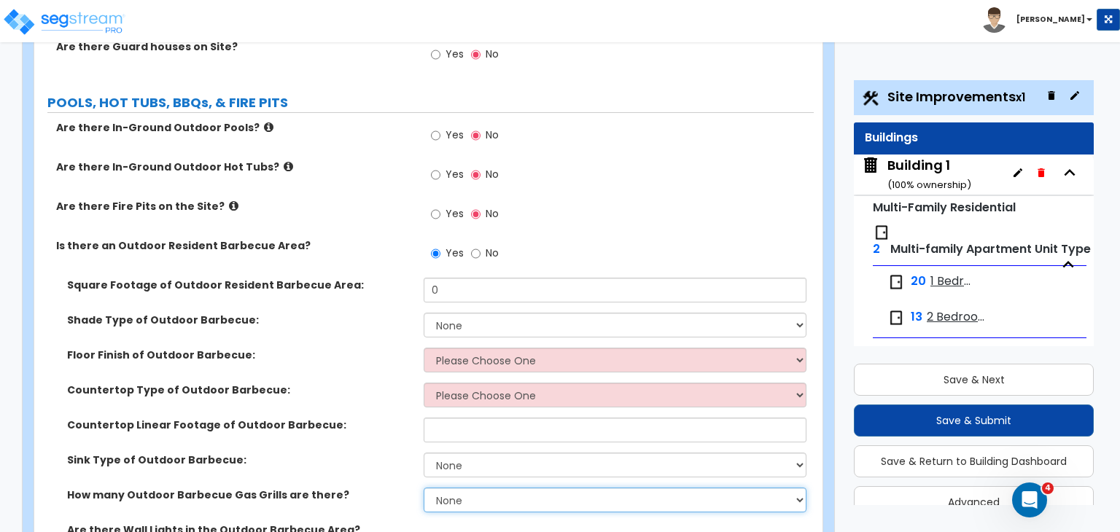
click at [470, 488] on select "None 1 2 3" at bounding box center [615, 500] width 382 height 25
select select "1"
click at [424, 488] on select "None 1 2 3" at bounding box center [615, 500] width 382 height 25
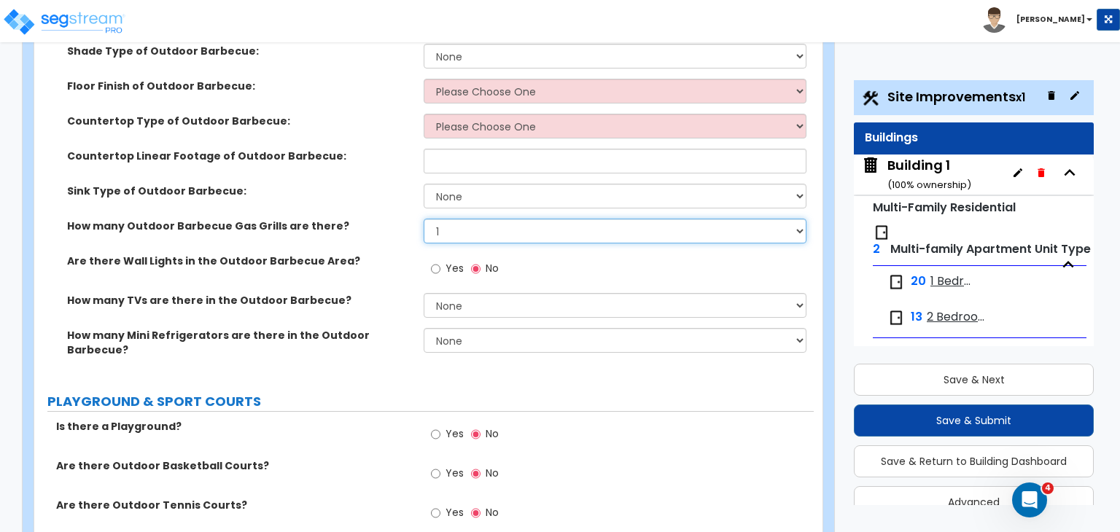
scroll to position [3598, 0]
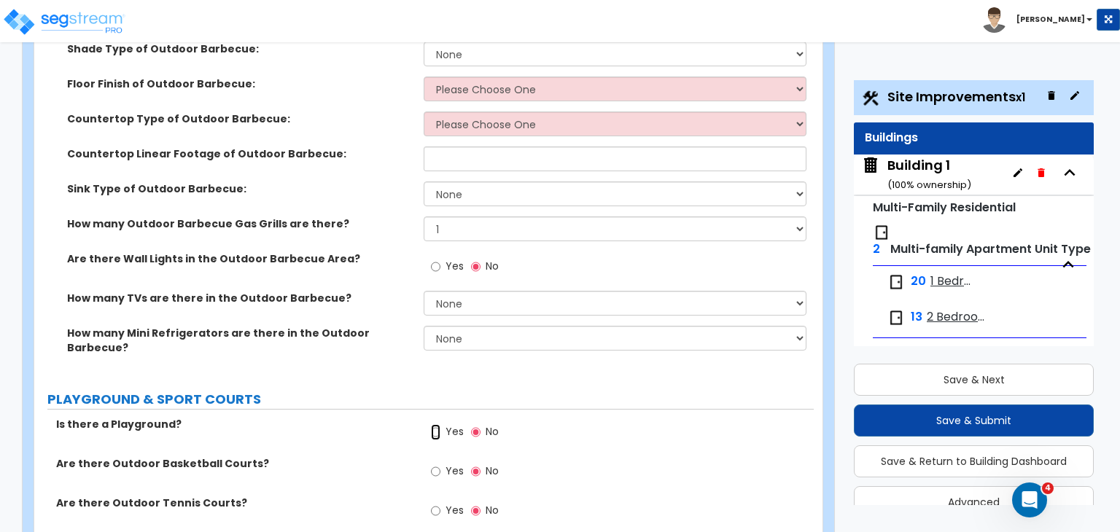
click at [437, 424] on input "Yes" at bounding box center [435, 432] width 9 height 16
radio input "true"
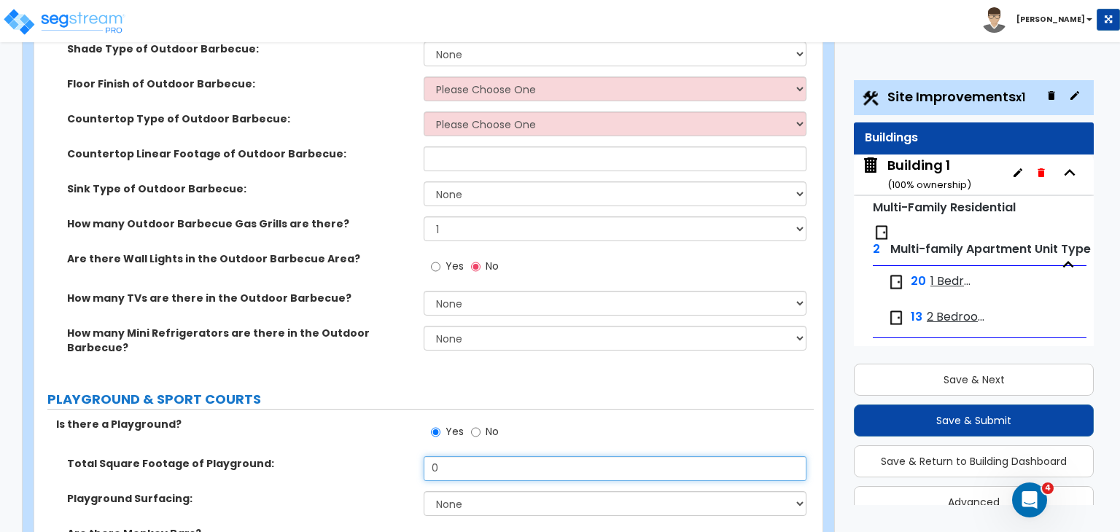
drag, startPoint x: 467, startPoint y: 333, endPoint x: 349, endPoint y: 334, distance: 117.4
click at [349, 456] on div "Total Square Footage of Playground: 0" at bounding box center [423, 473] width 779 height 35
type input "900"
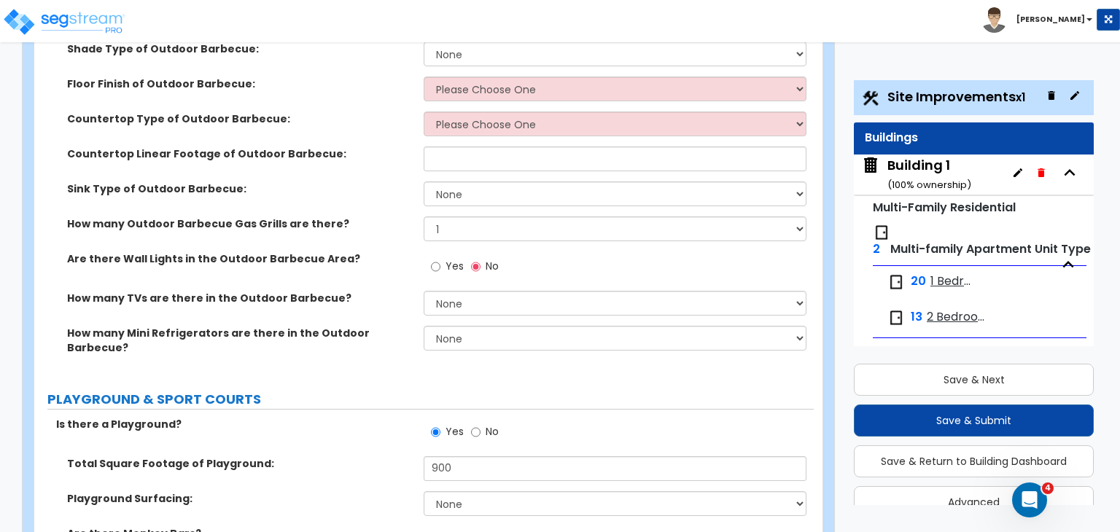
click at [358, 456] on div "Total Square Footage of Playground: 900" at bounding box center [423, 473] width 779 height 35
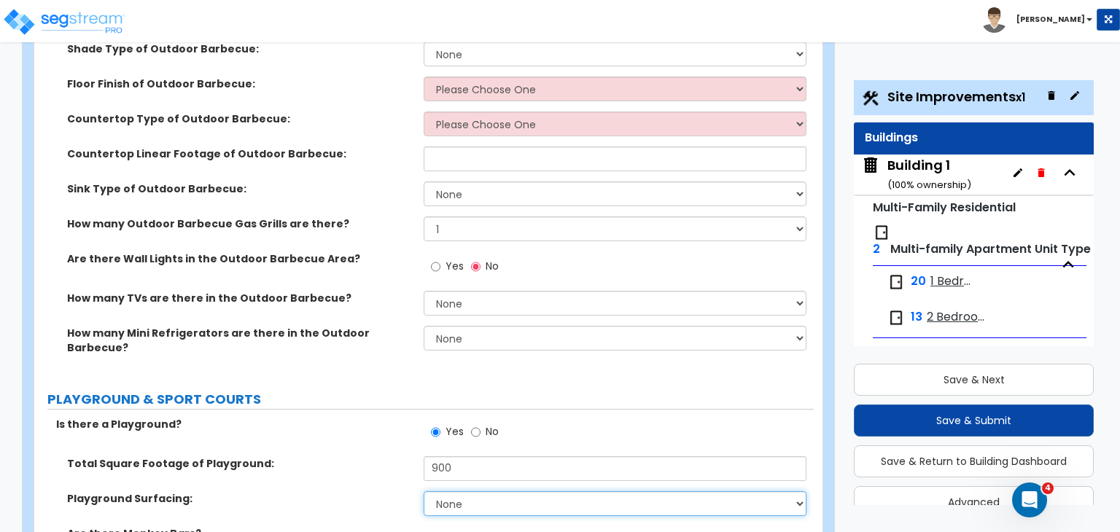
click at [445, 491] on select "None Rubber Mulch" at bounding box center [615, 503] width 382 height 25
select select "1"
click at [424, 491] on select "None Rubber Mulch" at bounding box center [615, 503] width 382 height 25
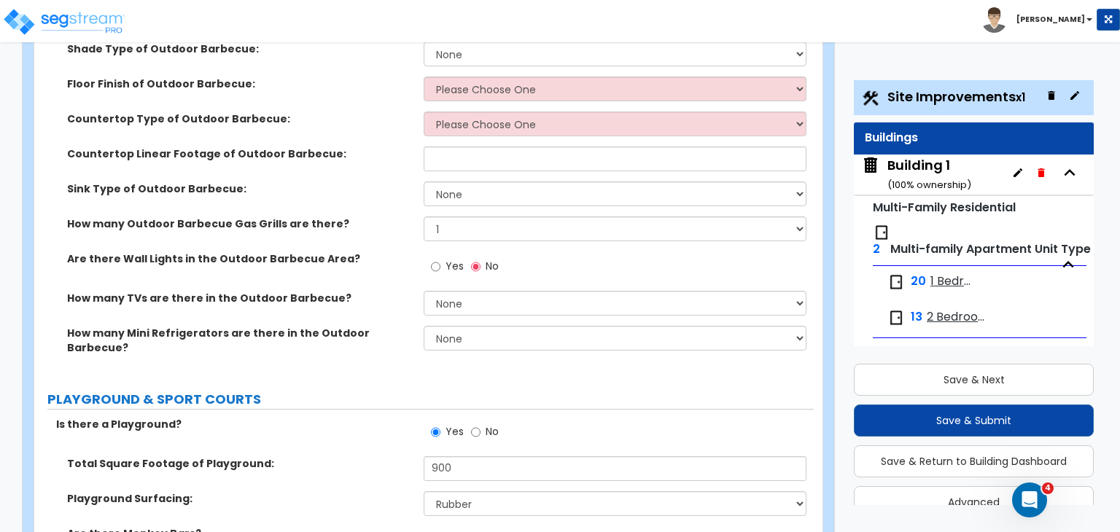
click at [388, 526] on label "Are there Monkey Bars?" at bounding box center [240, 533] width 346 height 15
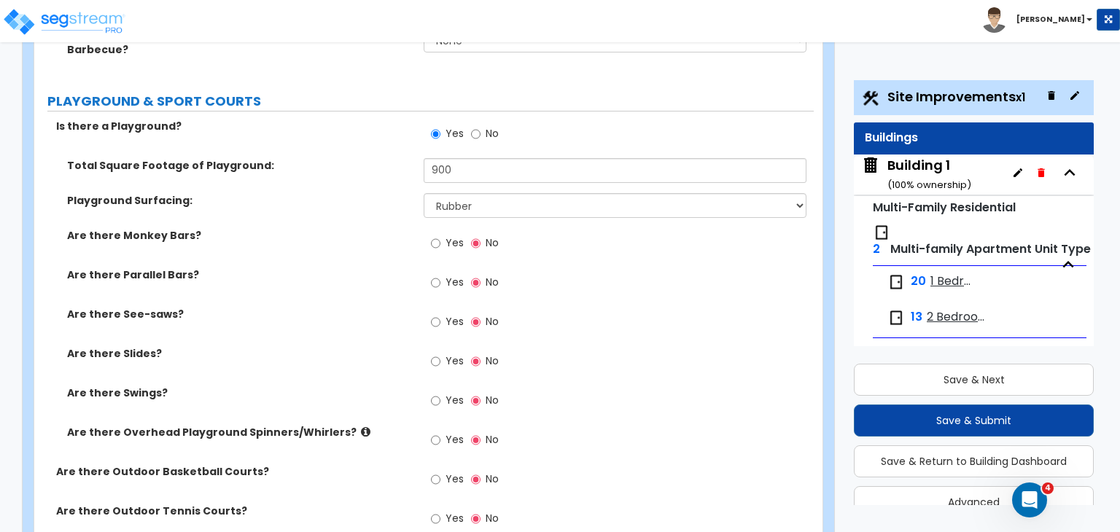
scroll to position [3901, 0]
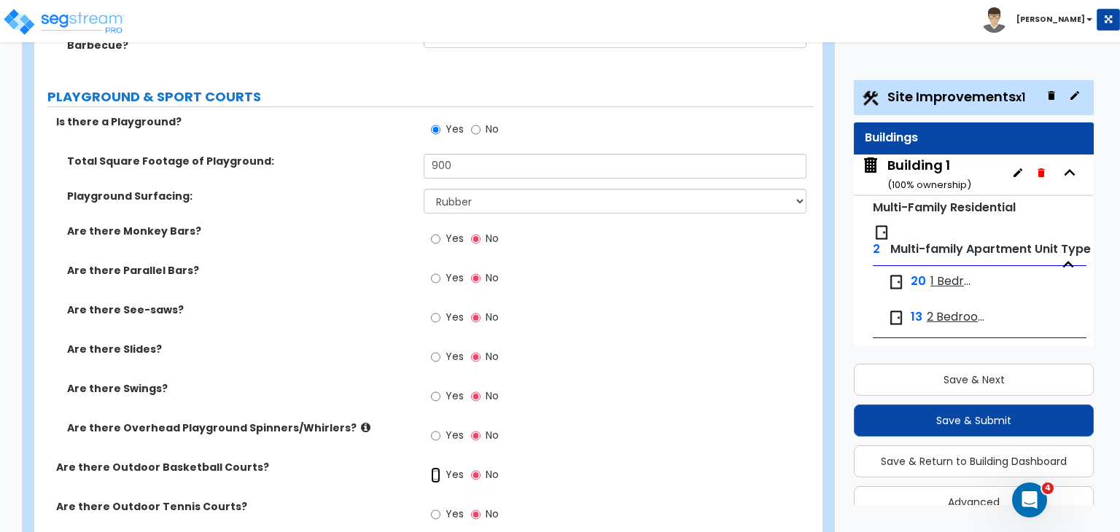
click at [435, 467] on input "Yes" at bounding box center [435, 475] width 9 height 16
click at [475, 467] on input "No" at bounding box center [475, 475] width 9 height 16
radio input "false"
radio input "true"
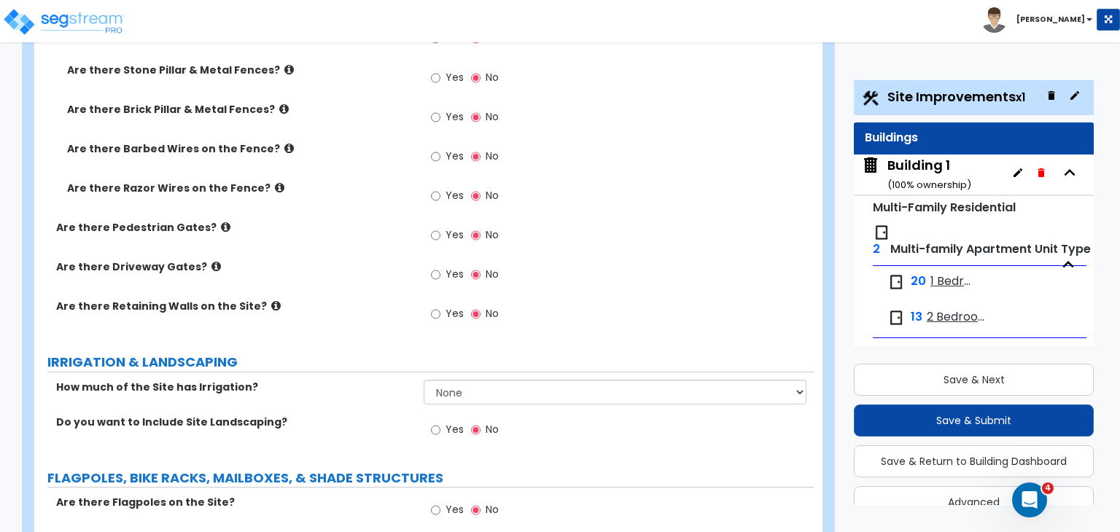
scroll to position [2370, 0]
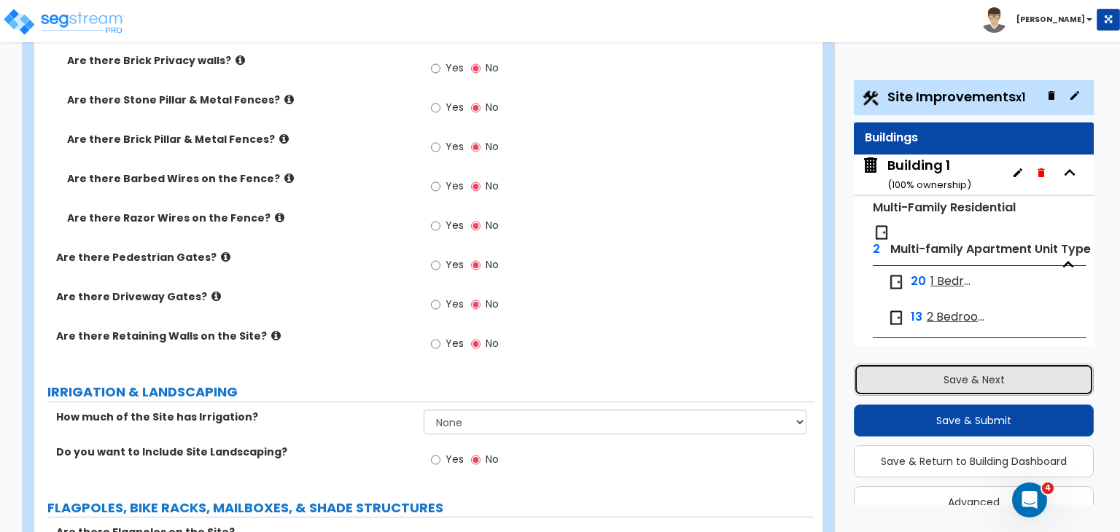
click at [888, 368] on button "Save & Next" at bounding box center [974, 380] width 240 height 32
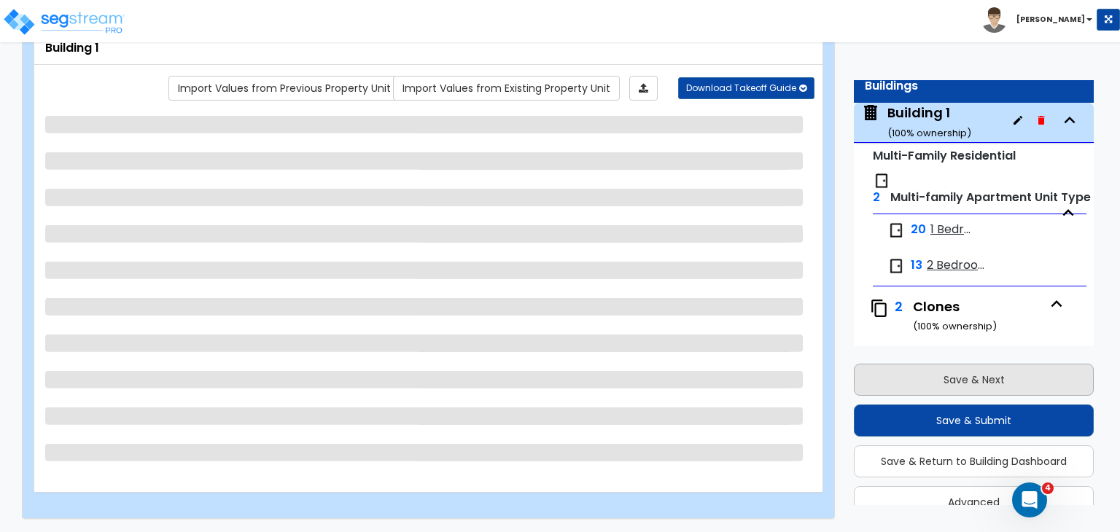
scroll to position [74, 0]
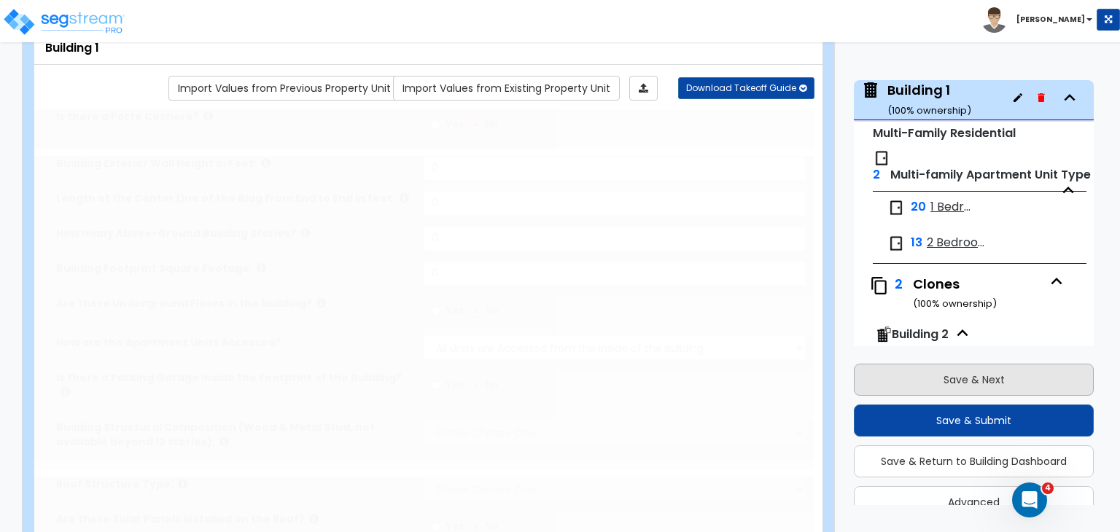
type input "1"
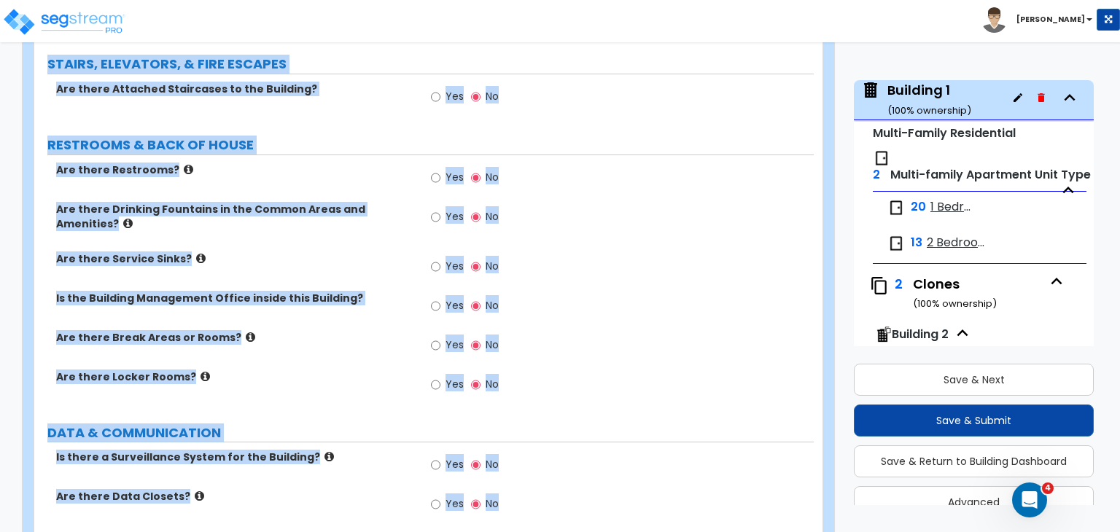
scroll to position [2125, 0]
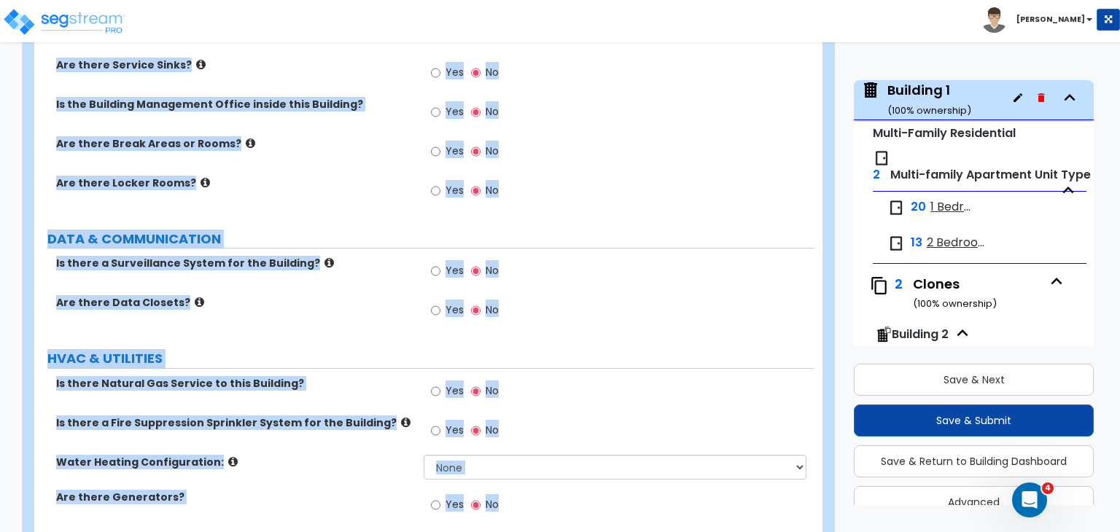
drag, startPoint x: 44, startPoint y: 99, endPoint x: 929, endPoint y: 566, distance: 1000.0
copy div "Building 1 Import Values from Previous Property Unit Import Values from Existin…"
